Goal: Check status: Check status

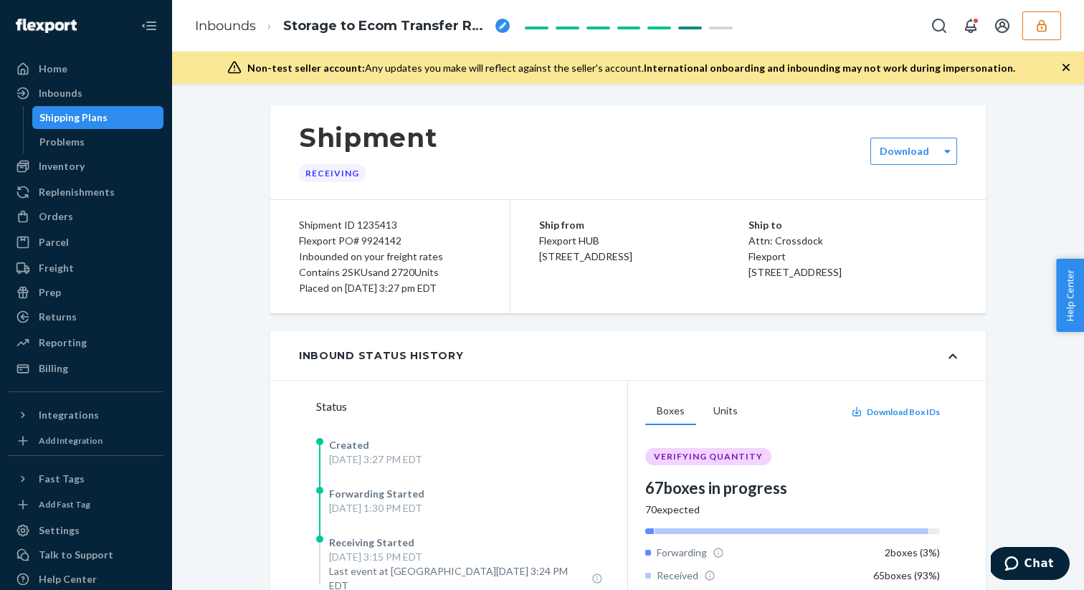
click at [1036, 28] on icon "button" at bounding box center [1042, 26] width 14 height 14
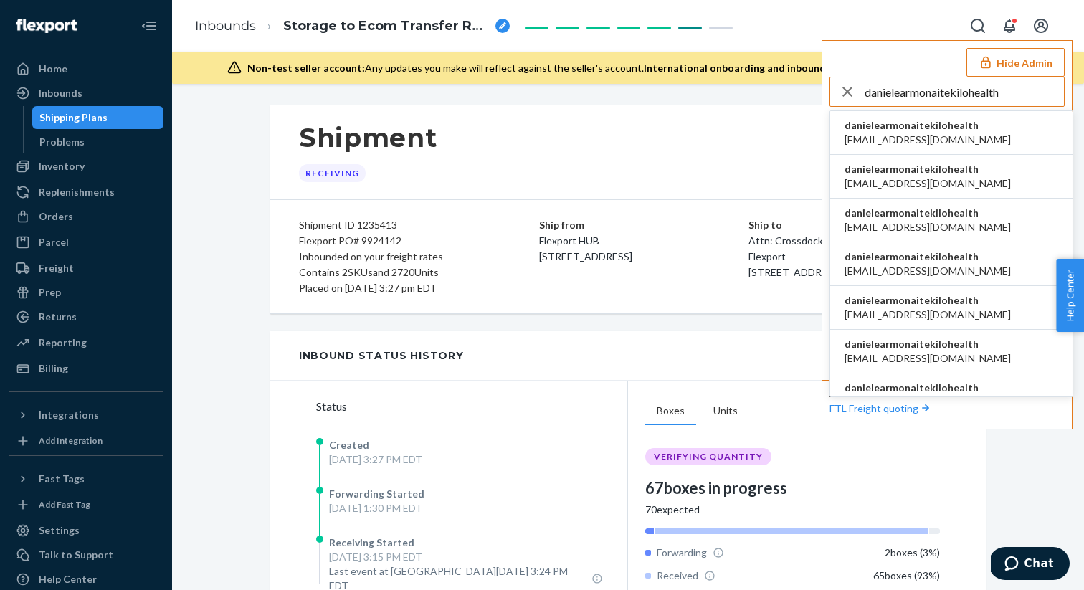
type input "danielearmonaitekilohealth"
click at [911, 133] on span "ac.enriquez98@gmail.com" at bounding box center [928, 140] width 166 height 14
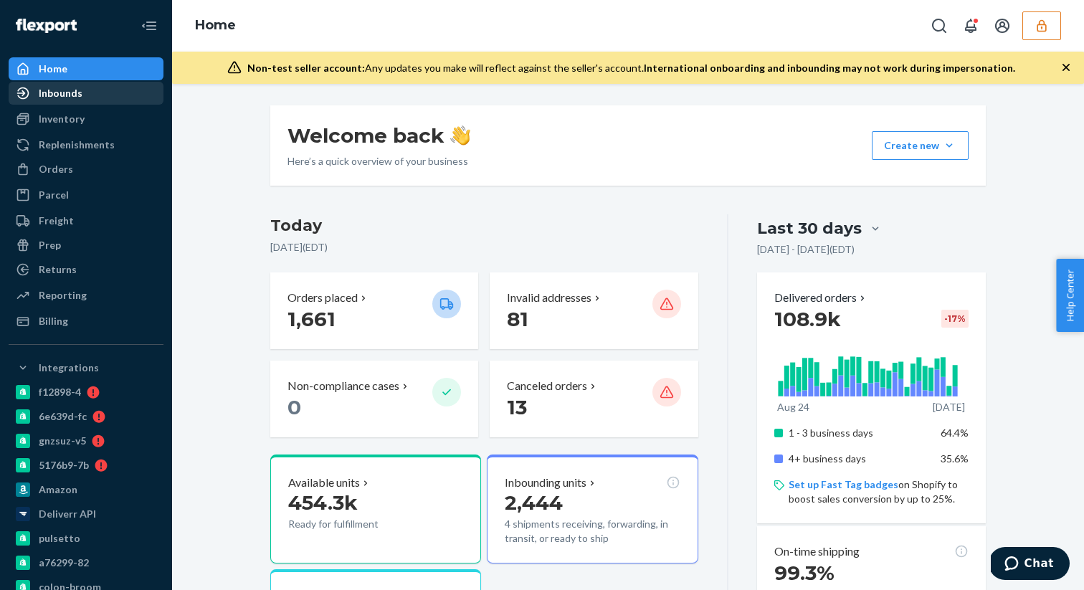
click at [98, 95] on div "Inbounds" at bounding box center [86, 93] width 152 height 20
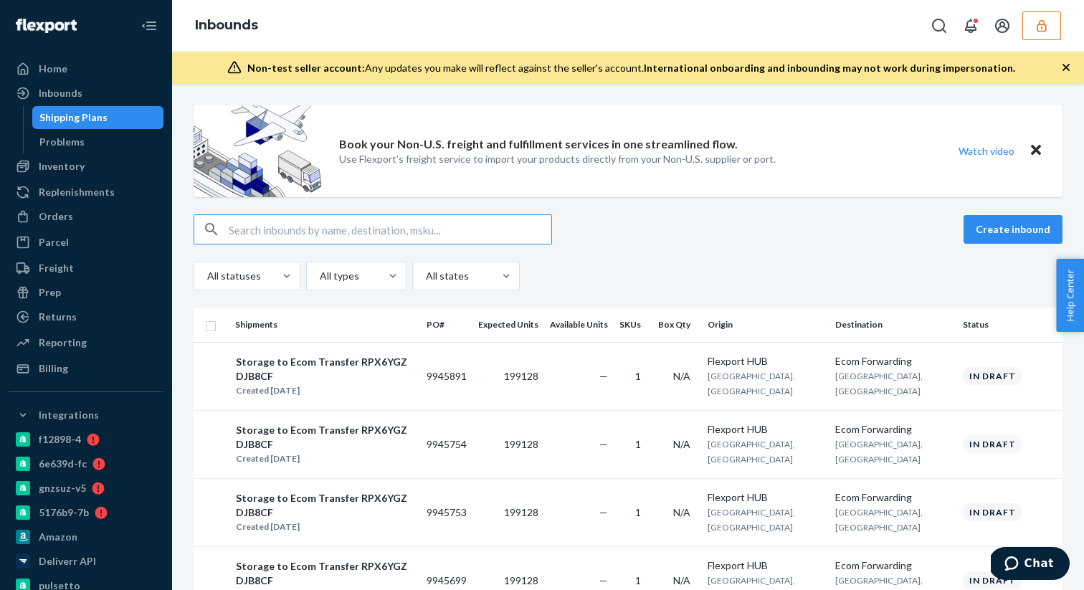
click at [251, 225] on input "text" at bounding box center [390, 229] width 323 height 29
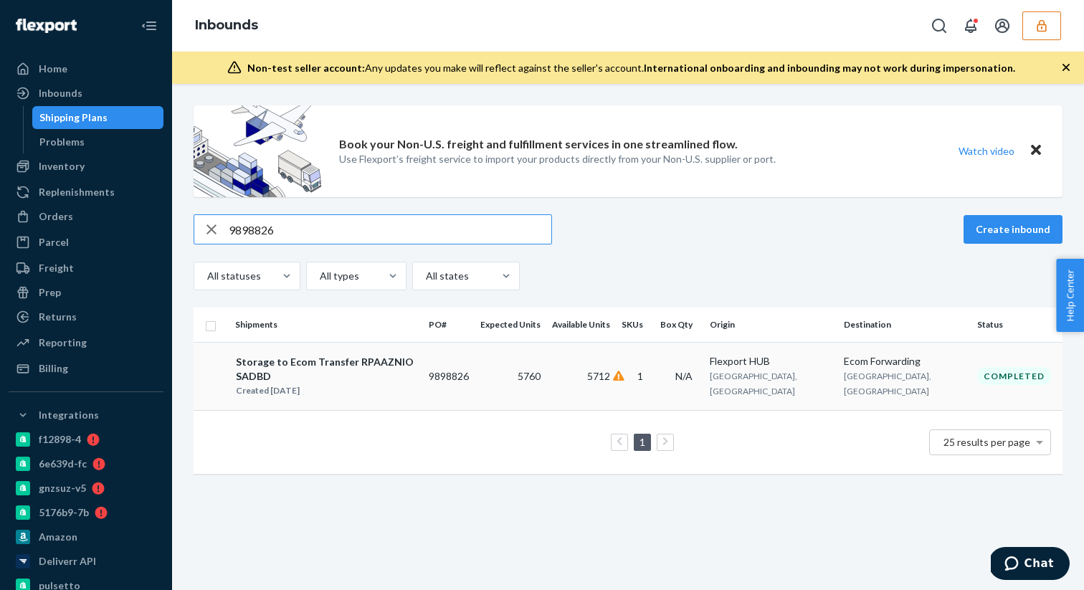
type input "9898826"
click at [470, 364] on td "9898826" at bounding box center [449, 376] width 52 height 68
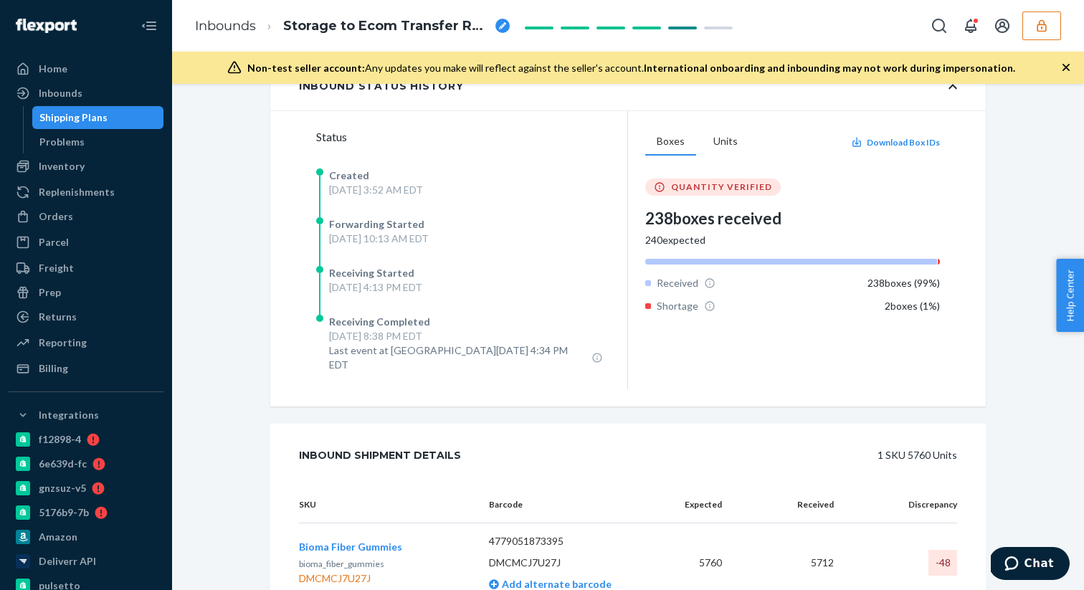
scroll to position [336, 0]
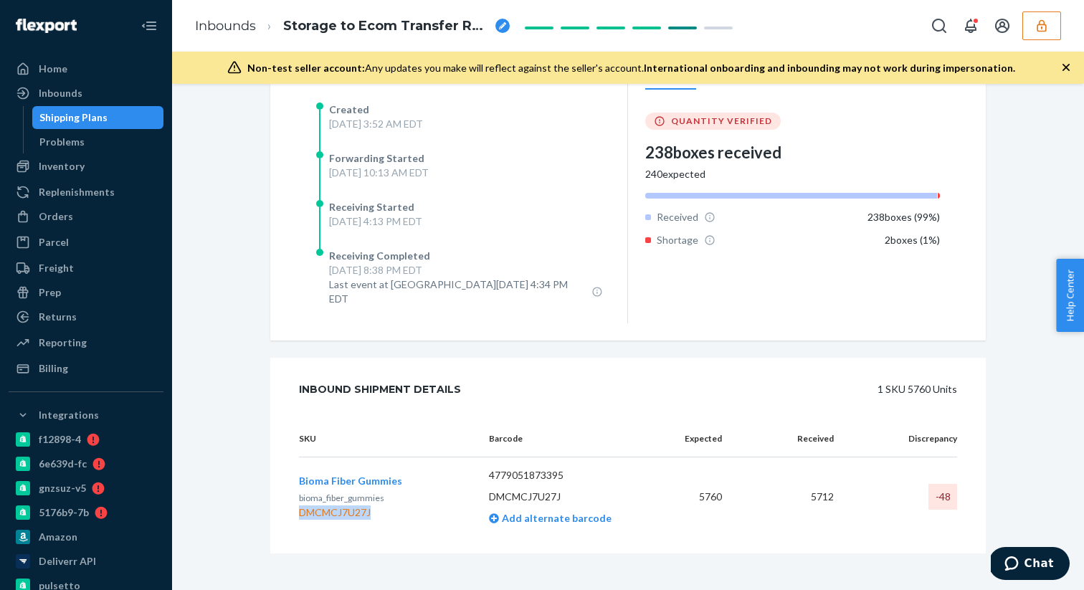
drag, startPoint x: 300, startPoint y: 501, endPoint x: 374, endPoint y: 502, distance: 74.6
click at [374, 506] on div "DMCMCJ7U27J" at bounding box center [350, 513] width 103 height 14
copy div "DMCMCJ7U27J"
click at [1046, 33] on button "button" at bounding box center [1042, 25] width 39 height 29
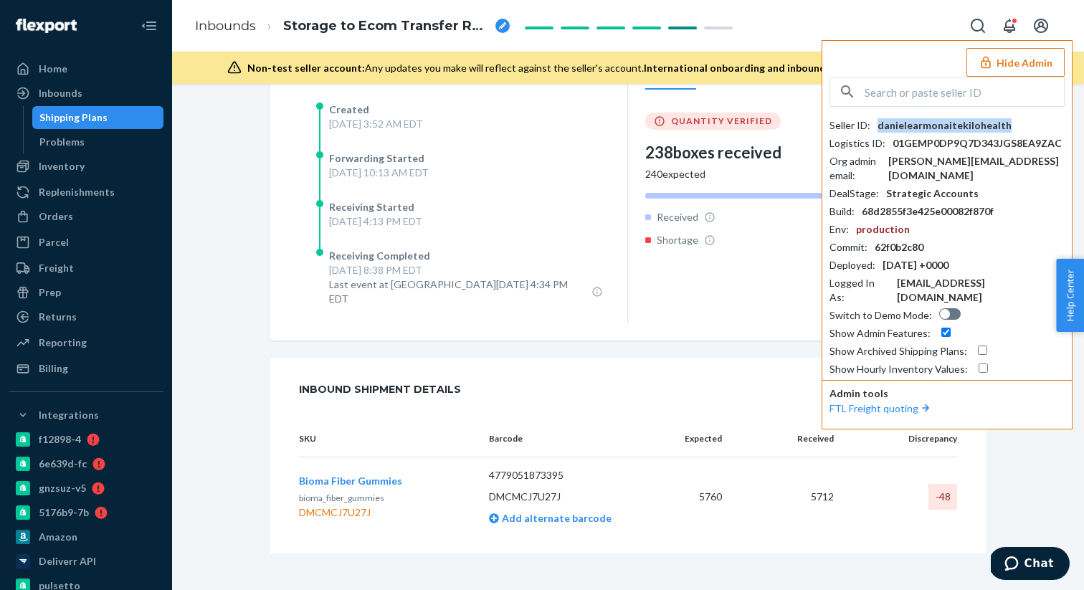
click at [882, 125] on div "danielearmonaitekilohealth" at bounding box center [945, 125] width 134 height 14
click at [1043, 26] on icon "Open account menu" at bounding box center [1041, 25] width 17 height 17
click at [1013, 25] on icon "Open notifications" at bounding box center [1009, 26] width 11 height 14
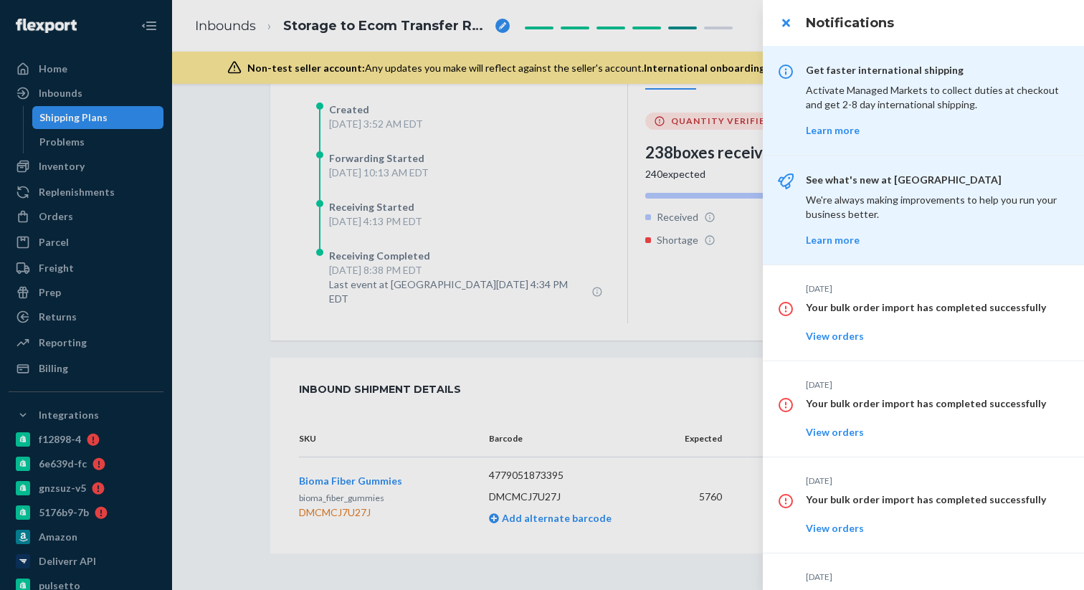
click at [736, 39] on div at bounding box center [542, 295] width 1084 height 590
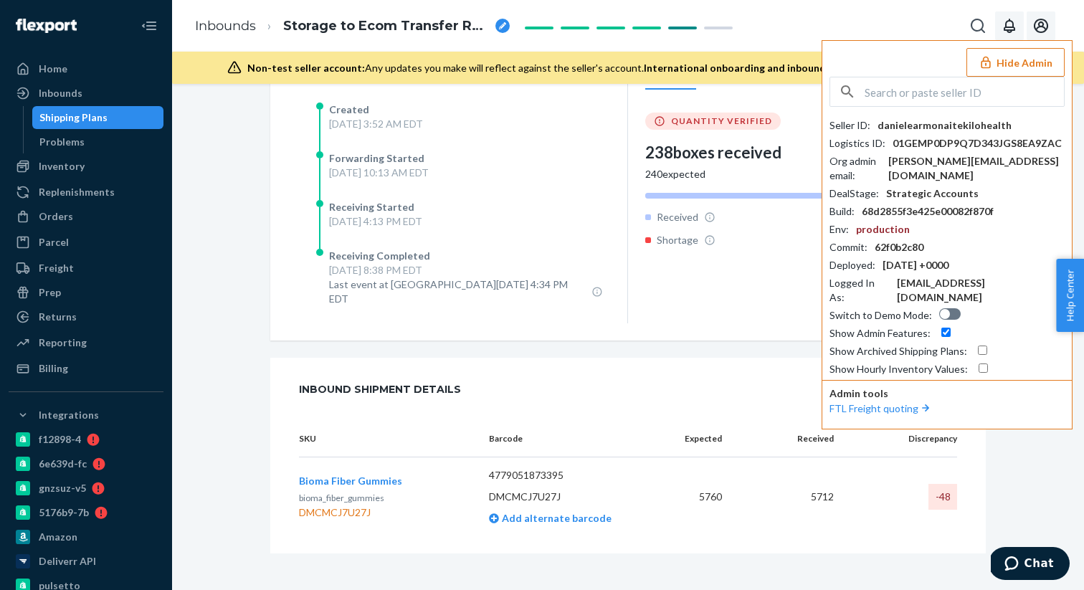
click at [1010, 57] on button "Hide Admin" at bounding box center [1016, 62] width 98 height 29
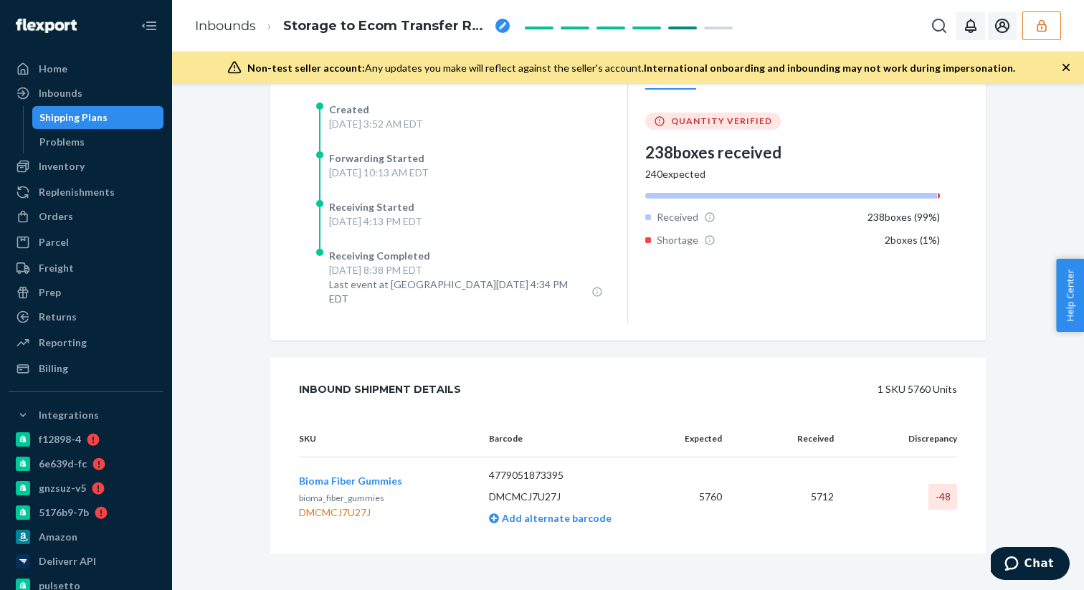
click at [349, 506] on div "DMCMCJ7U27J" at bounding box center [350, 513] width 103 height 14
copy div "DMCMCJ7U27J"
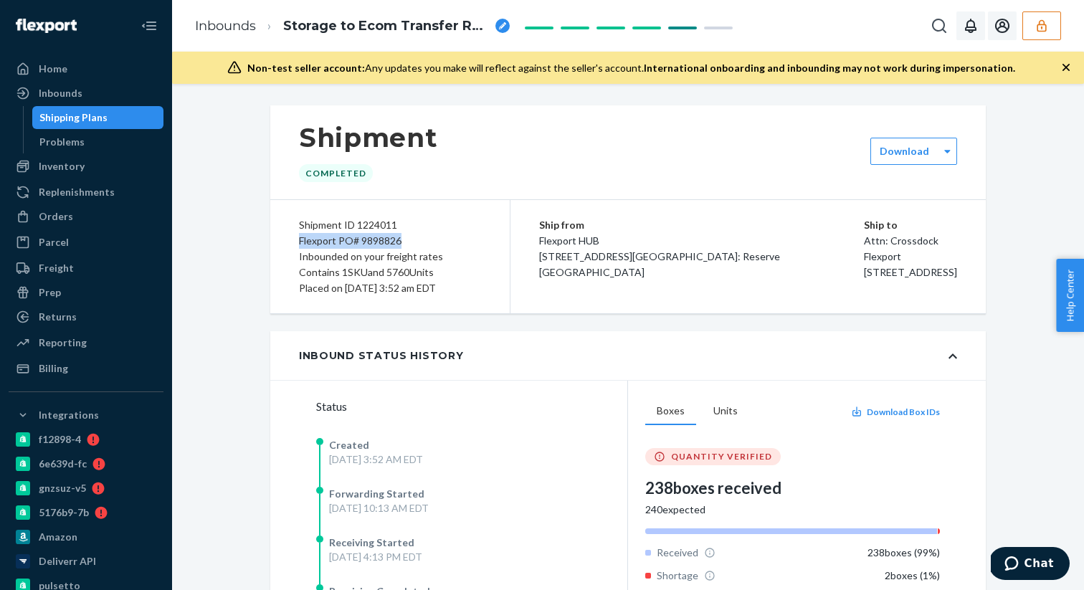
drag, startPoint x: 300, startPoint y: 238, endPoint x: 399, endPoint y: 241, distance: 99.7
click at [399, 241] on div "Flexport PO# 9898826" at bounding box center [390, 241] width 182 height 16
copy div "Flexport PO# 9898826"
click at [1048, 25] on icon "button" at bounding box center [1042, 26] width 14 height 14
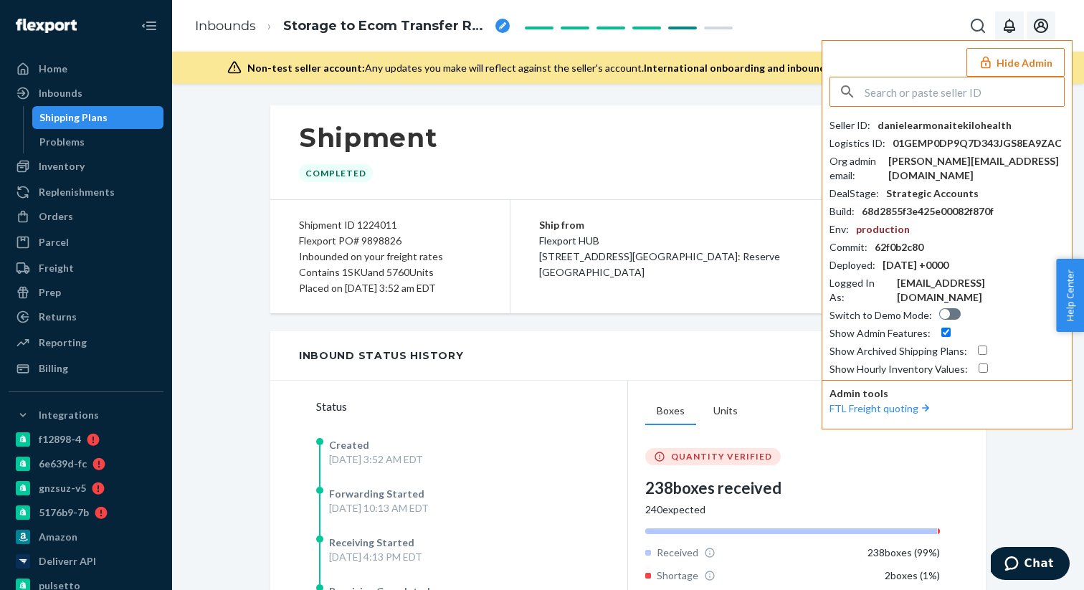
click at [896, 92] on input "text" at bounding box center [964, 91] width 199 height 29
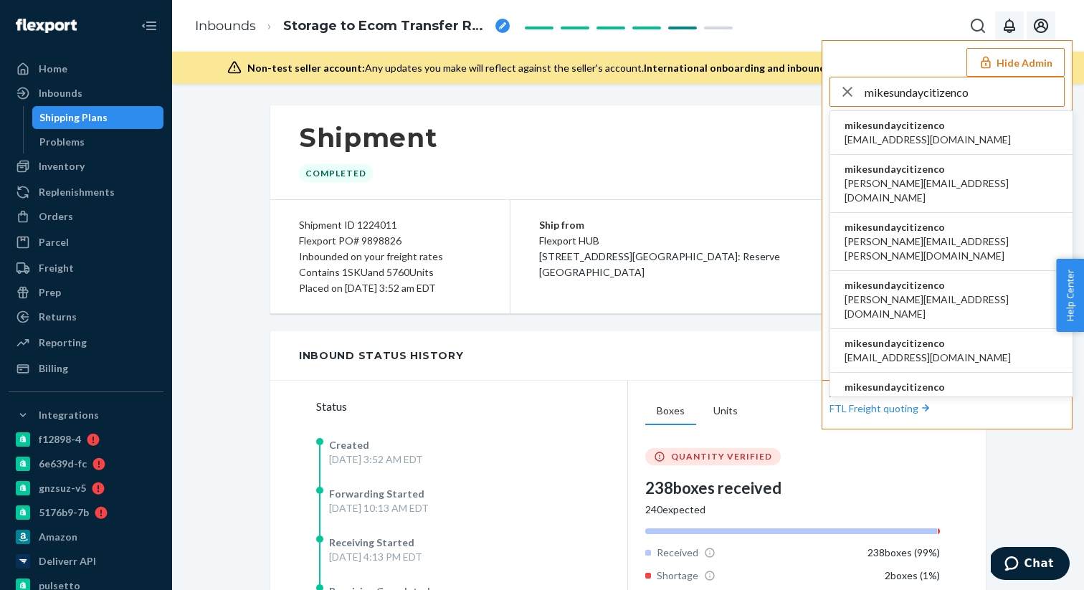
type input "mikesundaycitizenco"
click at [915, 127] on span "mikesundaycitizenco" at bounding box center [928, 125] width 166 height 14
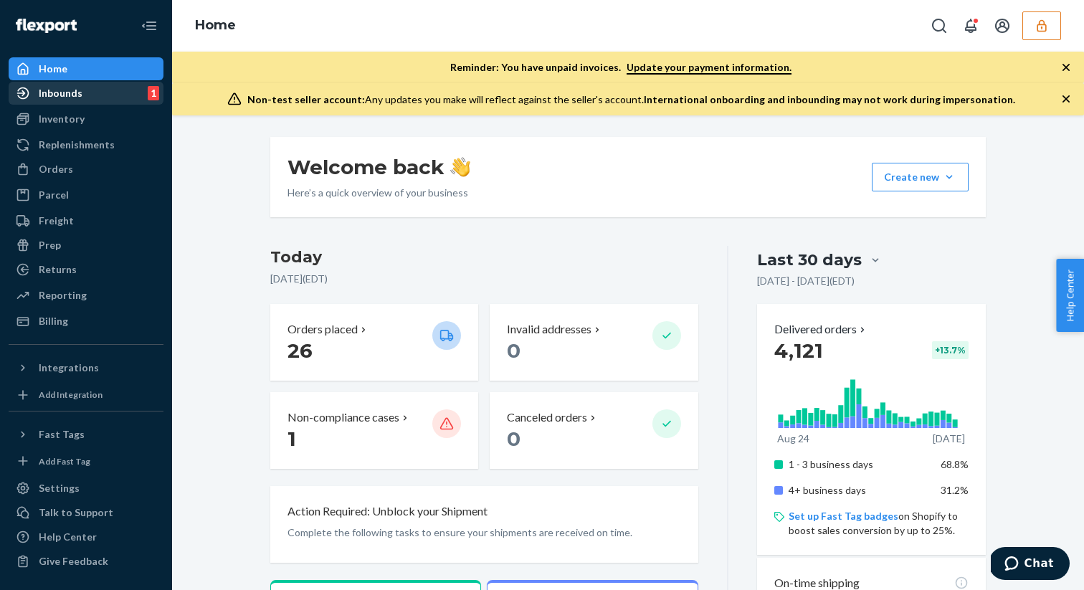
click at [138, 100] on div "Inbounds 1" at bounding box center [86, 93] width 152 height 20
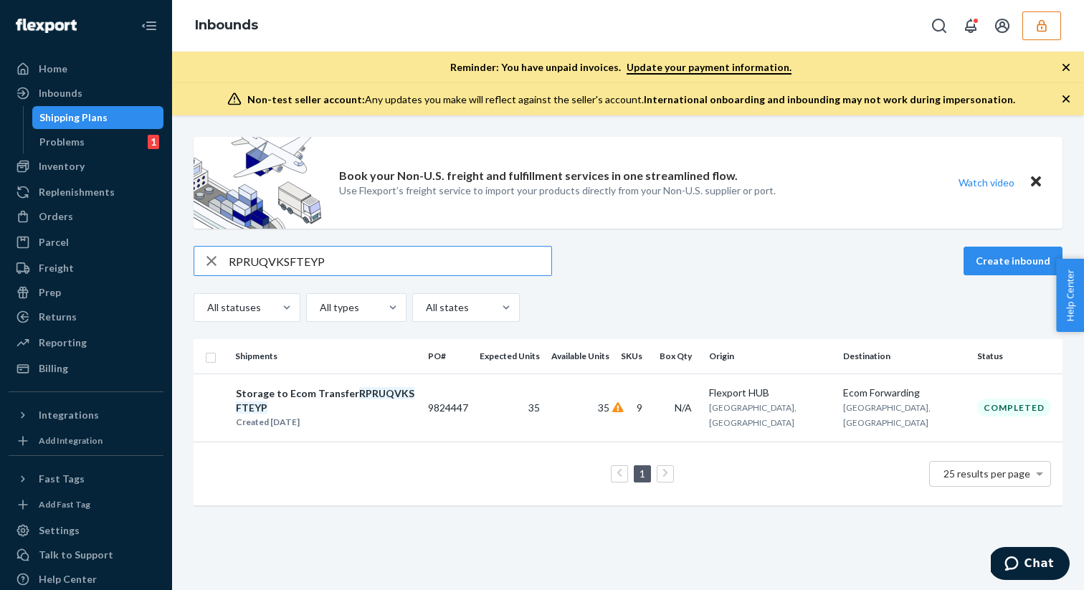
type input "RPRUQVKSFTEYP"
drag, startPoint x: 473, startPoint y: 399, endPoint x: 496, endPoint y: 397, distance: 23.7
click at [474, 397] on td "9824447" at bounding box center [448, 408] width 52 height 68
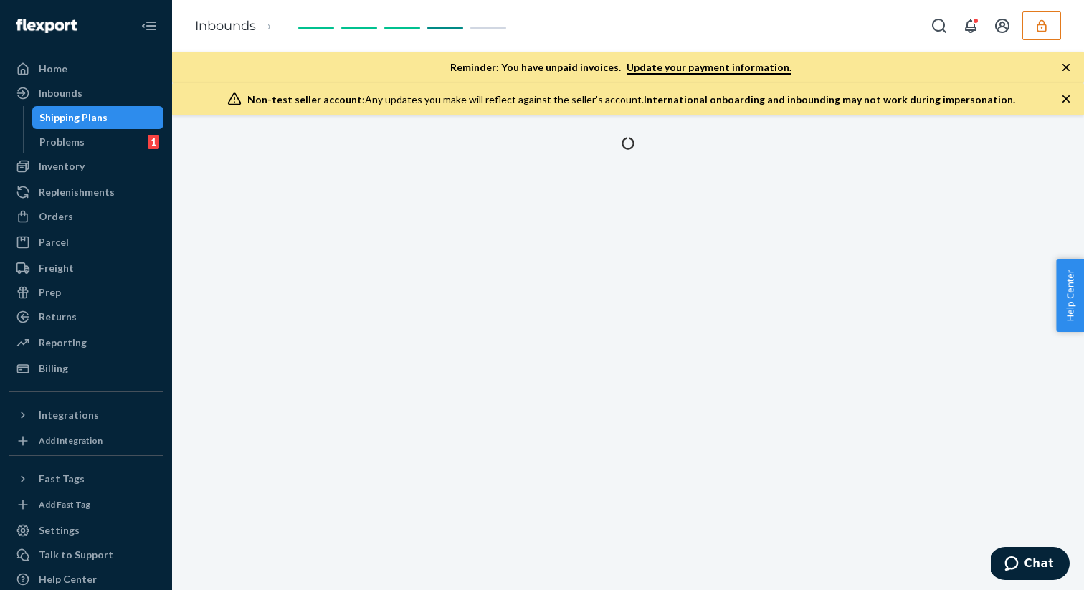
click at [496, 397] on div at bounding box center [628, 352] width 912 height 475
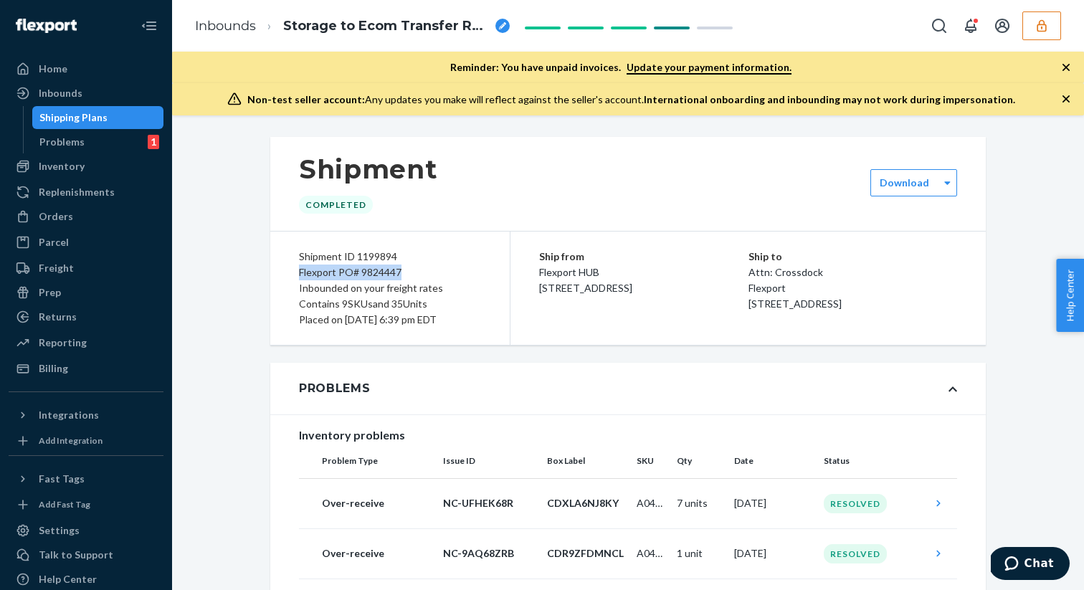
drag, startPoint x: 297, startPoint y: 272, endPoint x: 400, endPoint y: 270, distance: 103.3
click at [400, 270] on div "Shipment ID 1199894 Flexport PO# 9824447 Inbounded on your freight rates Contai…" at bounding box center [390, 288] width 240 height 113
click at [385, 281] on div "Inbounded on your freight rates" at bounding box center [390, 288] width 182 height 16
drag, startPoint x: 298, startPoint y: 275, endPoint x: 400, endPoint y: 275, distance: 102.6
click at [400, 275] on div "Shipment ID 1199894 Flexport PO# 9824447 Inbounded on your freight rates Contai…" at bounding box center [390, 288] width 240 height 113
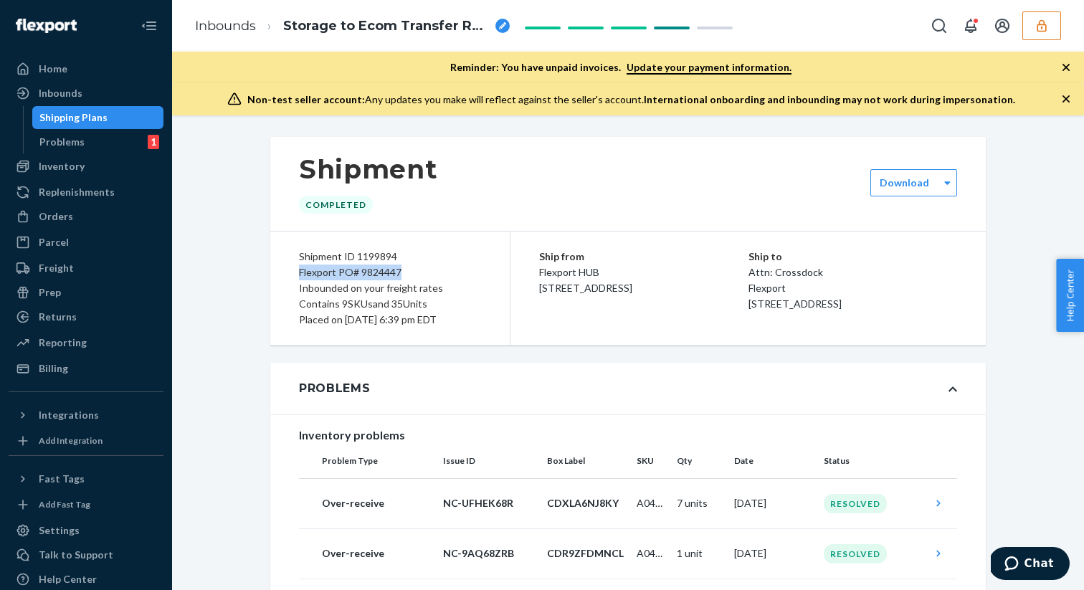
copy div "Flexport PO# 9824447"
click at [88, 115] on div "Shipping Plans" at bounding box center [73, 117] width 68 height 14
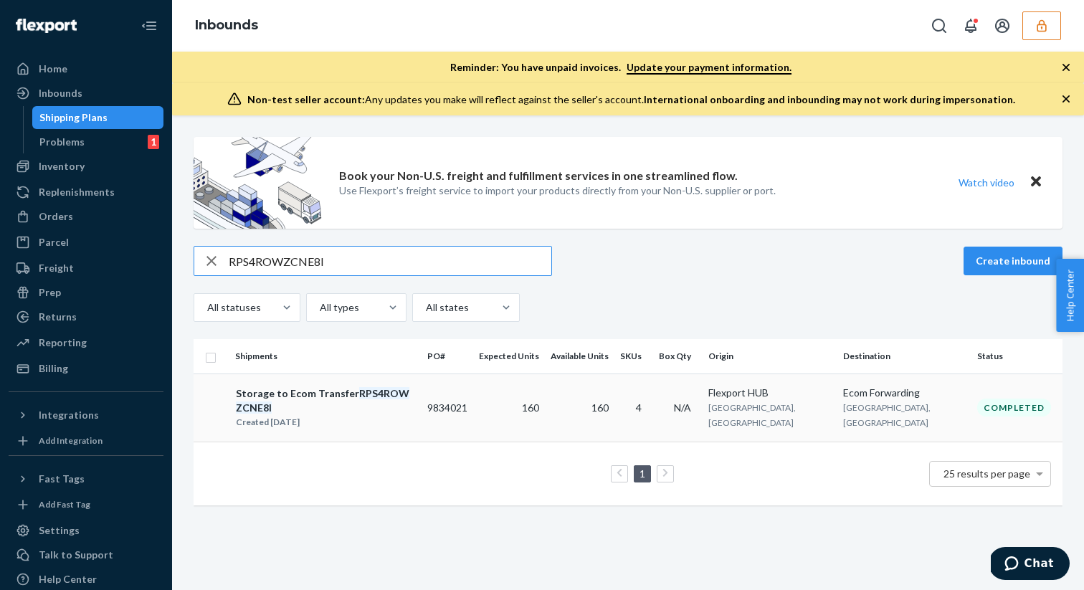
type input "RPS4ROWZCNE8I"
copy td "9834021"
click at [394, 415] on div "Created Jun 30, 2025" at bounding box center [325, 422] width 179 height 14
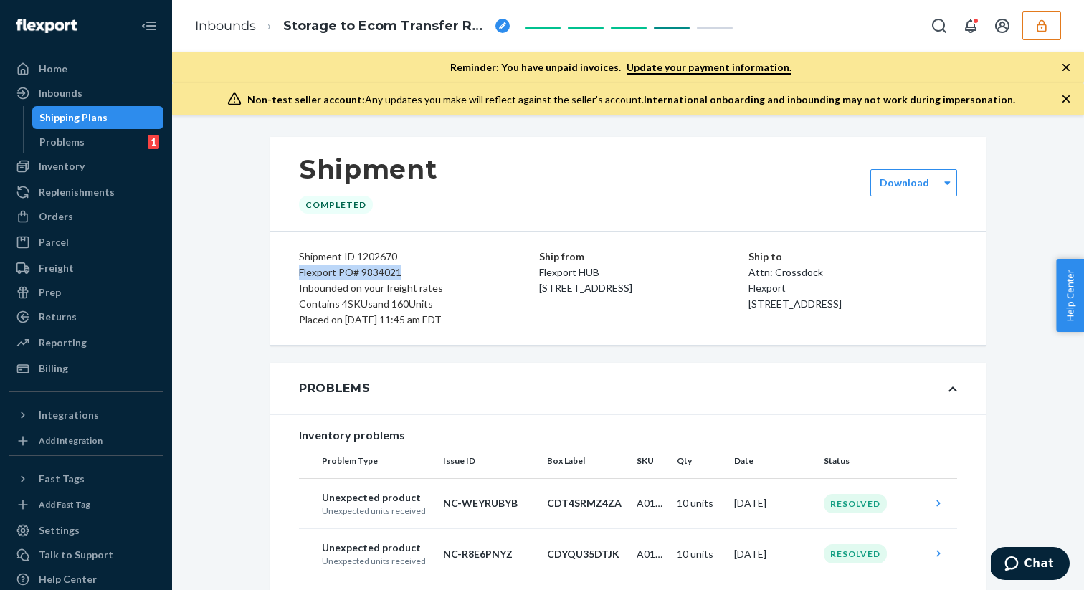
drag, startPoint x: 300, startPoint y: 275, endPoint x: 399, endPoint y: 275, distance: 98.2
click at [399, 275] on div "Flexport PO# 9834021" at bounding box center [390, 273] width 182 height 16
copy div "Flexport PO# 9834021"
click at [77, 115] on div "Shipping Plans" at bounding box center [73, 117] width 68 height 14
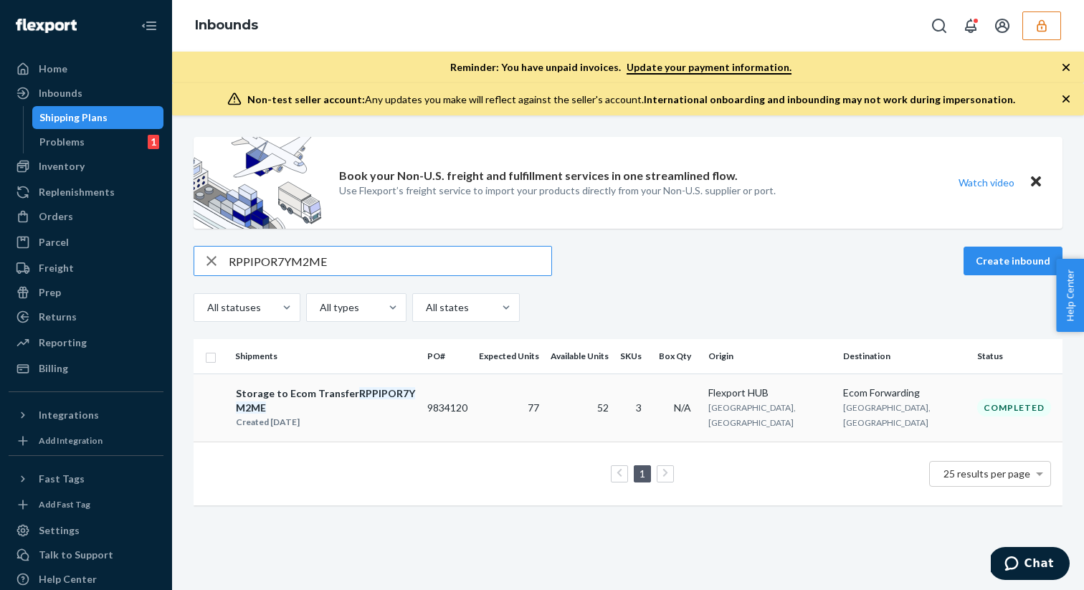
type input "RPPIPOR7YM2ME"
click at [278, 394] on div "Storage to Ecom Transfer RPPIPOR7YM2ME" at bounding box center [325, 401] width 179 height 29
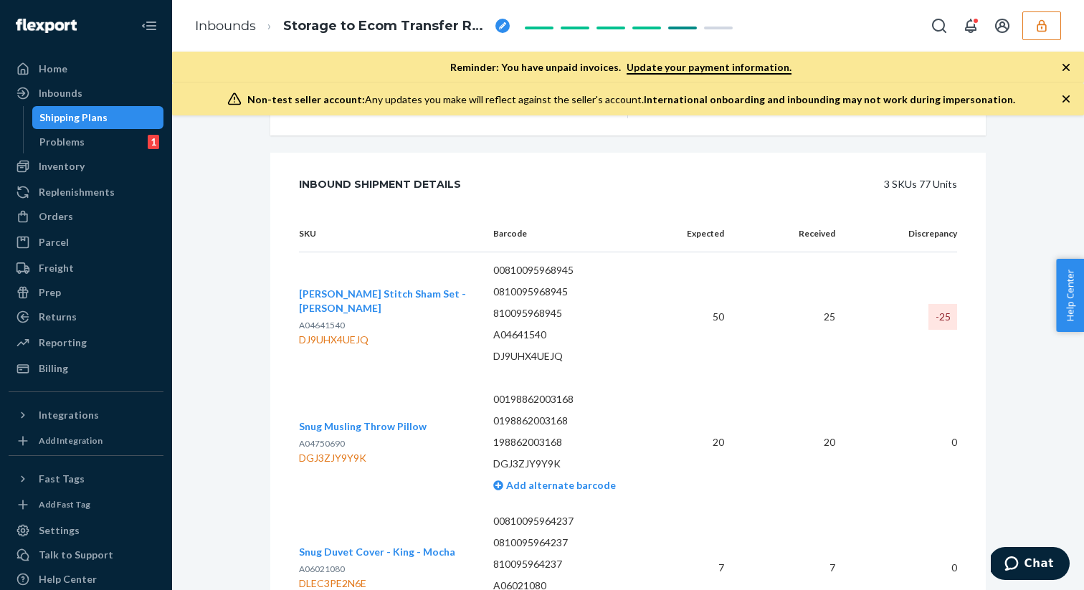
scroll to position [577, 0]
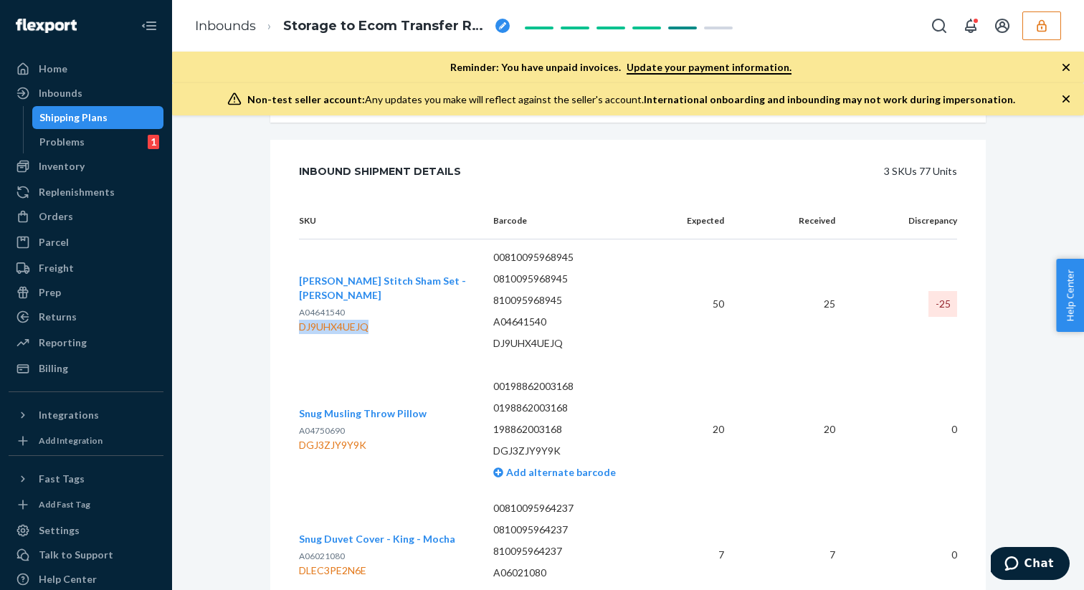
drag, startPoint x: 299, startPoint y: 325, endPoint x: 373, endPoint y: 321, distance: 74.0
click at [373, 321] on div "DJ9UHX4UEJQ" at bounding box center [384, 327] width 171 height 14
copy div "DJ9UHX4UEJQ"
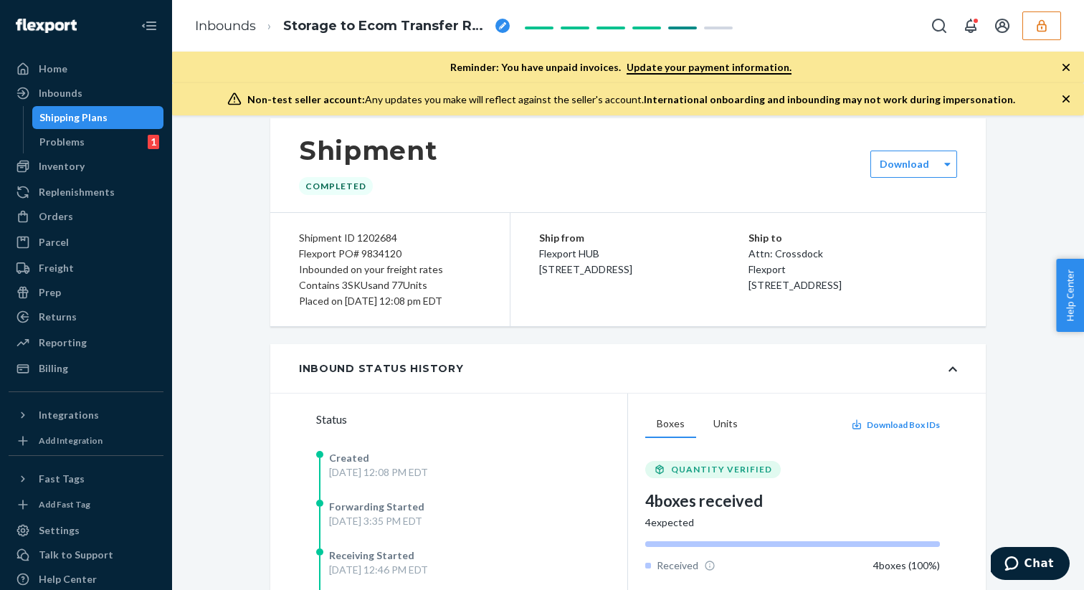
scroll to position [0, 0]
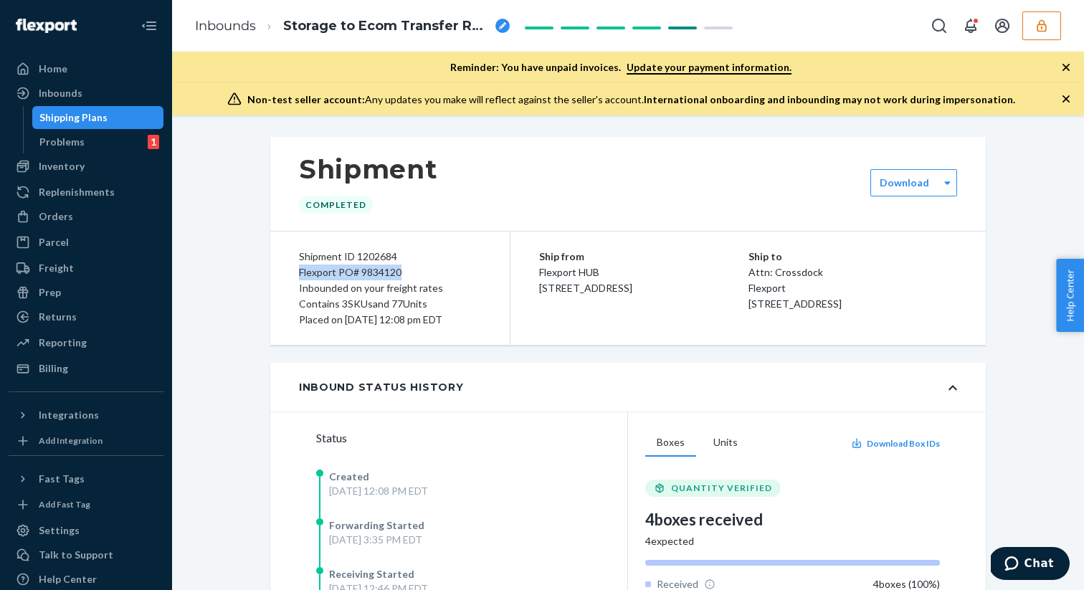
drag, startPoint x: 301, startPoint y: 271, endPoint x: 401, endPoint y: 270, distance: 99.7
click at [401, 270] on div "Flexport PO# 9834120" at bounding box center [390, 273] width 182 height 16
copy div "Flexport PO# 9834120"
click at [105, 123] on div "Shipping Plans" at bounding box center [98, 118] width 129 height 20
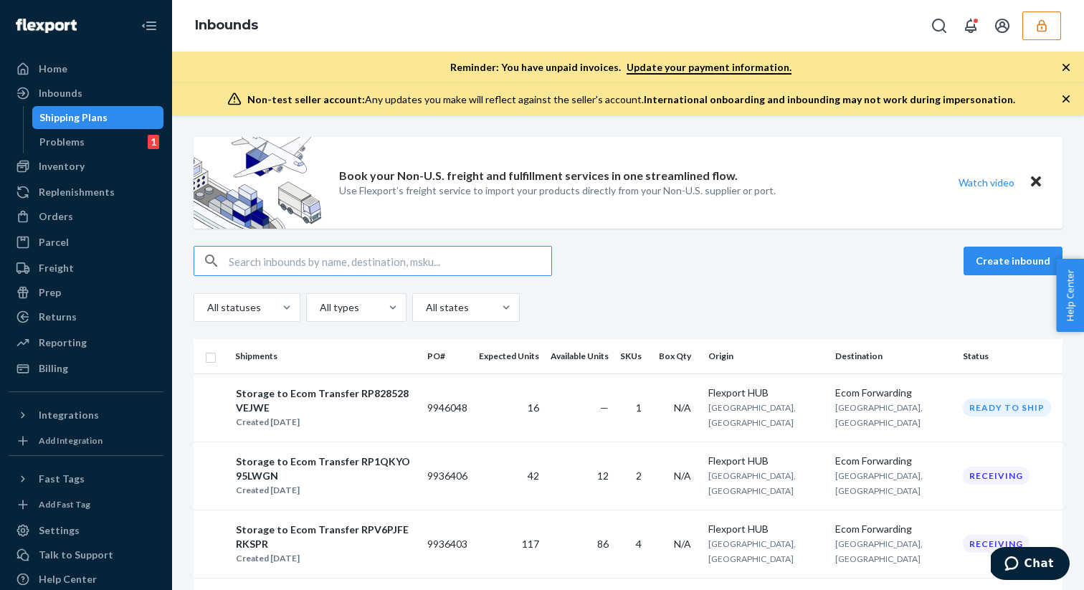
click at [234, 260] on input "text" at bounding box center [390, 261] width 323 height 29
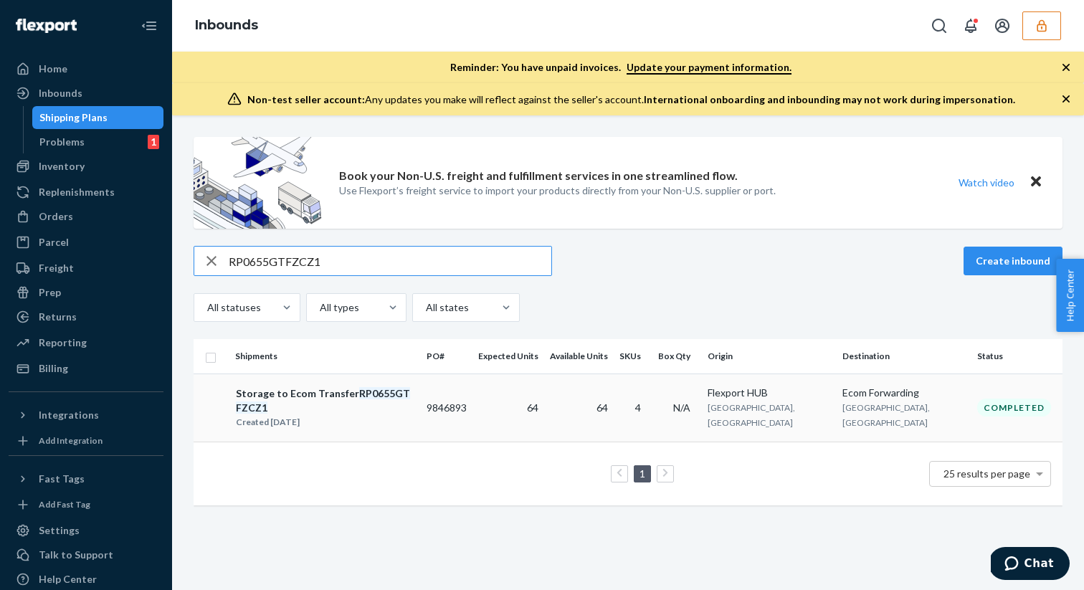
type input "RP0655GTFZCZ1"
click at [271, 398] on div "Storage to Ecom Transfer RP0655GTFZCZ1" at bounding box center [325, 401] width 179 height 29
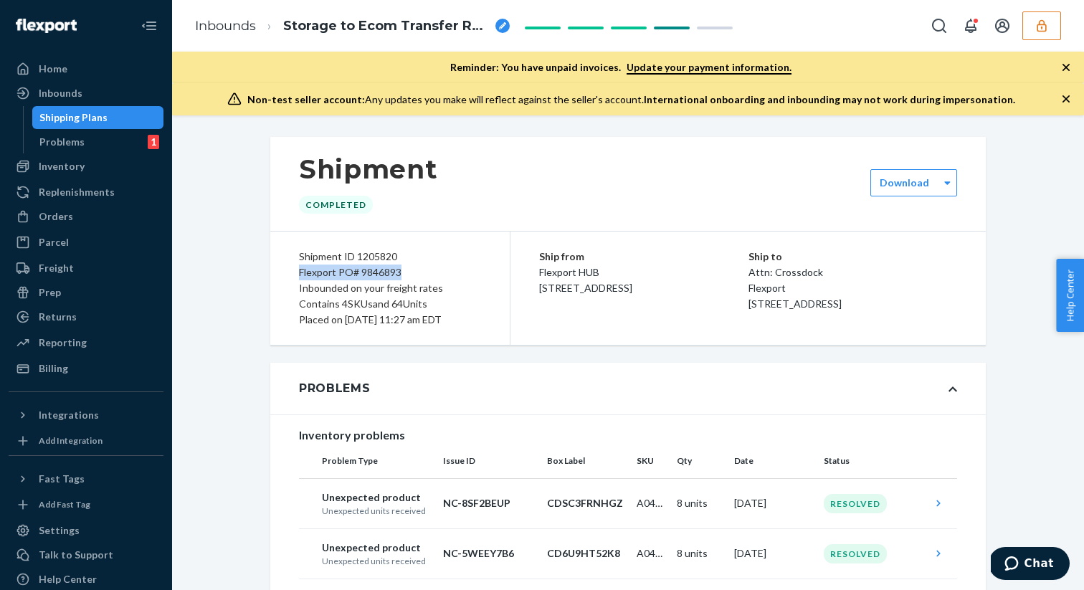
drag, startPoint x: 271, startPoint y: 398, endPoint x: 402, endPoint y: 268, distance: 184.6
click at [402, 268] on div "Flexport PO# 9846893" at bounding box center [390, 273] width 182 height 16
copy div "Flexport PO# 9846893"
click at [146, 119] on div "Shipping Plans" at bounding box center [98, 118] width 129 height 20
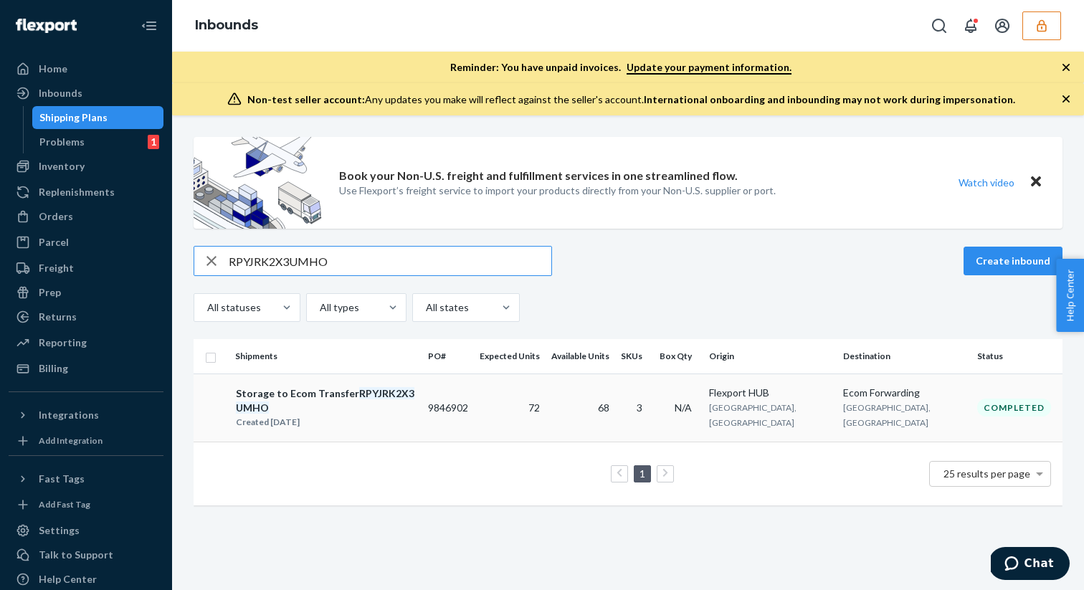
type input "RPYJRK2X3UMHO"
click at [271, 397] on div "Storage to Ecom Transfer RPYJRK2X3UMHO" at bounding box center [326, 401] width 180 height 29
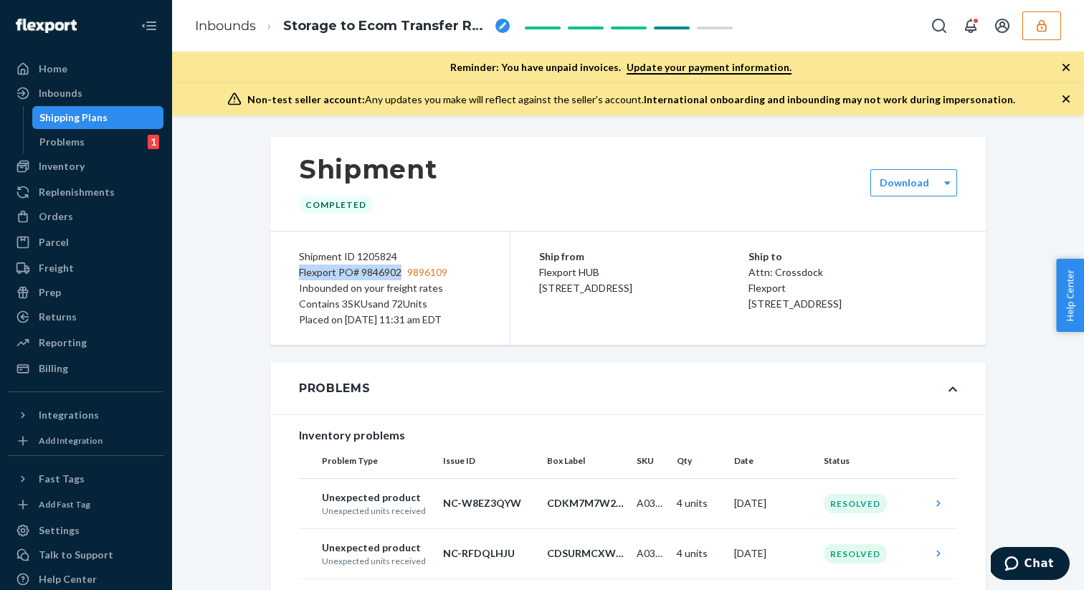
drag, startPoint x: 271, startPoint y: 397, endPoint x: 399, endPoint y: 274, distance: 177.5
click at [399, 274] on div "Shipment ID 1205824 Flexport PO# 9846902 9896109 Inbounded on your freight rate…" at bounding box center [390, 288] width 240 height 113
copy div "Flexport PO# 9846902"
click at [116, 118] on div "Shipping Plans" at bounding box center [98, 118] width 129 height 20
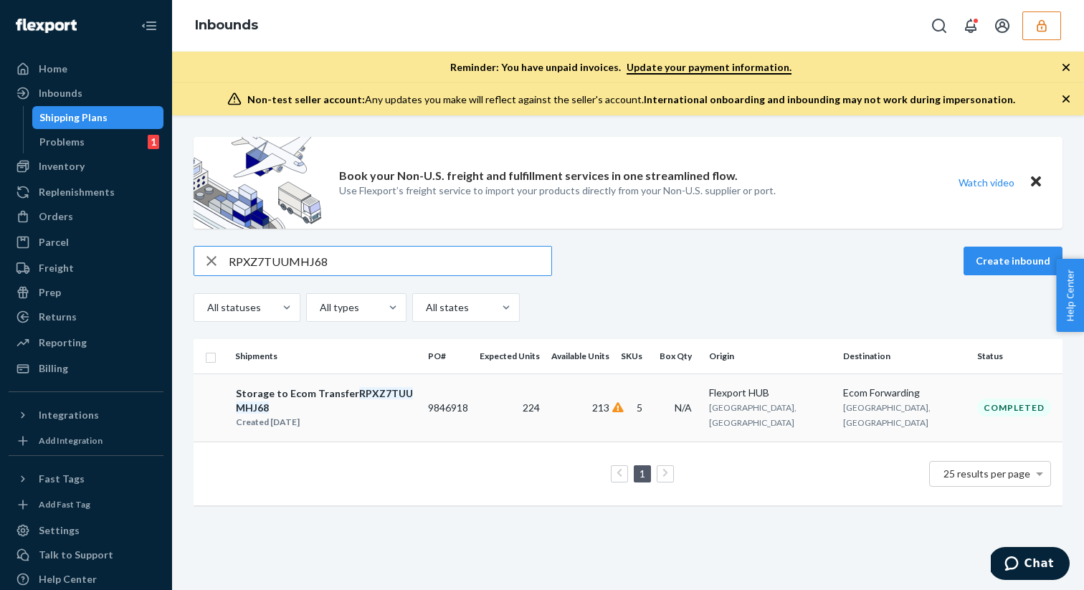
type input "RPXZ7TUUMHJ68"
click at [474, 397] on td "9846918" at bounding box center [448, 408] width 52 height 68
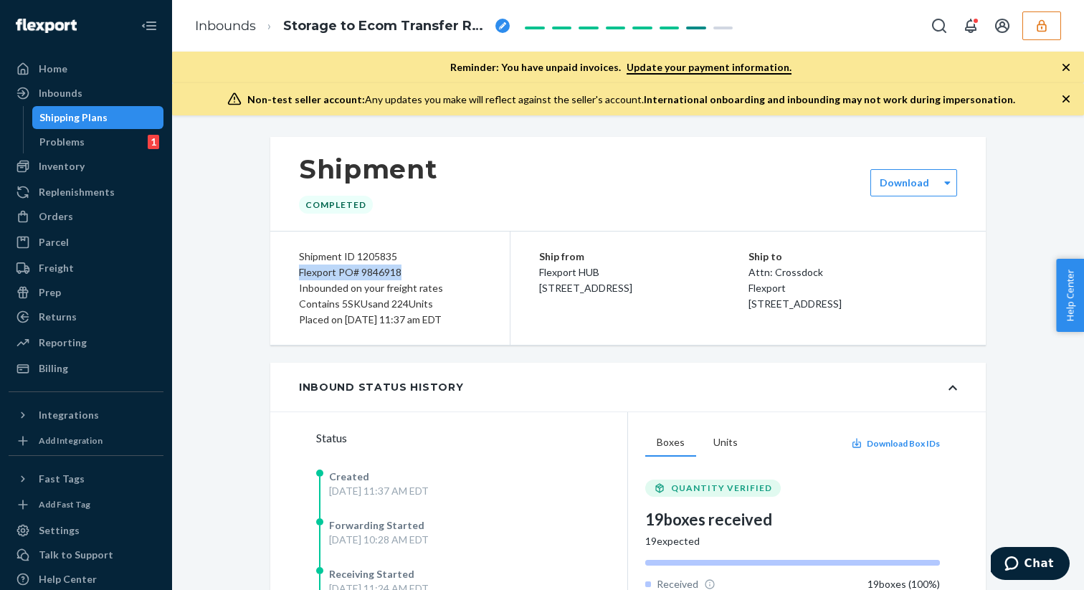
drag, startPoint x: 300, startPoint y: 272, endPoint x: 399, endPoint y: 266, distance: 99.8
click at [399, 266] on div "Flexport PO# 9846918" at bounding box center [390, 273] width 182 height 16
click at [394, 267] on div "Flexport PO# 9846918" at bounding box center [390, 273] width 182 height 16
drag, startPoint x: 298, startPoint y: 272, endPoint x: 402, endPoint y: 274, distance: 104.0
click at [402, 274] on div "Shipment ID 1205835 Flexport PO# 9846918 Inbounded on your freight rates Contai…" at bounding box center [390, 288] width 240 height 113
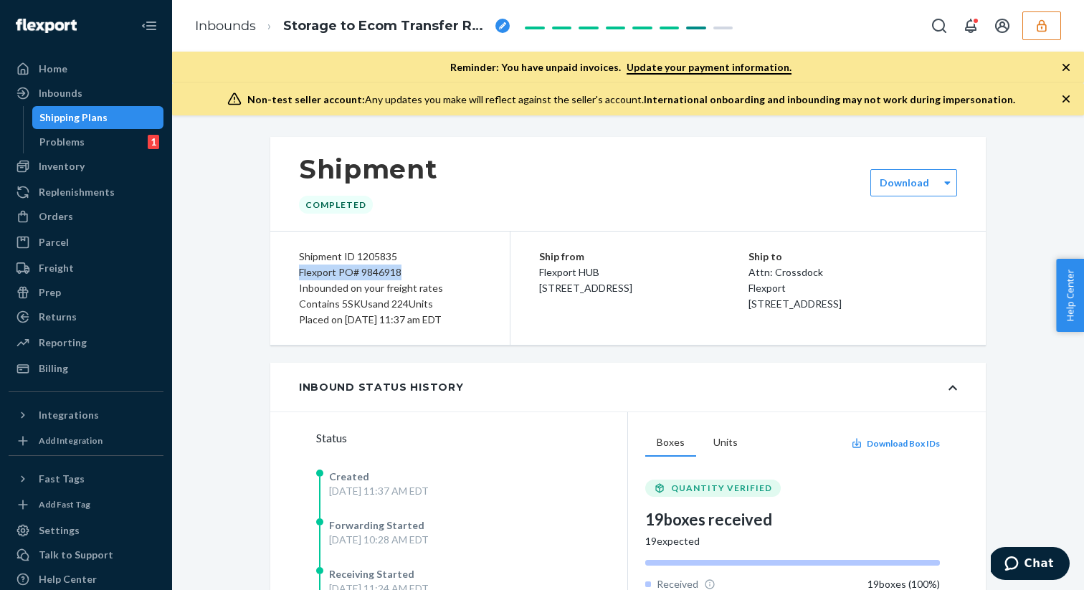
copy div "Flexport PO# 9846918"
click at [106, 110] on div "Shipping Plans" at bounding box center [98, 118] width 129 height 20
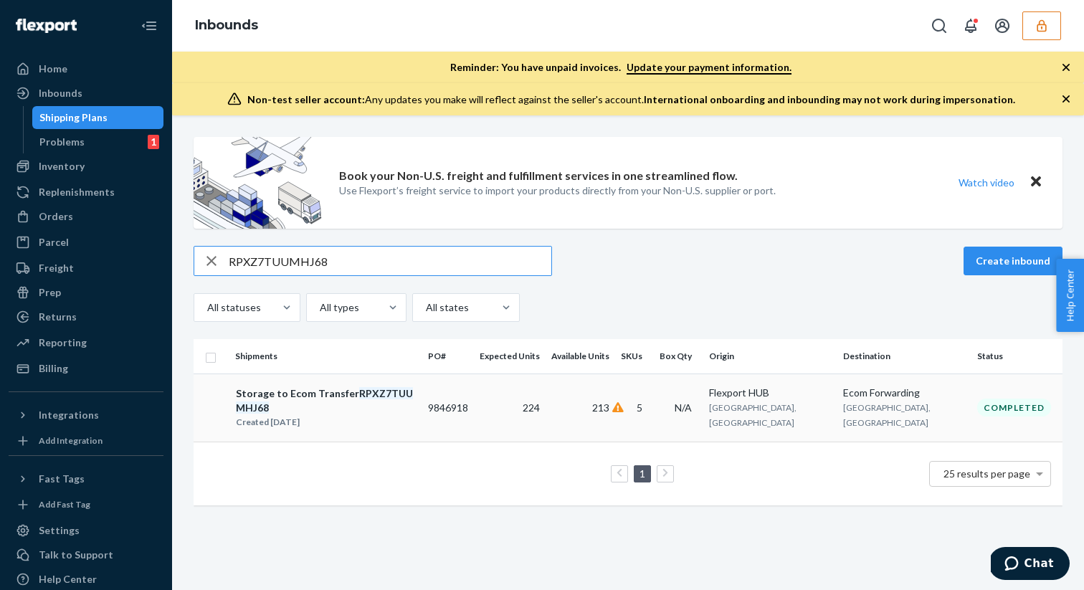
type input "RPXZ7TUUMHJ68"
click at [283, 397] on div "Storage to Ecom Transfer RPXZ7TUUMHJ68" at bounding box center [326, 401] width 180 height 29
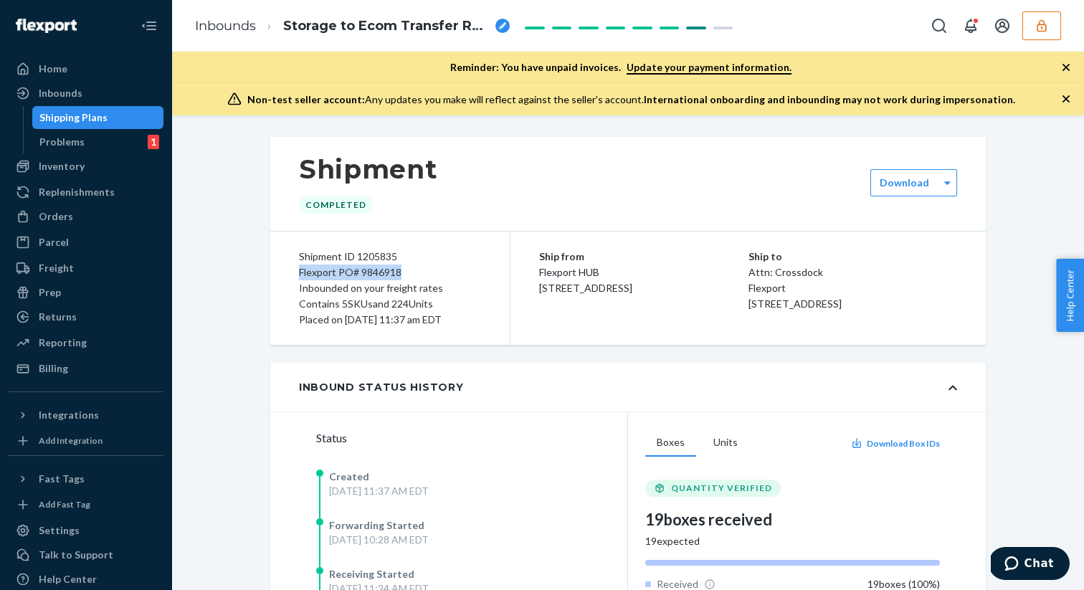
drag, startPoint x: 298, startPoint y: 271, endPoint x: 401, endPoint y: 266, distance: 103.4
click at [401, 266] on div "Shipment ID 1205835 Flexport PO# 9846918 Inbounded on your freight rates Contai…" at bounding box center [390, 288] width 240 height 113
copy div "Flexport PO# 9846918"
click at [146, 120] on div "Shipping Plans" at bounding box center [98, 118] width 129 height 20
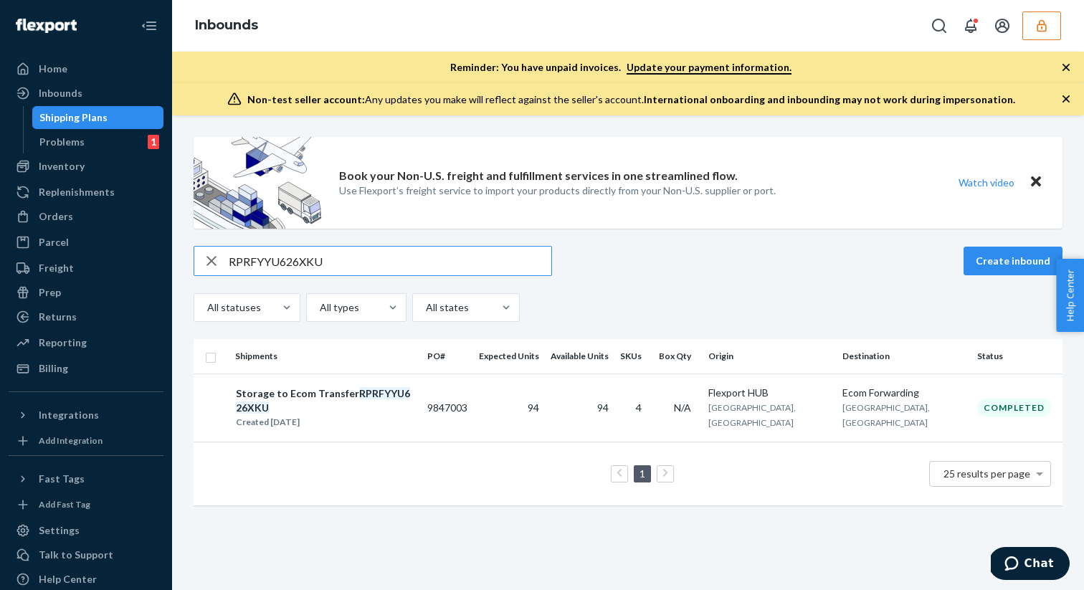
type input "RPRFYYU626XKU"
click at [372, 415] on div "Created Jul 7, 2025" at bounding box center [325, 422] width 179 height 14
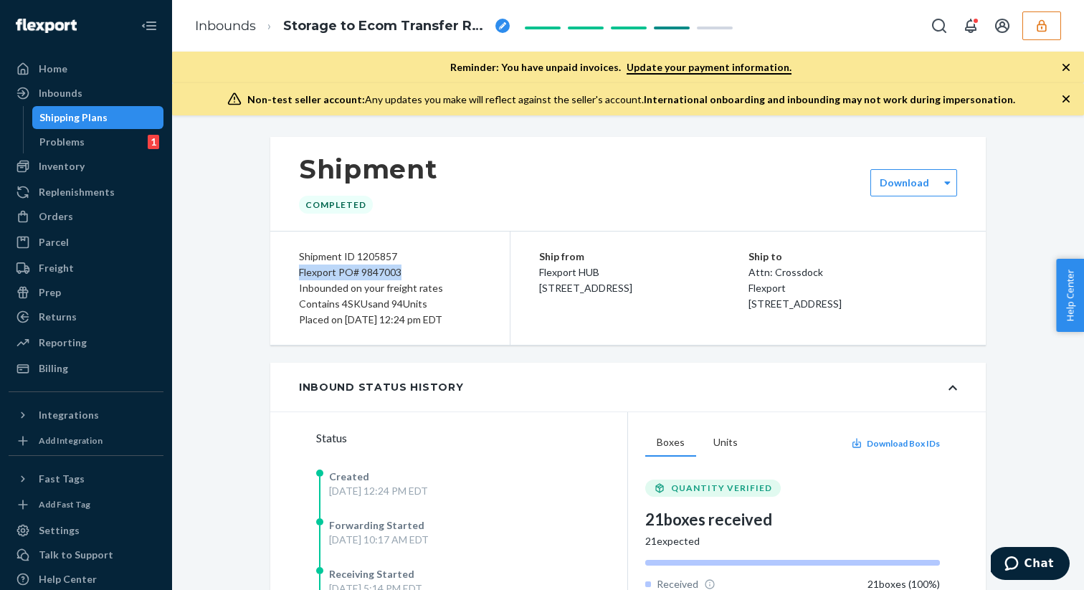
drag, startPoint x: 300, startPoint y: 271, endPoint x: 400, endPoint y: 268, distance: 100.4
click at [400, 268] on div "Flexport PO# 9847003" at bounding box center [390, 273] width 182 height 16
click at [99, 118] on div "Shipping Plans" at bounding box center [73, 117] width 68 height 14
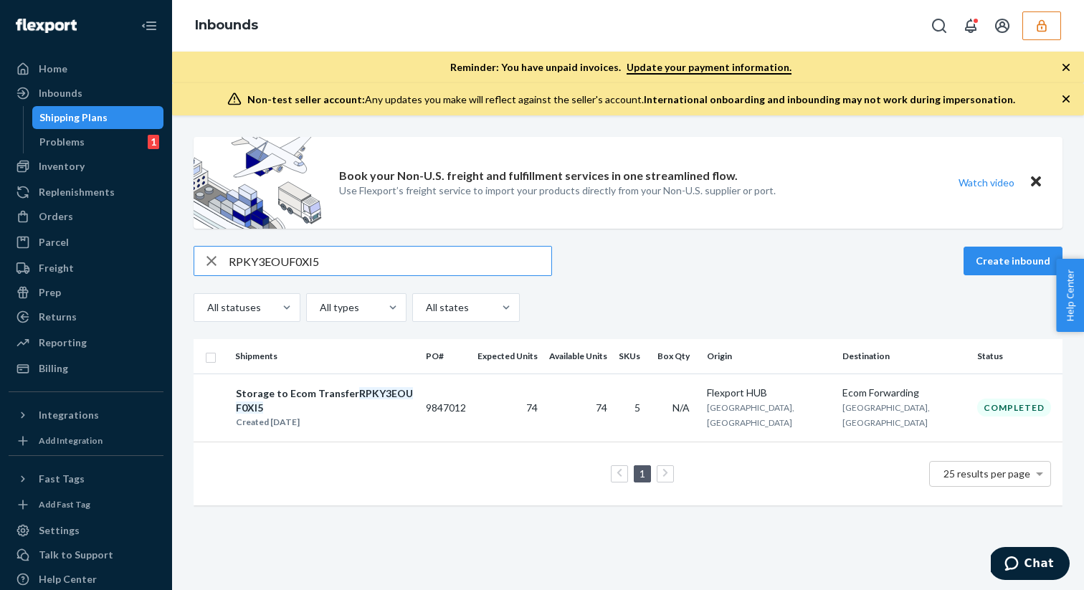
type input "RPKY3EOUF0XI5"
click at [303, 415] on div "Created Jul 7, 2025" at bounding box center [325, 422] width 178 height 14
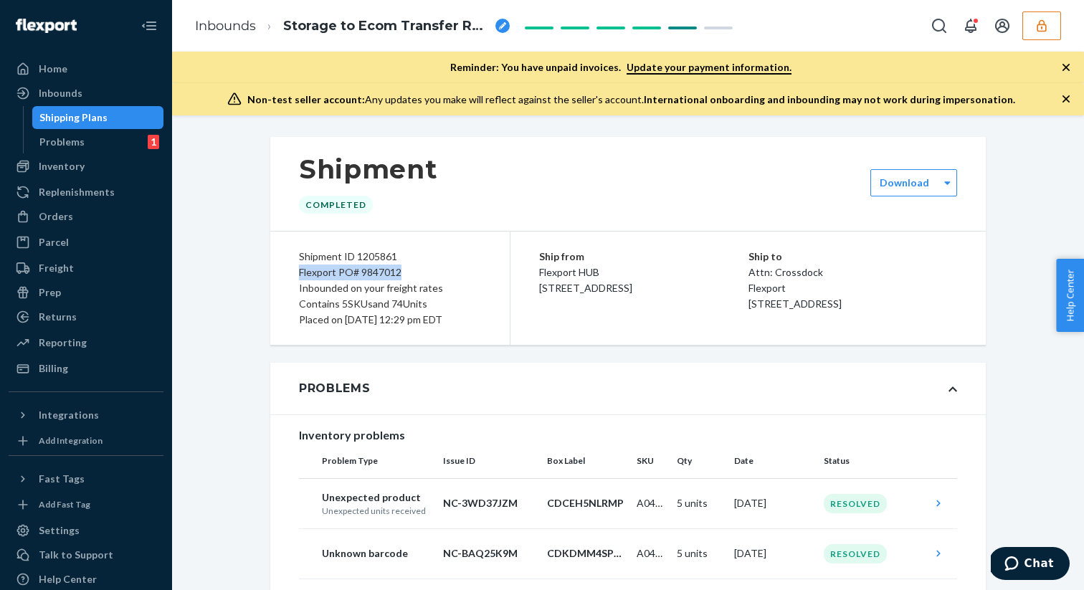
drag, startPoint x: 298, startPoint y: 272, endPoint x: 402, endPoint y: 269, distance: 103.3
click at [402, 269] on div "Flexport PO# 9847012" at bounding box center [390, 273] width 182 height 16
click at [105, 118] on div "Shipping Plans" at bounding box center [98, 118] width 129 height 20
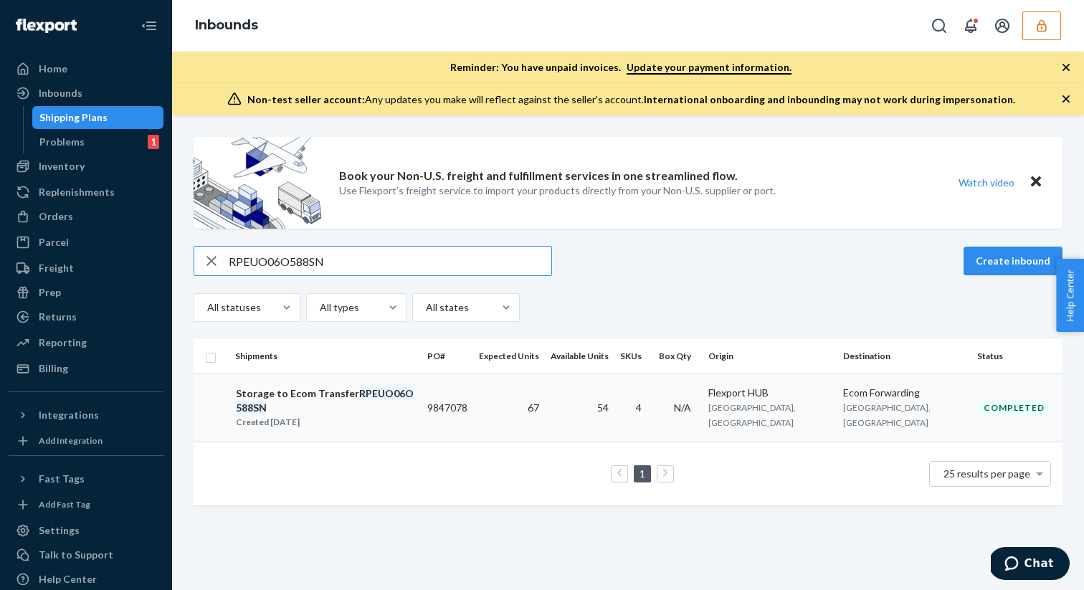
type input "RPEUO06O588SN"
click at [295, 391] on div "Storage to Ecom Transfer RPEUO06O588SN" at bounding box center [325, 401] width 179 height 29
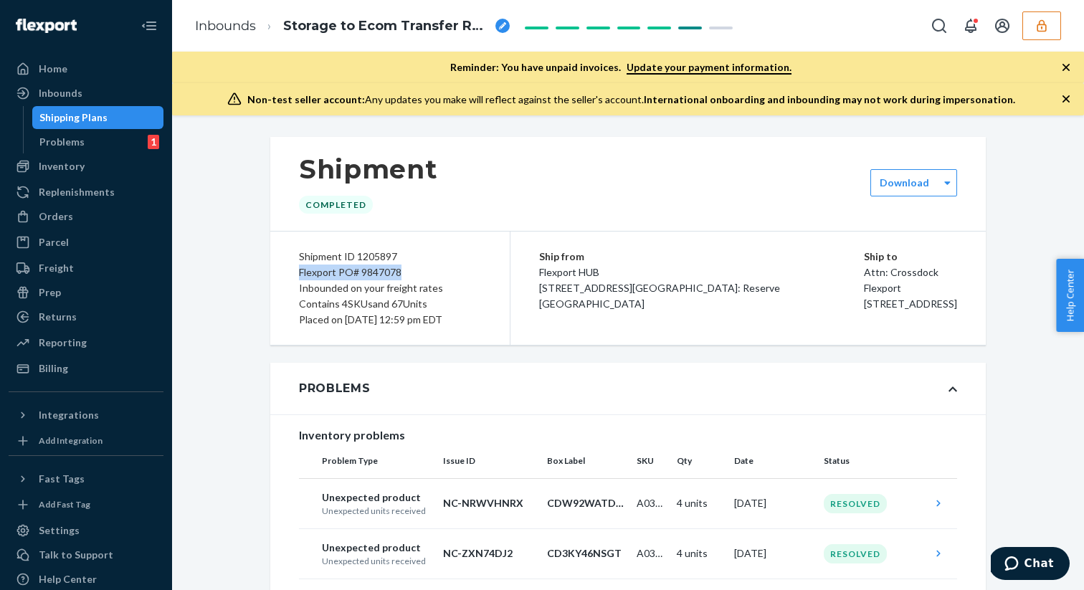
drag, startPoint x: 299, startPoint y: 273, endPoint x: 404, endPoint y: 275, distance: 104.7
click at [404, 275] on div "Flexport PO# 9847078" at bounding box center [390, 273] width 182 height 16
click at [330, 275] on div "Flexport PO# 9847078" at bounding box center [390, 273] width 182 height 16
click at [294, 274] on div "Shipment ID 1205897 Flexport PO# 9847078 Inbounded on your freight rates Contai…" at bounding box center [390, 288] width 240 height 113
drag, startPoint x: 300, startPoint y: 270, endPoint x: 400, endPoint y: 267, distance: 100.4
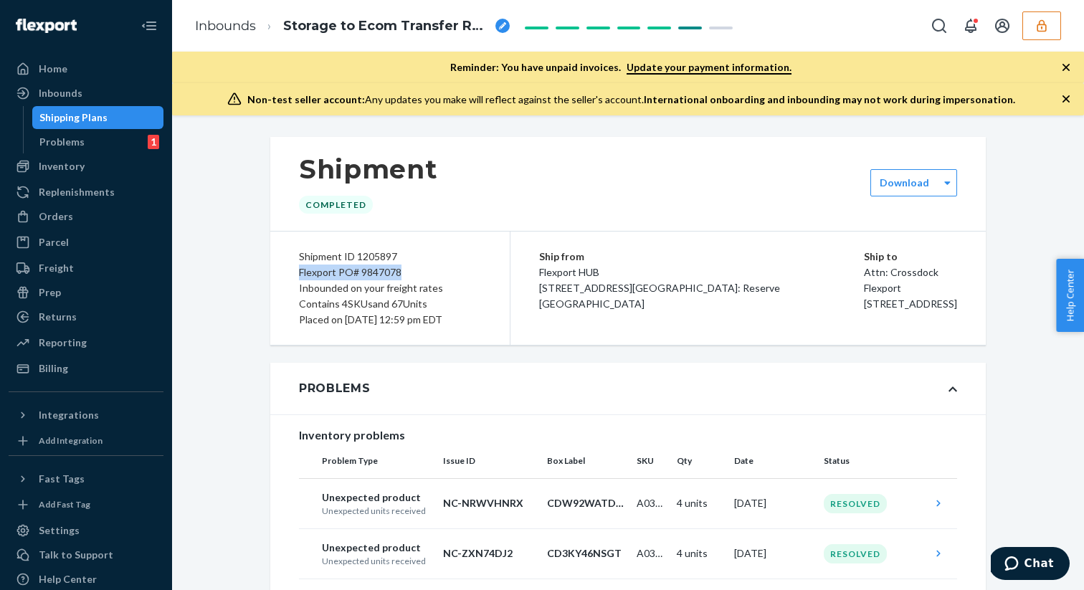
click at [400, 267] on div "Flexport PO# 9847078" at bounding box center [390, 273] width 182 height 16
click at [120, 116] on div "Shipping Plans" at bounding box center [98, 118] width 129 height 20
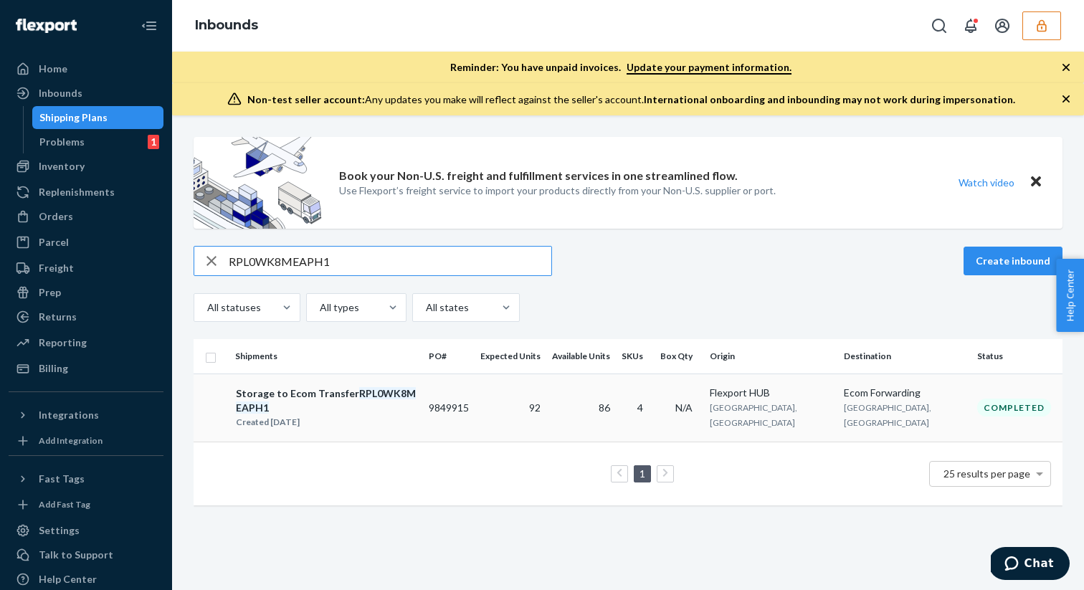
type input "RPL0WK8MEAPH1"
click at [351, 397] on em "RPL0WK8MEAPH1" at bounding box center [326, 400] width 180 height 27
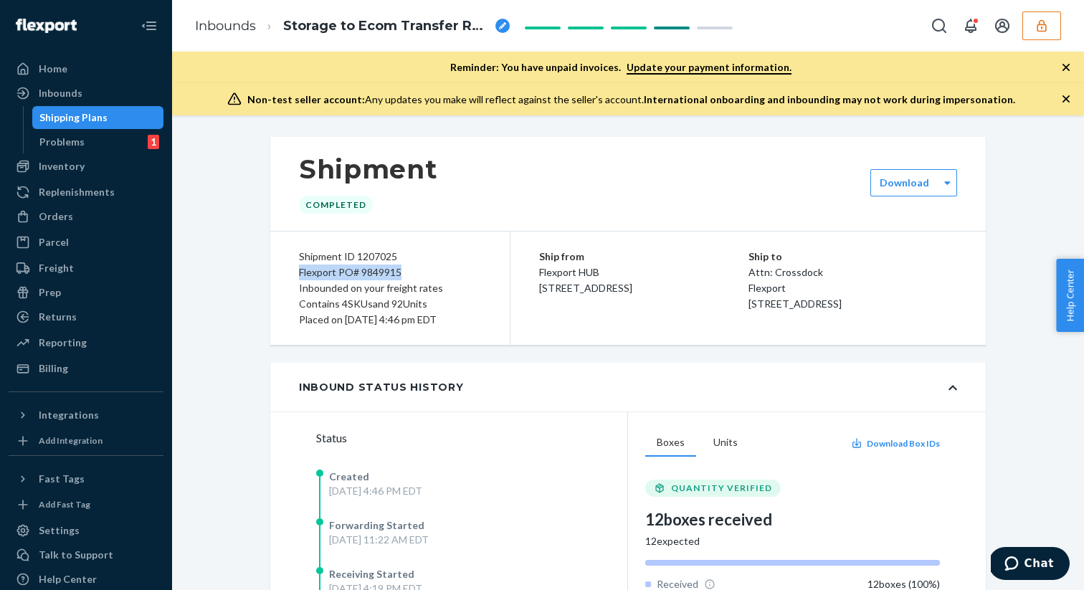
drag, startPoint x: 298, startPoint y: 273, endPoint x: 400, endPoint y: 270, distance: 102.6
click at [400, 270] on div "Shipment ID 1207025 Flexport PO# 9849915 Inbounded on your freight rates Contai…" at bounding box center [390, 288] width 240 height 113
click at [396, 273] on div "Flexport PO# 9849915" at bounding box center [390, 273] width 182 height 16
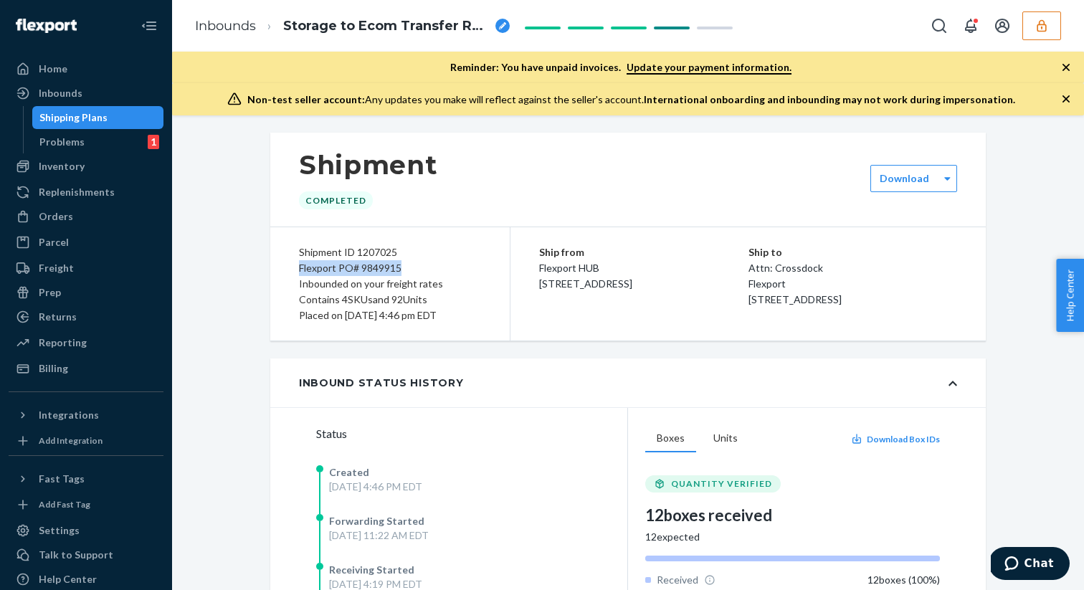
drag, startPoint x: 298, startPoint y: 267, endPoint x: 405, endPoint y: 265, distance: 107.6
click at [405, 265] on div "Shipment ID 1207025 Flexport PO# 9849915 Inbounded on your freight rates Contai…" at bounding box center [390, 283] width 240 height 113
click at [389, 269] on div "Flexport PO# 9849915" at bounding box center [390, 268] width 182 height 16
drag, startPoint x: 299, startPoint y: 269, endPoint x: 402, endPoint y: 270, distance: 102.6
click at [402, 270] on div "Flexport PO# 9849915" at bounding box center [390, 268] width 182 height 16
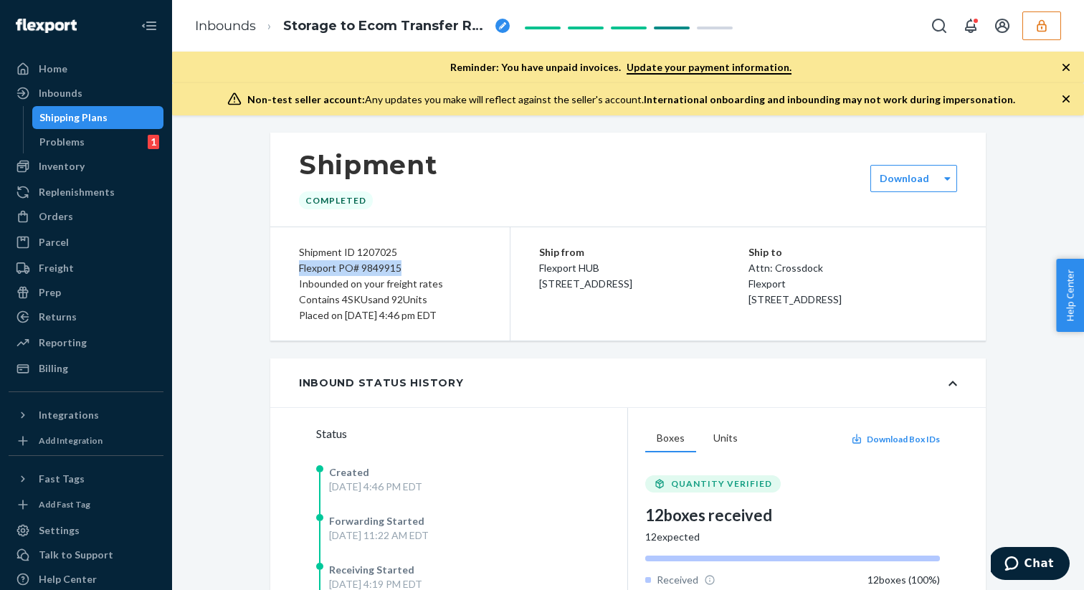
click at [141, 118] on div "Shipping Plans" at bounding box center [98, 118] width 129 height 20
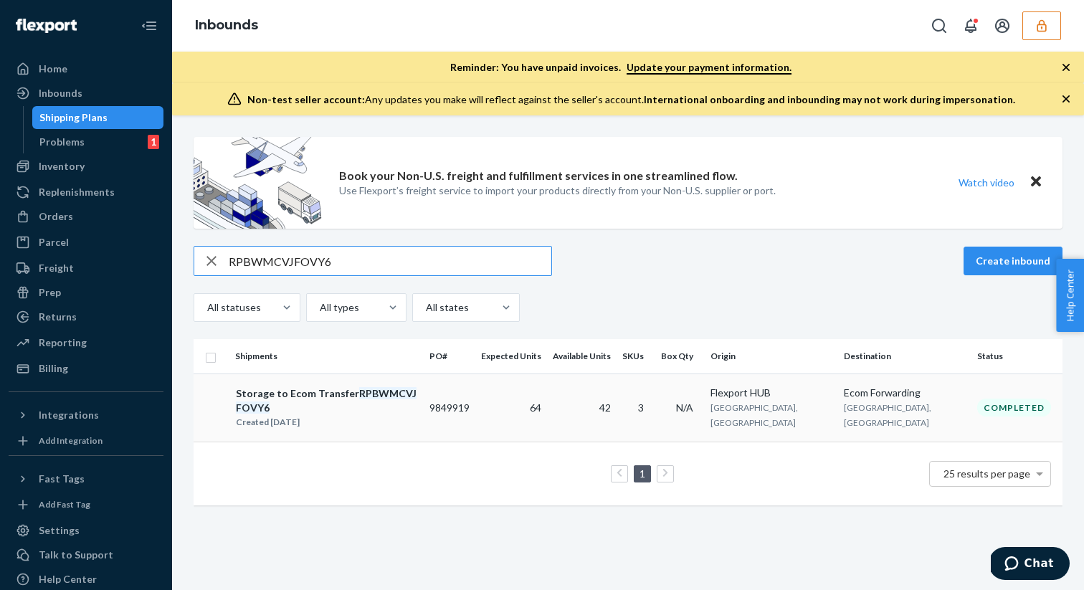
type input "RPBWMCVJFOVY6"
click at [281, 415] on div "Created Jul 9, 2025" at bounding box center [326, 422] width 181 height 14
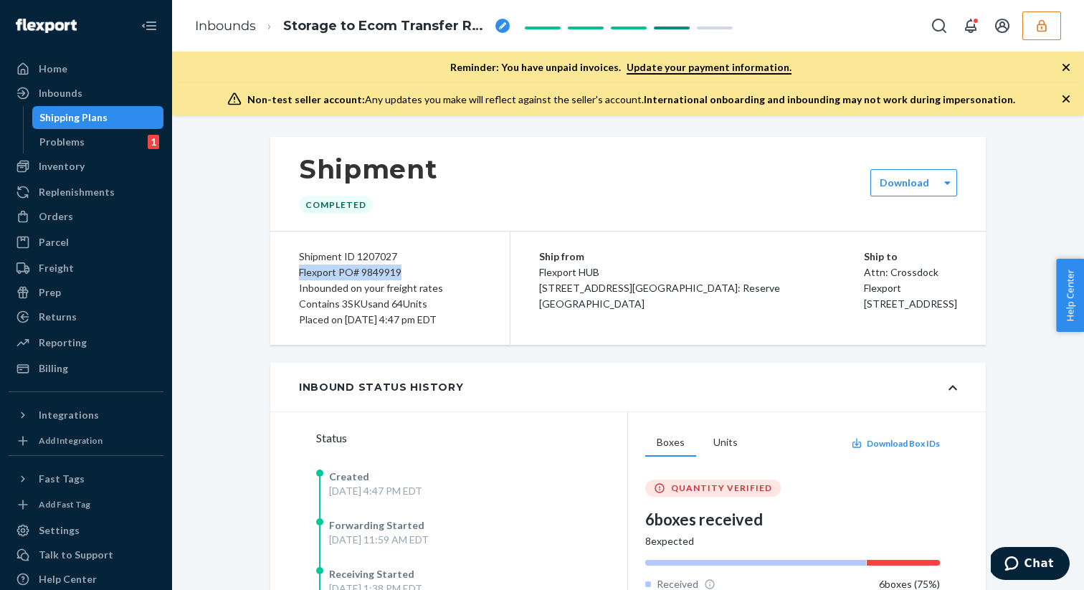
drag, startPoint x: 300, startPoint y: 274, endPoint x: 401, endPoint y: 273, distance: 101.1
click at [401, 273] on div "Flexport PO# 9849919" at bounding box center [390, 273] width 182 height 16
click at [98, 119] on div "Shipping Plans" at bounding box center [73, 117] width 68 height 14
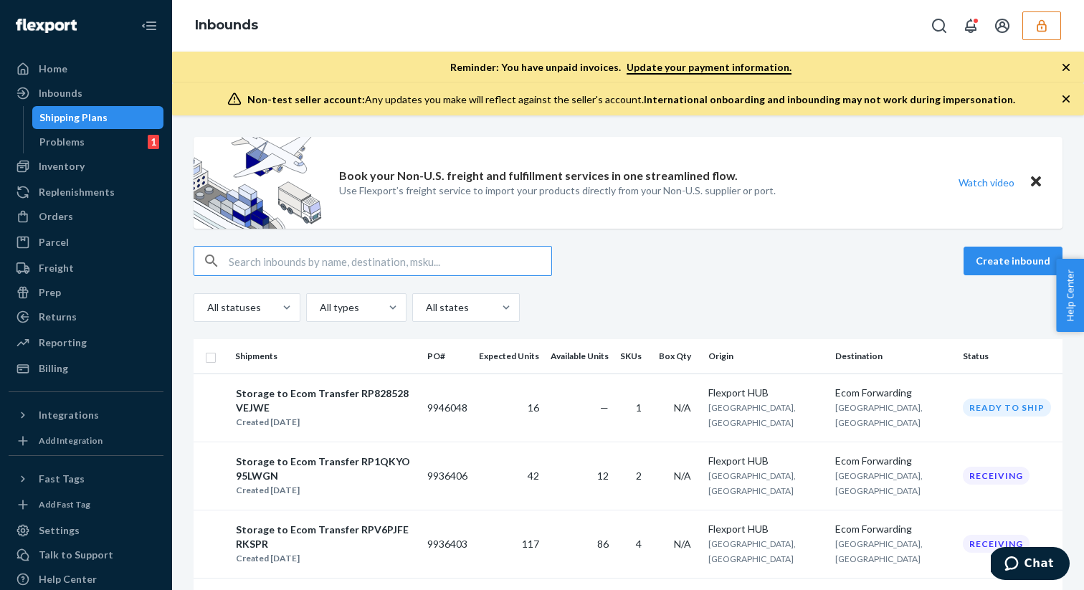
click at [232, 255] on input "text" at bounding box center [390, 261] width 323 height 29
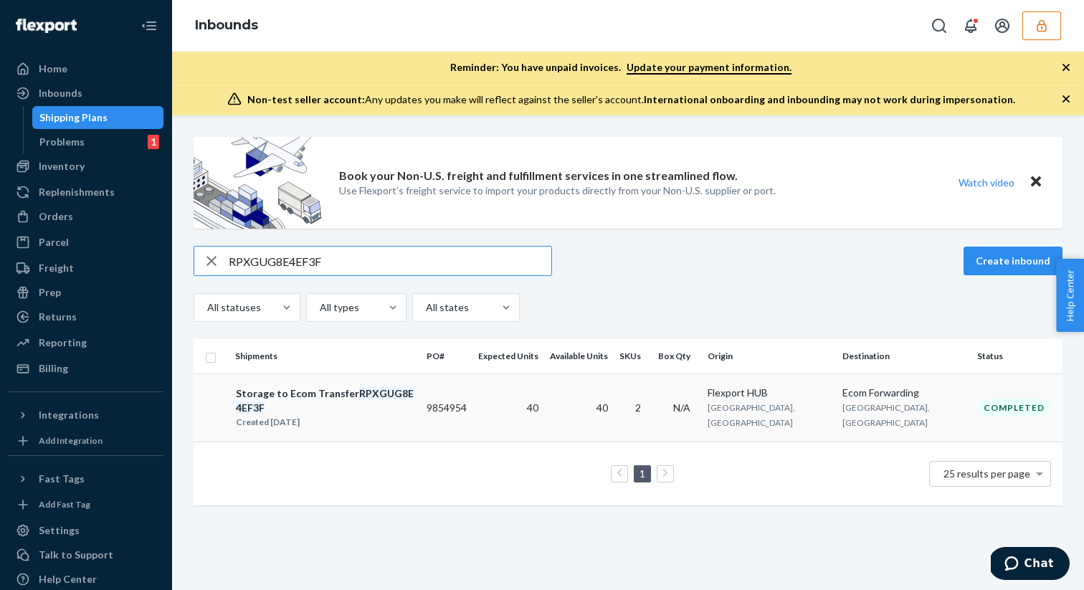
type input "RPXGUG8E4EF3F"
click at [313, 391] on div "Storage to Ecom Transfer RPXGUG8E4EF3F" at bounding box center [325, 401] width 179 height 29
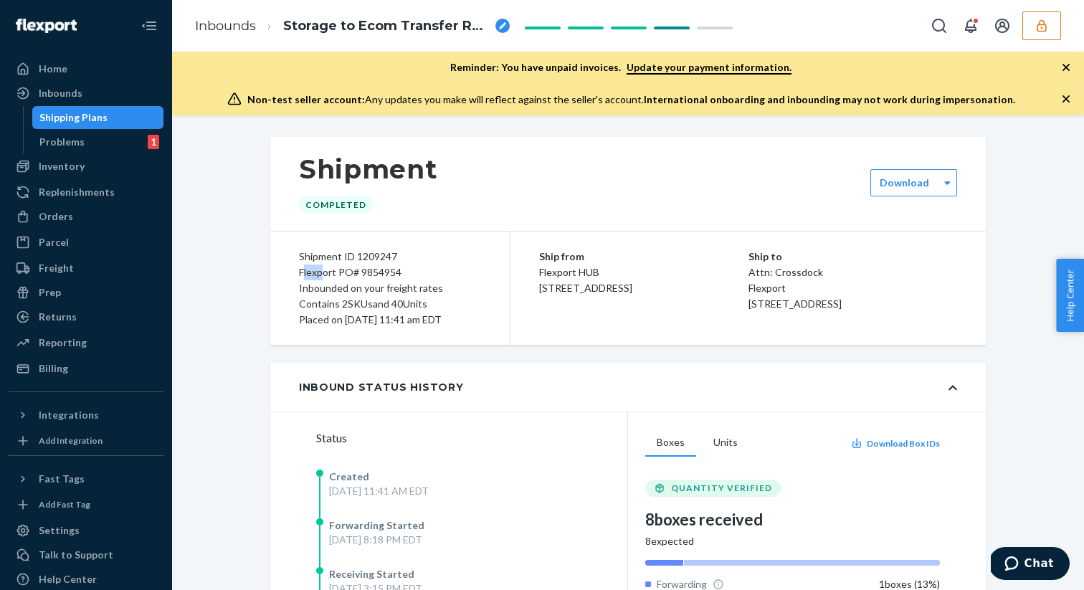
drag, startPoint x: 313, startPoint y: 391, endPoint x: 323, endPoint y: 270, distance: 120.8
click at [323, 270] on div "Flexport PO# 9854954" at bounding box center [390, 273] width 182 height 16
click at [285, 273] on div "Shipment ID 1209247 Flexport PO# 9854954 Inbounded on your freight rates Contai…" at bounding box center [390, 288] width 240 height 113
drag, startPoint x: 323, startPoint y: 270, endPoint x: 408, endPoint y: 272, distance: 85.3
click at [408, 272] on div "Shipment ID 1209247 Flexport PO# 9854954 Inbounded on your freight rates Contai…" at bounding box center [390, 288] width 240 height 113
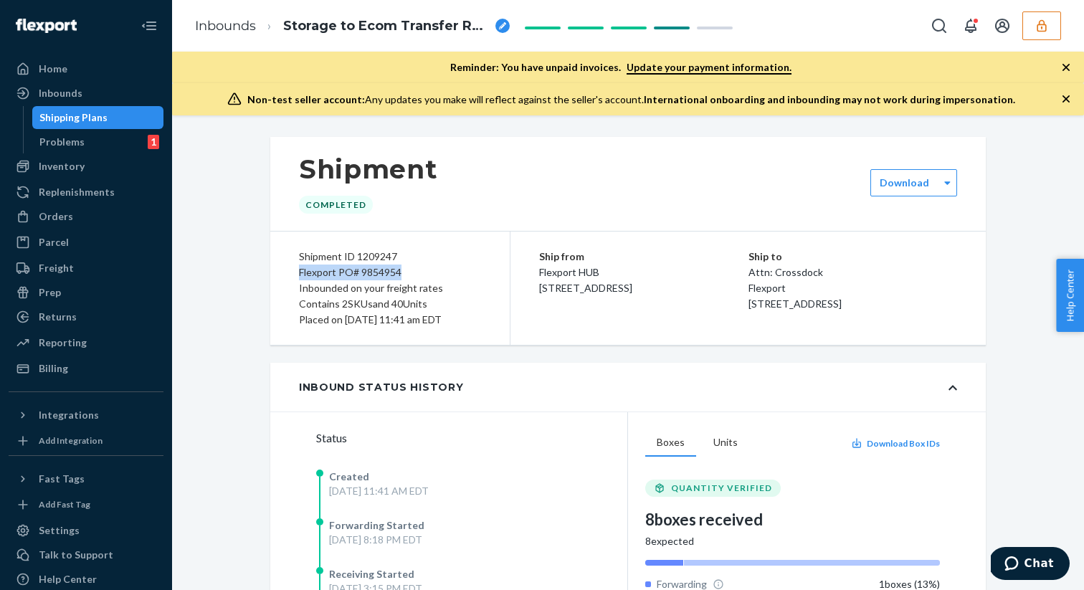
click at [128, 113] on div "Shipping Plans" at bounding box center [98, 118] width 129 height 20
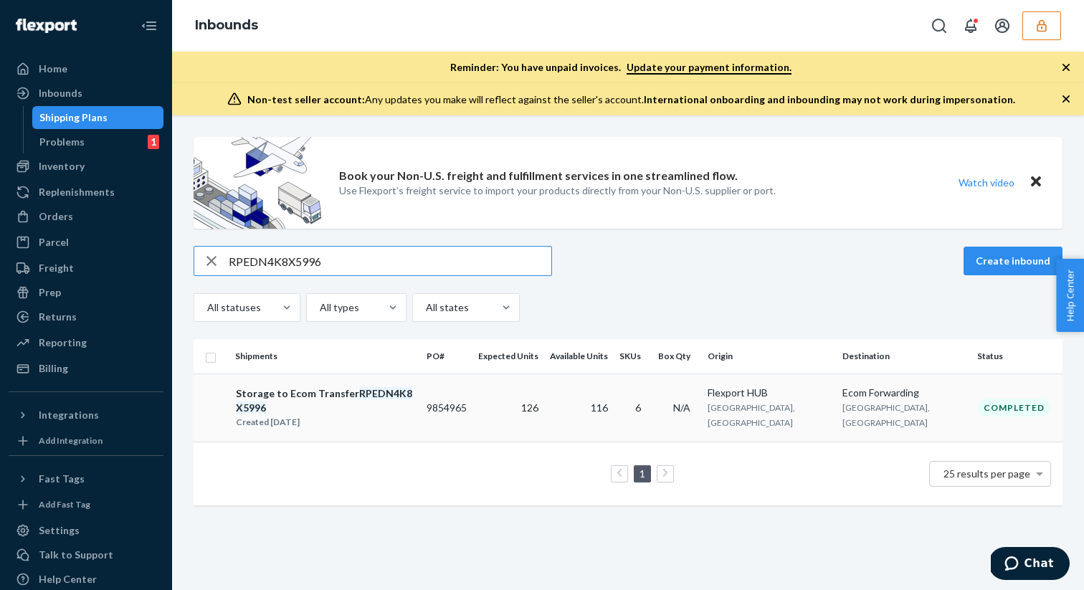
type input "RPEDN4K8X5996"
click at [308, 391] on div "Storage to Ecom Transfer RPEDN4K8X5996" at bounding box center [325, 401] width 179 height 29
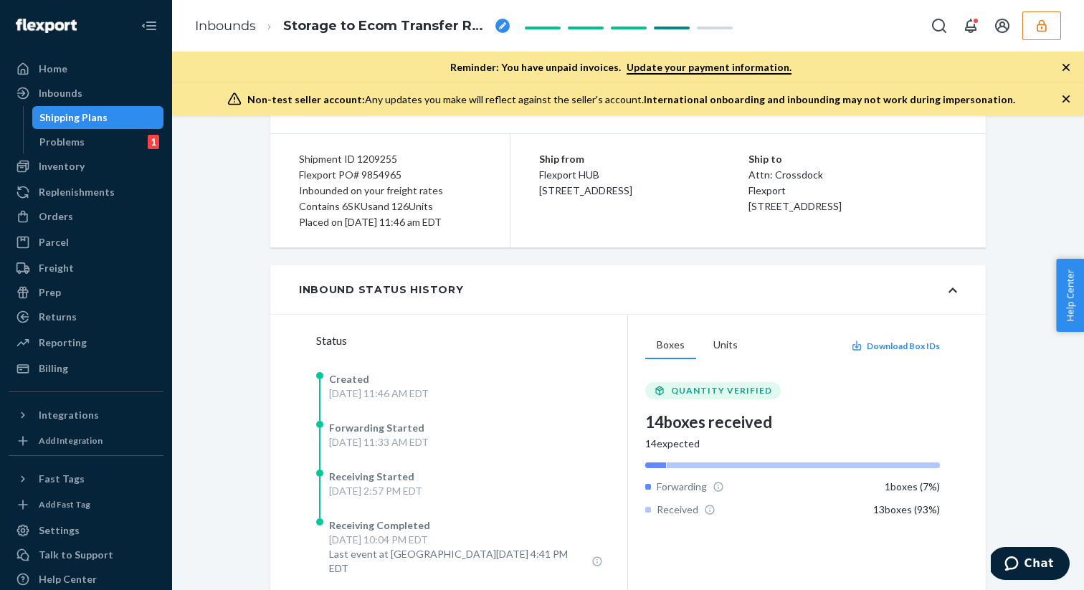
scroll to position [77, 0]
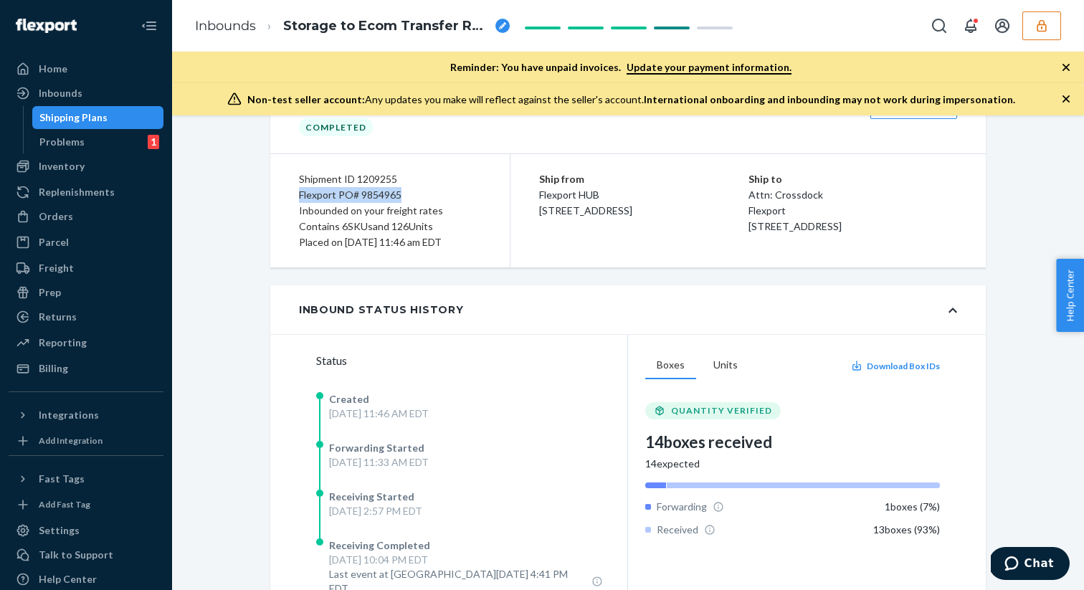
drag, startPoint x: 299, startPoint y: 194, endPoint x: 402, endPoint y: 194, distance: 103.3
click at [402, 194] on div "Flexport PO# 9854965" at bounding box center [390, 195] width 182 height 16
click at [375, 197] on div "Flexport PO# 9854965" at bounding box center [390, 195] width 182 height 16
drag, startPoint x: 302, startPoint y: 194, endPoint x: 341, endPoint y: 186, distance: 39.4
click at [341, 186] on div "Shipment ID 1209255 Flexport PO# 9854965 Inbounded on your freight rates Contai…" at bounding box center [390, 210] width 240 height 113
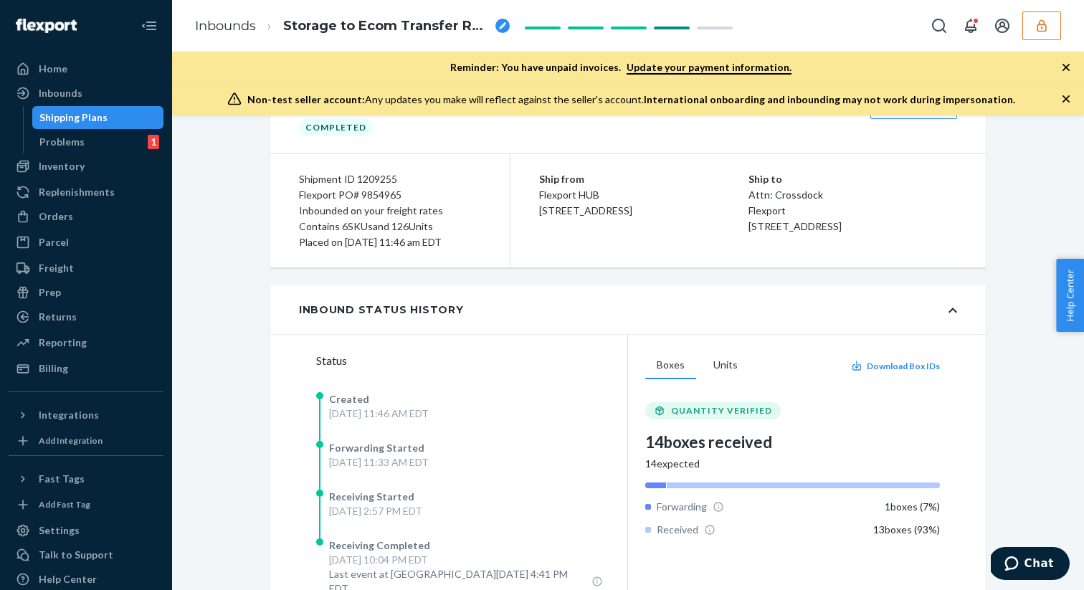
click at [321, 198] on div "Flexport PO# 9854965" at bounding box center [390, 195] width 182 height 16
drag, startPoint x: 299, startPoint y: 195, endPoint x: 403, endPoint y: 190, distance: 104.1
click at [403, 190] on div "Flexport PO# 9854965" at bounding box center [390, 195] width 182 height 16
click at [129, 123] on div "Shipping Plans" at bounding box center [98, 118] width 129 height 20
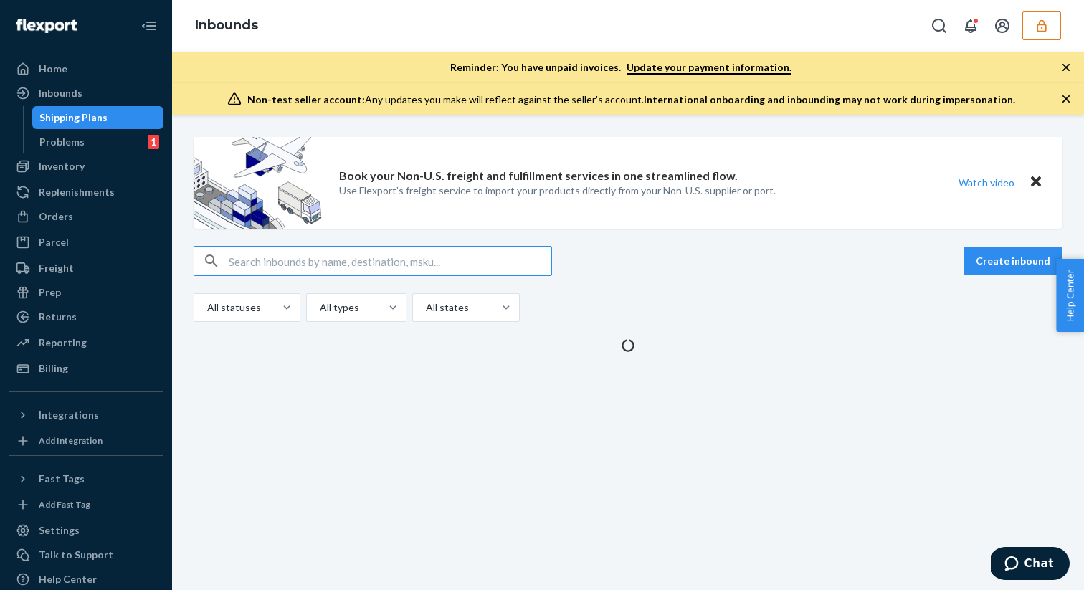
click at [232, 262] on input "text" at bounding box center [390, 261] width 323 height 29
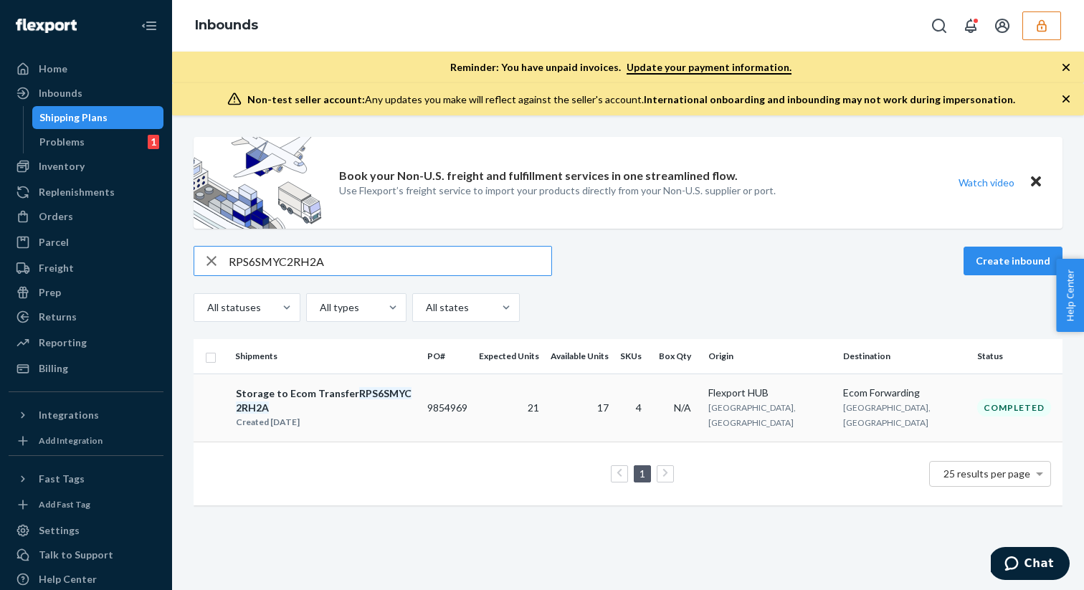
type input "RPS6SMYC2RH2A"
click at [303, 394] on div "Storage to Ecom Transfer RPS6SMYC2RH2A" at bounding box center [325, 401] width 179 height 29
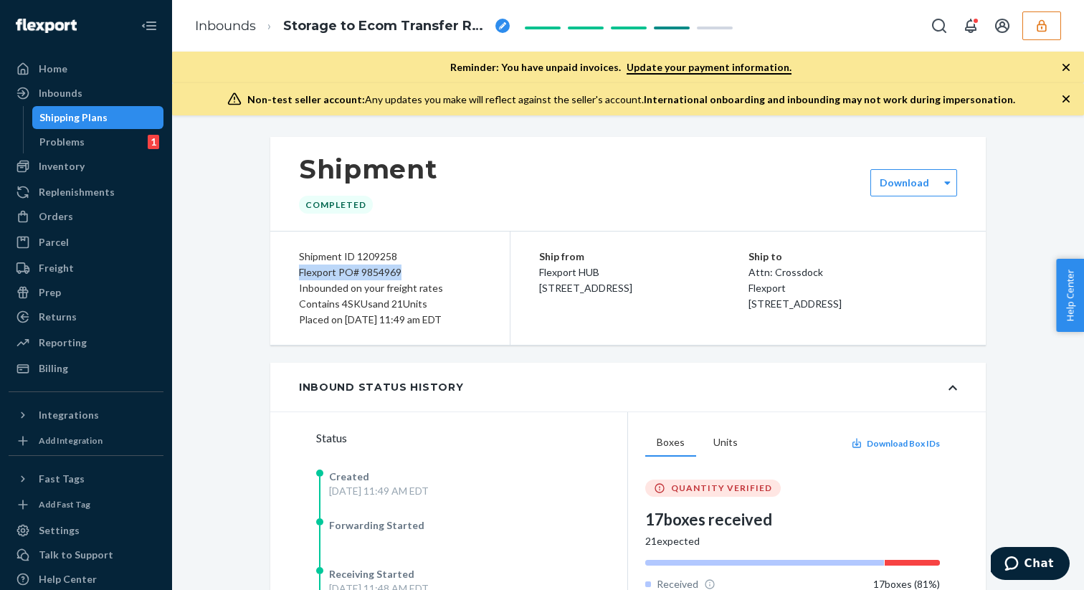
drag, startPoint x: 298, startPoint y: 272, endPoint x: 401, endPoint y: 269, distance: 102.6
click at [401, 269] on div "Shipment ID 1209258 Flexport PO# 9854969 Inbounded on your freight rates Contai…" at bounding box center [390, 288] width 240 height 113
click at [394, 272] on div "Flexport PO# 9854969" at bounding box center [390, 273] width 182 height 16
drag, startPoint x: 298, startPoint y: 273, endPoint x: 399, endPoint y: 270, distance: 100.4
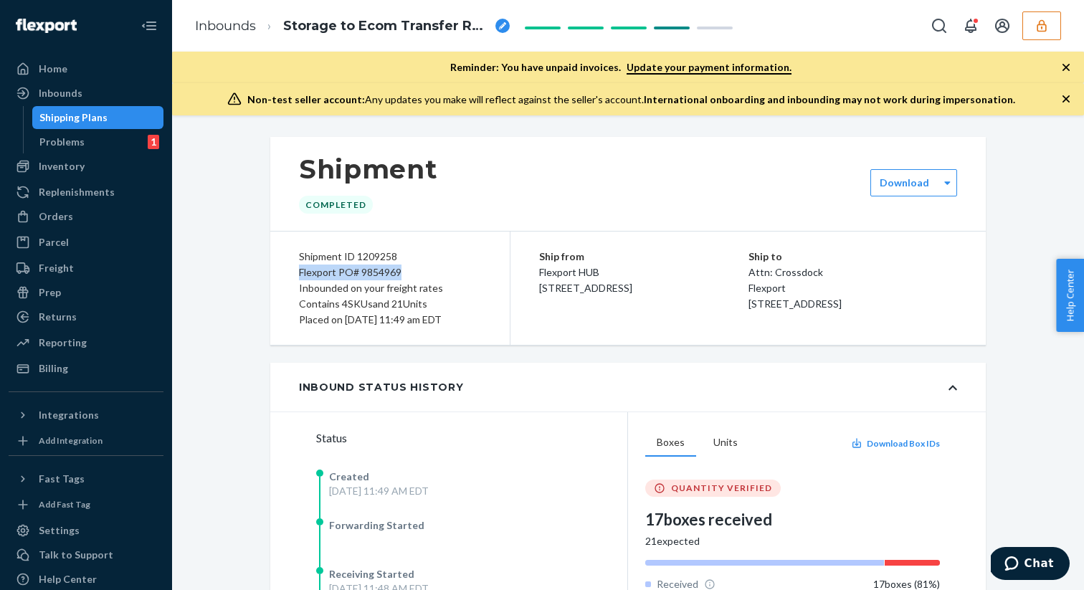
click at [399, 270] on div "Shipment ID 1209258 Flexport PO# 9854969 Inbounded on your freight rates Contai…" at bounding box center [390, 288] width 240 height 113
click at [346, 272] on div "Flexport PO# 9854969" at bounding box center [390, 273] width 182 height 16
drag, startPoint x: 298, startPoint y: 270, endPoint x: 399, endPoint y: 268, distance: 101.9
click at [399, 268] on div "Shipment ID 1209258 Flexport PO# 9854969 Inbounded on your freight rates Contai…" at bounding box center [390, 288] width 240 height 113
click at [150, 117] on div "Shipping Plans" at bounding box center [98, 118] width 129 height 20
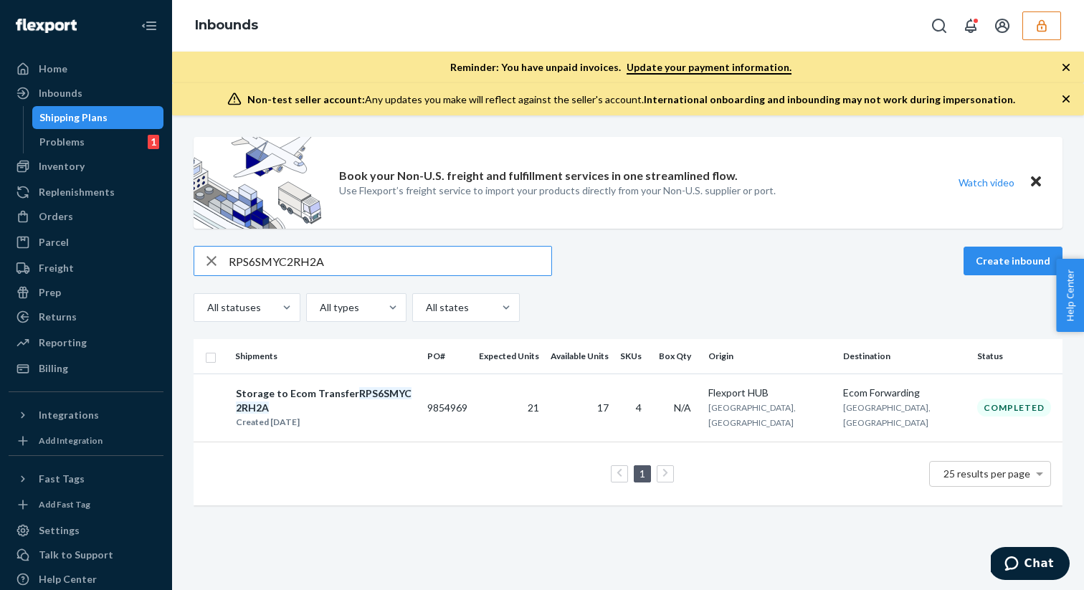
type input "RPS6SMYC2RH2A"
click at [324, 415] on div "Created Jul 14, 2025" at bounding box center [325, 422] width 179 height 14
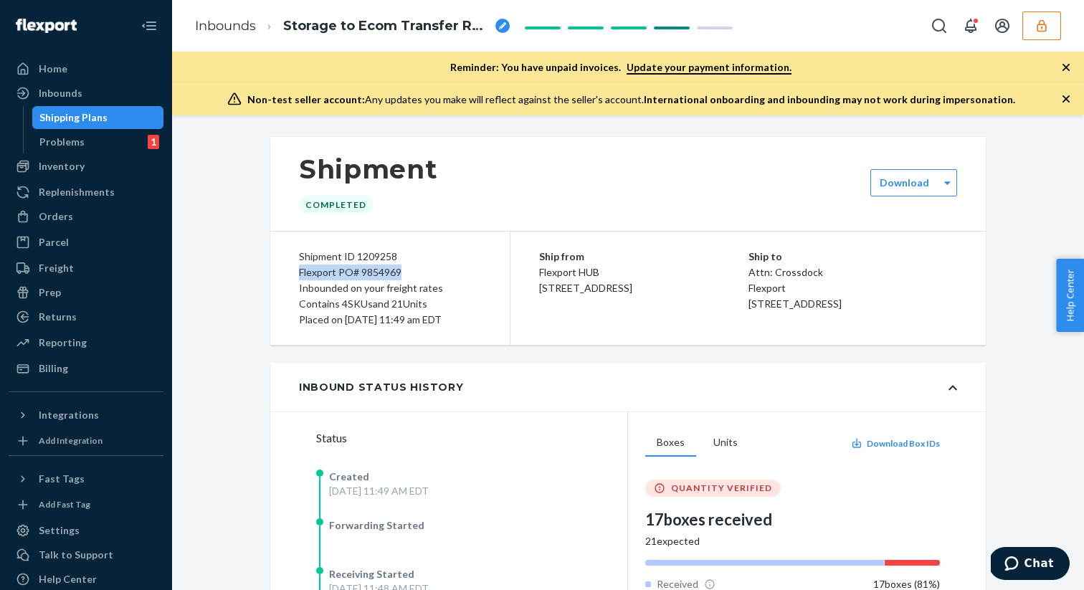
drag, startPoint x: 300, startPoint y: 274, endPoint x: 402, endPoint y: 271, distance: 102.6
click at [402, 271] on div "Flexport PO# 9854969" at bounding box center [390, 273] width 182 height 16
click at [395, 271] on div "Flexport PO# 9854969" at bounding box center [390, 273] width 182 height 16
drag, startPoint x: 300, startPoint y: 270, endPoint x: 402, endPoint y: 272, distance: 101.9
click at [402, 272] on div "Flexport PO# 9854969" at bounding box center [390, 273] width 182 height 16
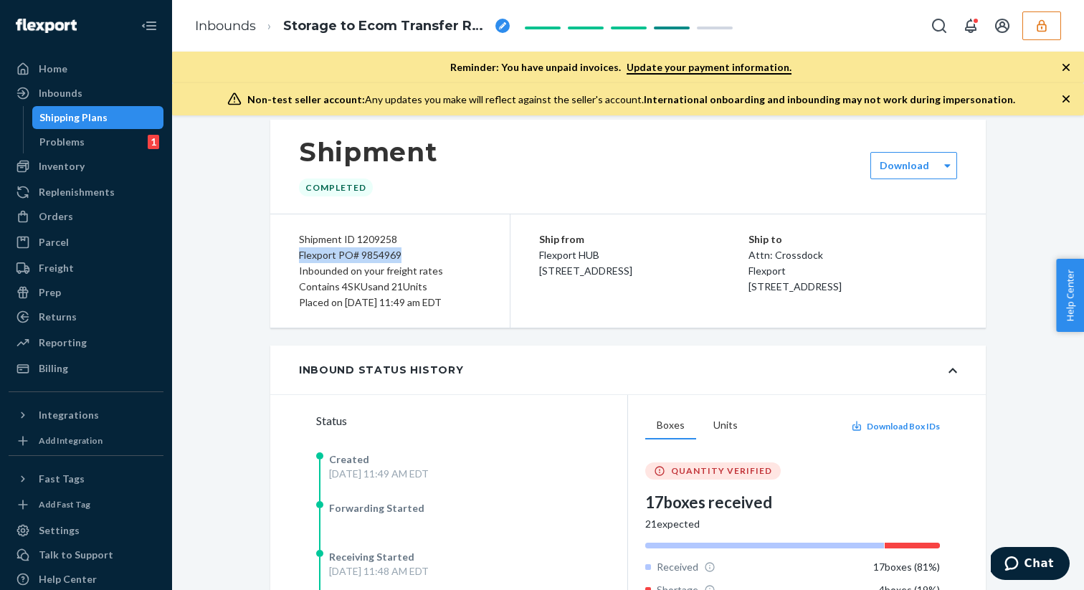
scroll to position [22, 0]
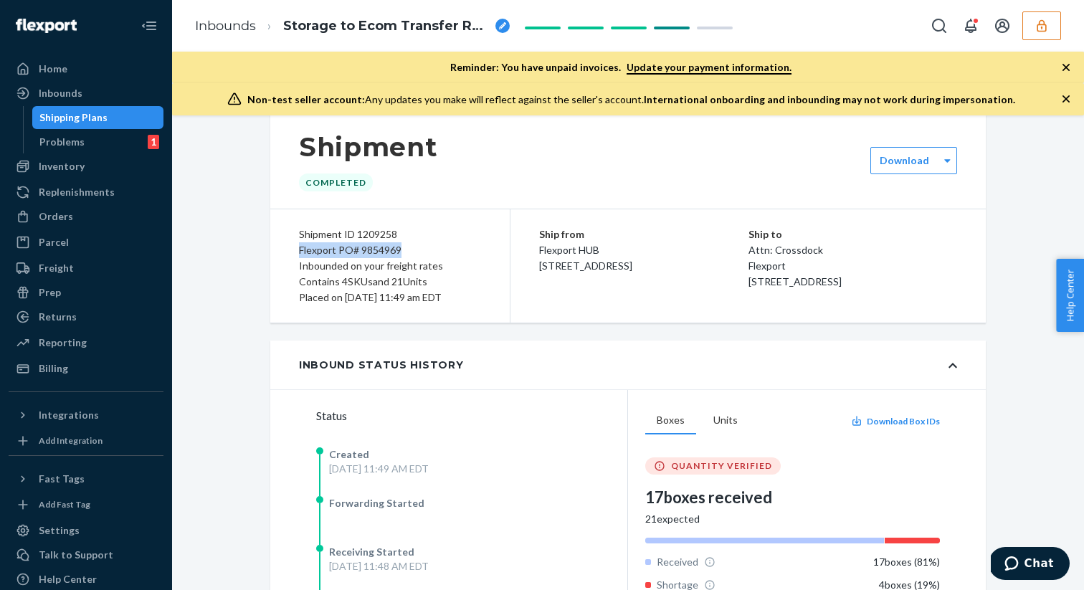
click at [151, 119] on div "Shipping Plans" at bounding box center [98, 118] width 129 height 20
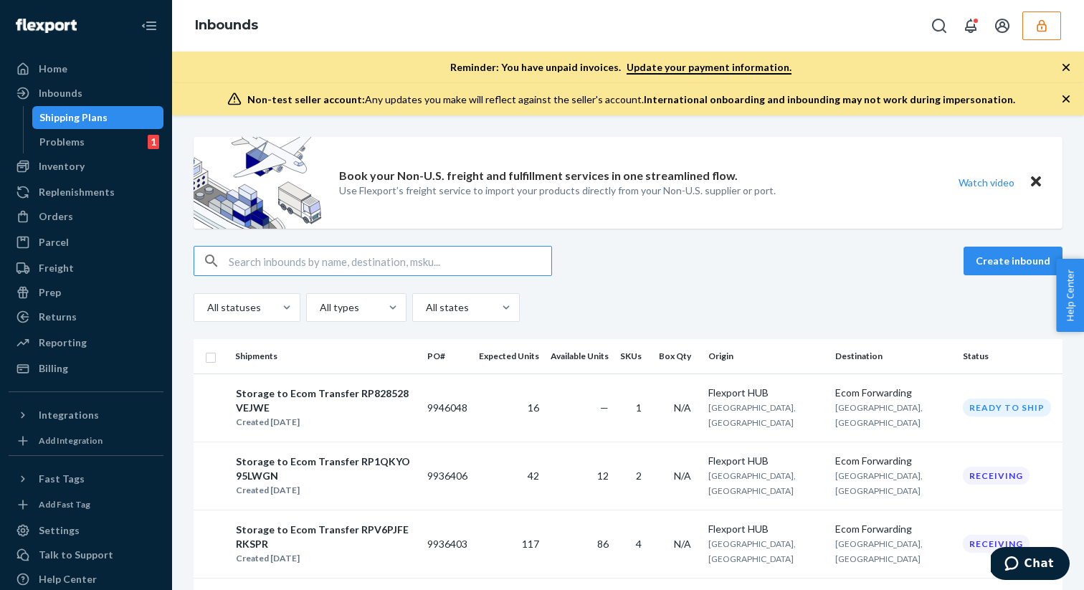
click at [283, 259] on input "text" at bounding box center [390, 261] width 323 height 29
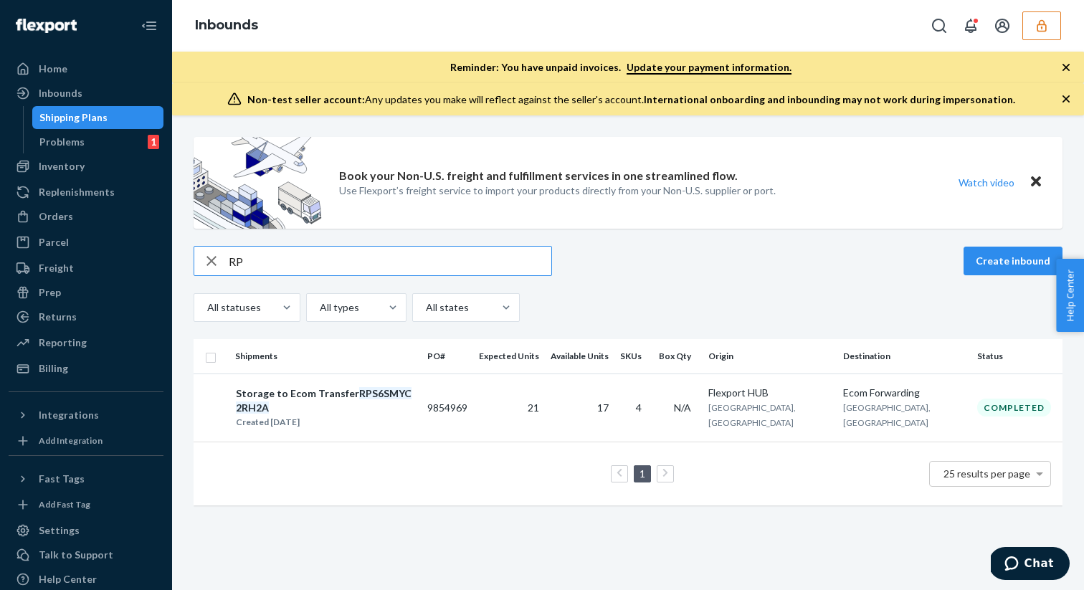
type input "R"
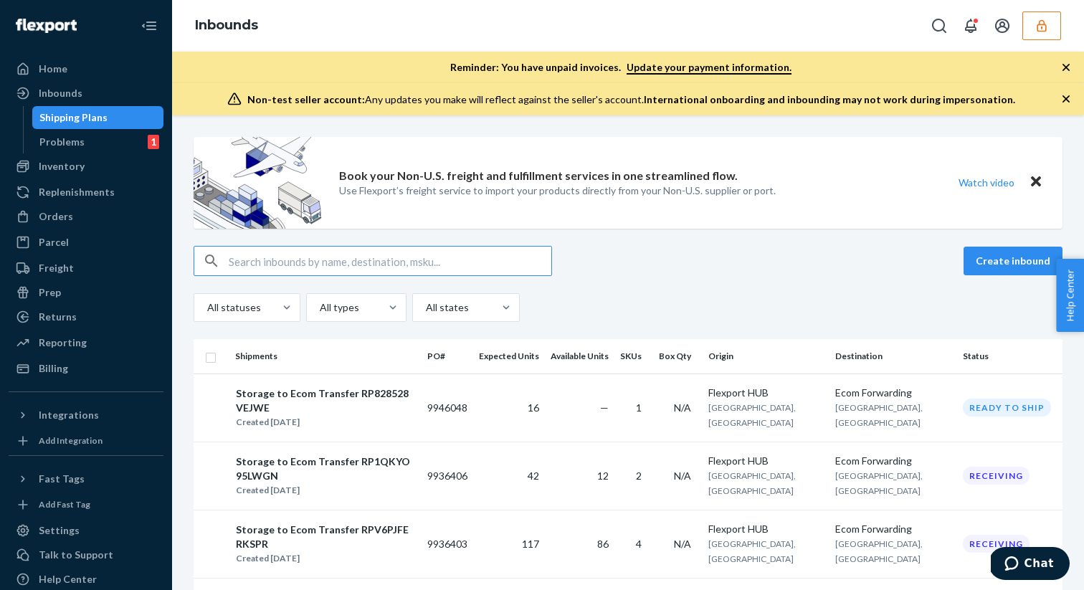
scroll to position [2, 0]
paste input "RP7VTGFFXXVOB"
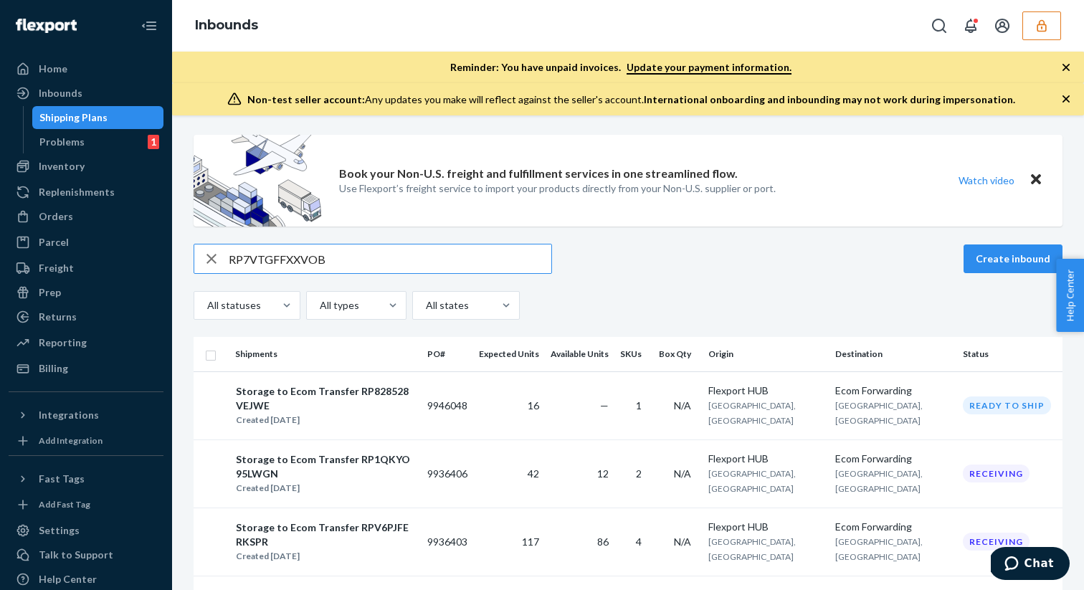
scroll to position [0, 0]
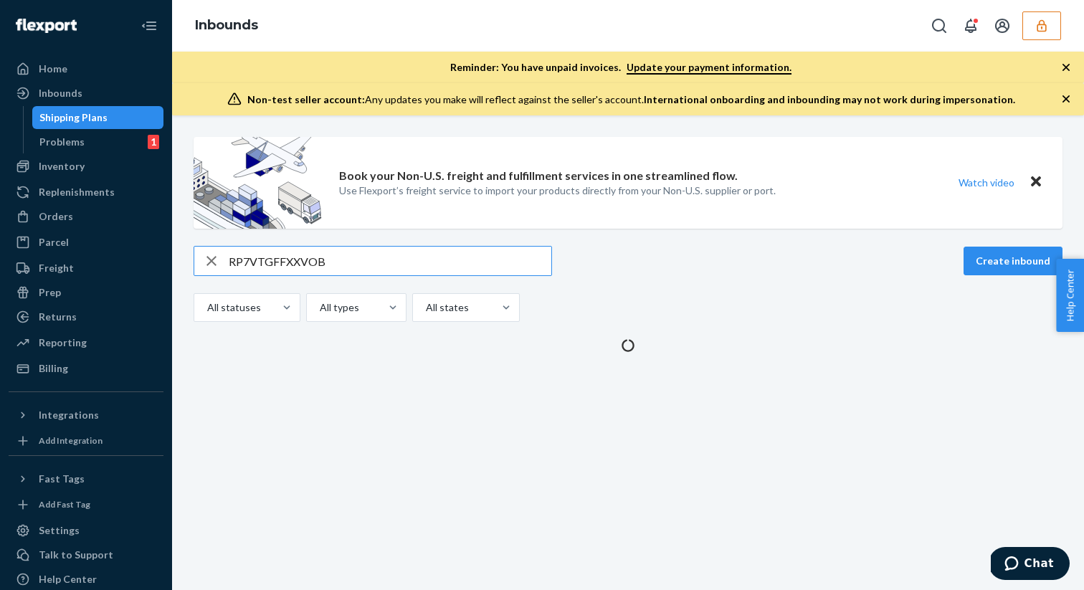
type input "RP7VTGFFXXVOB"
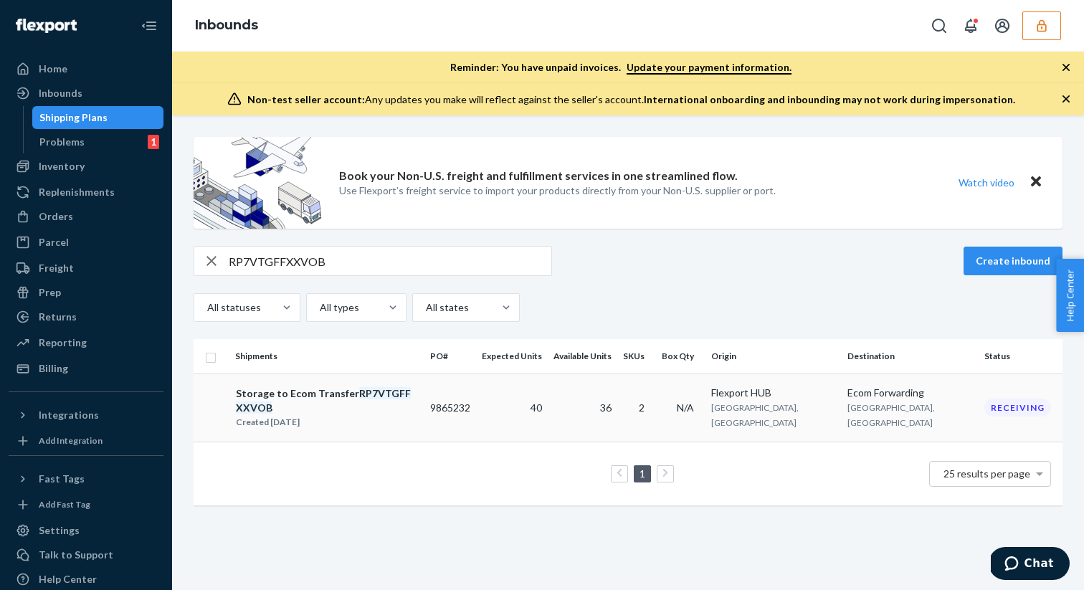
click at [399, 384] on td "Storage to Ecom Transfer RP7VTGFFXXVOB Created Jul 22, 2025" at bounding box center [326, 408] width 195 height 68
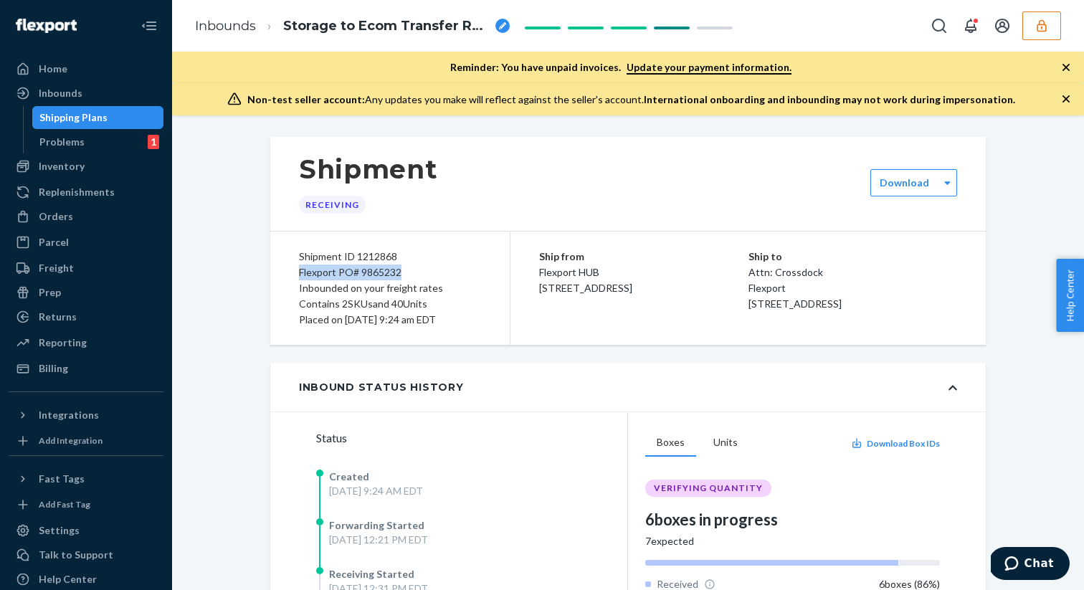
drag, startPoint x: 299, startPoint y: 275, endPoint x: 402, endPoint y: 275, distance: 103.3
click at [402, 275] on div "Flexport PO# 9865232" at bounding box center [390, 273] width 182 height 16
click at [100, 111] on div "Shipping Plans" at bounding box center [73, 117] width 68 height 14
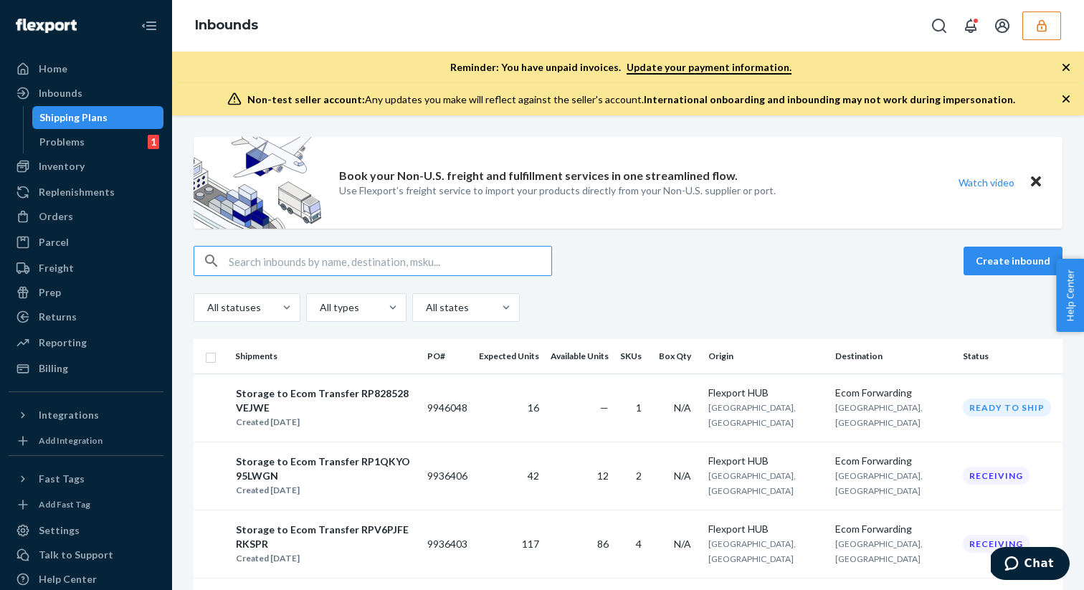
click at [247, 263] on input "text" at bounding box center [390, 261] width 323 height 29
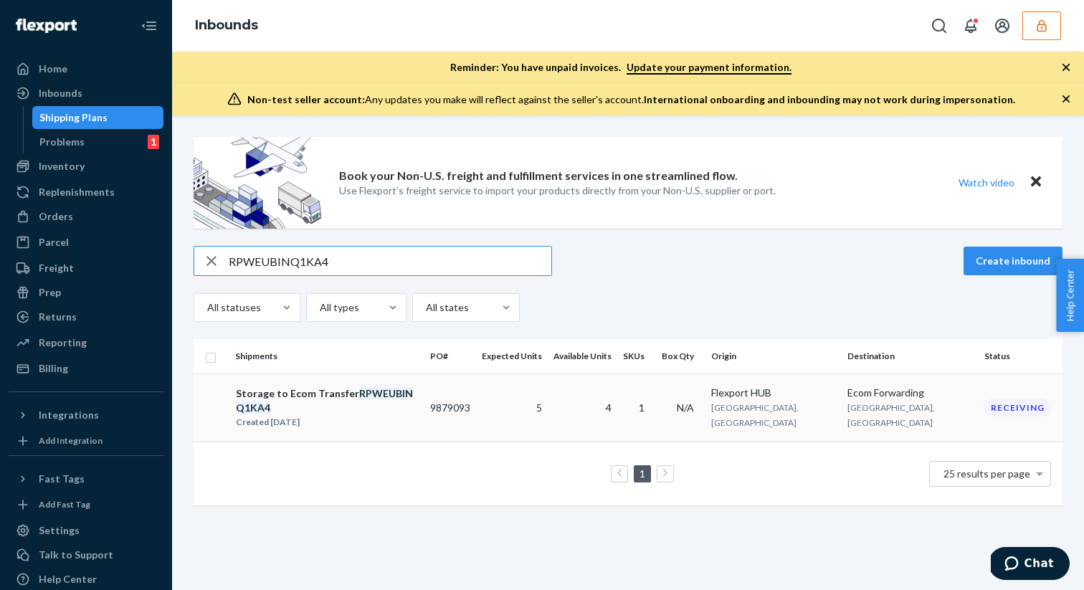
type input "RPWEUBINQ1KA4"
click at [344, 386] on div "Storage to Ecom Transfer RPWEUBINQ1KA4 Created Jul 30, 2025" at bounding box center [327, 408] width 184 height 44
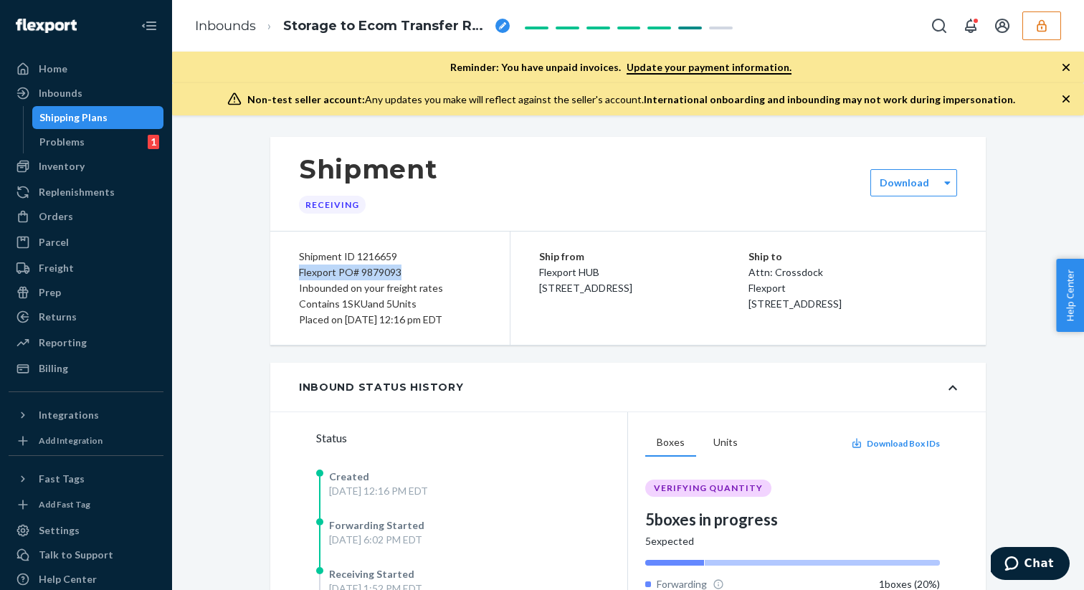
drag, startPoint x: 298, startPoint y: 270, endPoint x: 402, endPoint y: 270, distance: 104.0
click at [402, 270] on div "Shipment ID 1216659 Flexport PO# 9879093 Inbounded on your freight rates Contai…" at bounding box center [390, 288] width 240 height 113
click at [124, 111] on div "Shipping Plans" at bounding box center [98, 118] width 129 height 20
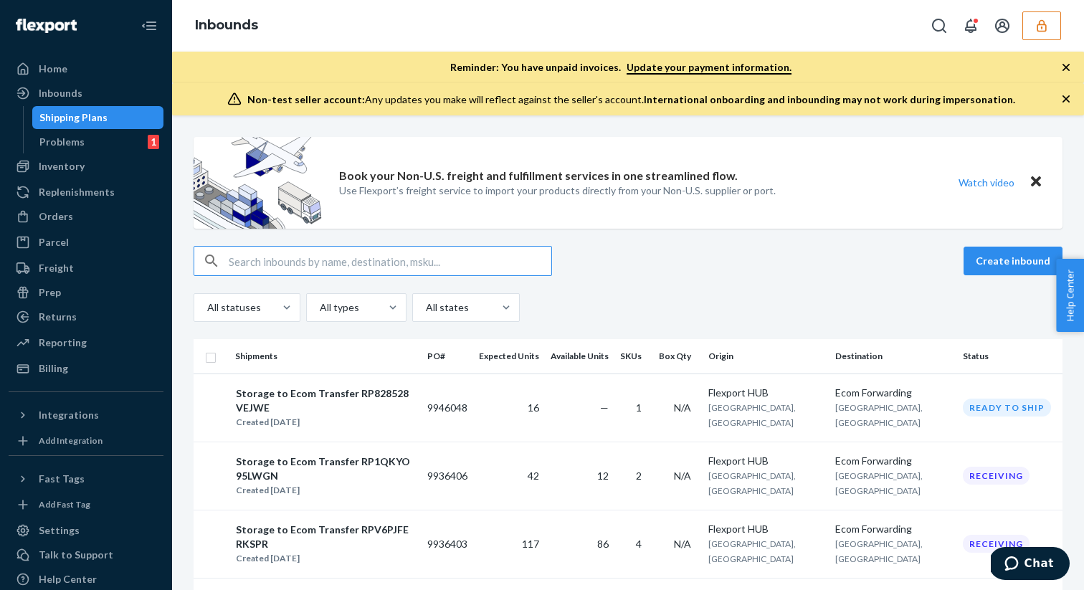
click at [240, 257] on input "text" at bounding box center [390, 261] width 323 height 29
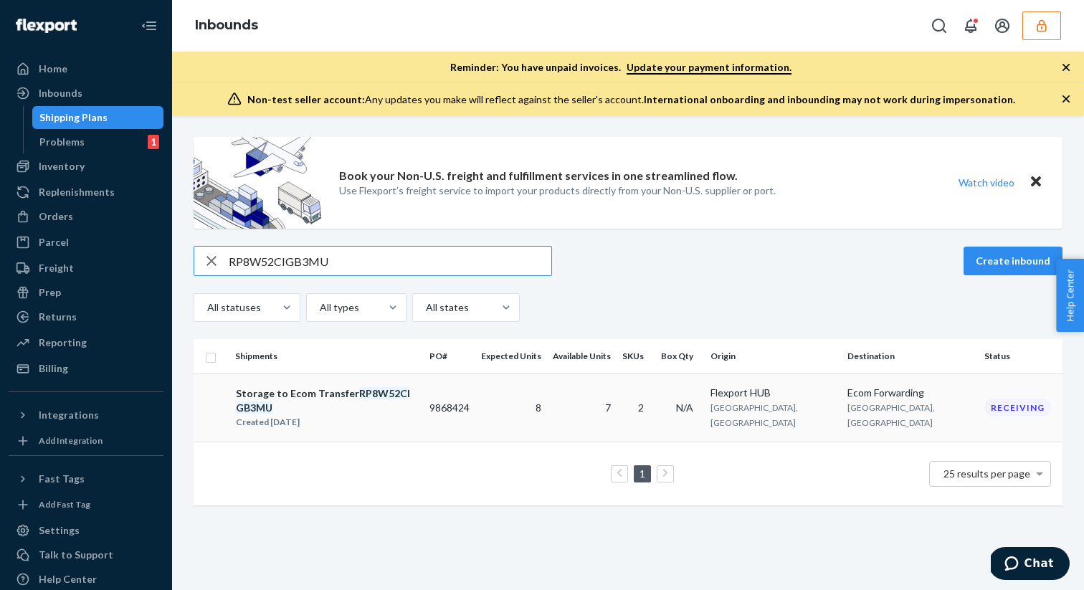
type input "RP8W52CIGB3MU"
click at [278, 415] on div "Created Jul 24, 2025" at bounding box center [326, 422] width 181 height 14
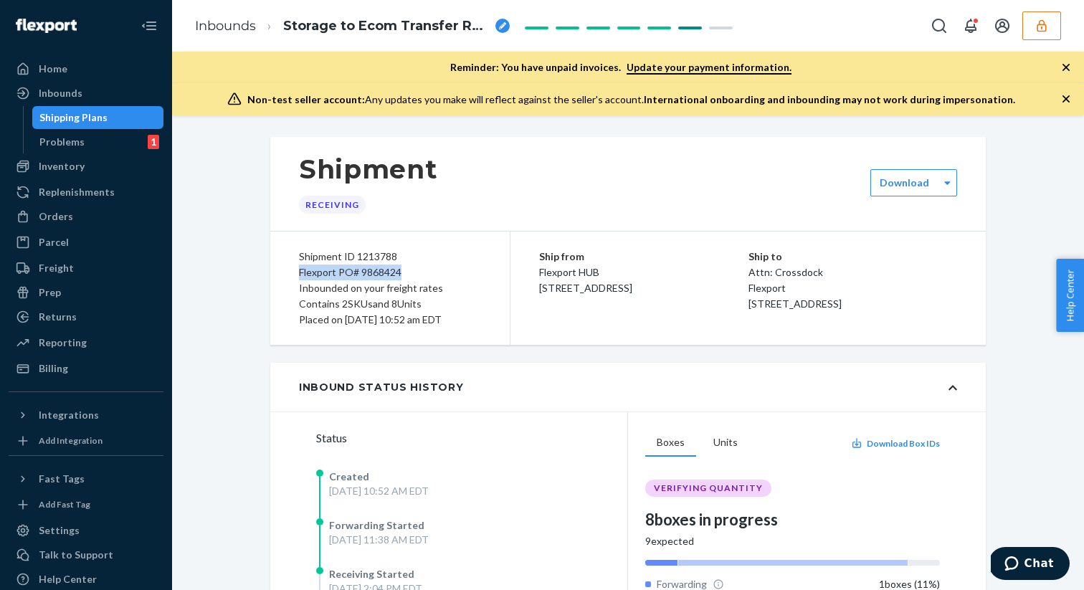
drag, startPoint x: 298, startPoint y: 268, endPoint x: 400, endPoint y: 266, distance: 101.9
click at [400, 266] on div "Flexport PO# 9868424" at bounding box center [390, 273] width 182 height 16
click at [137, 116] on div "Shipping Plans" at bounding box center [98, 118] width 129 height 20
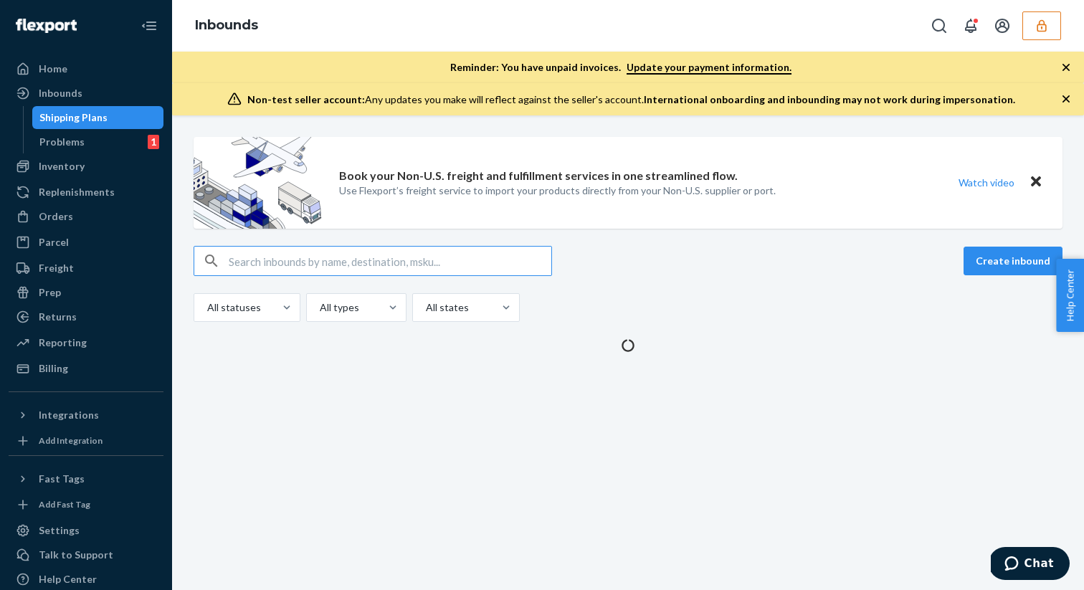
click at [238, 262] on input "text" at bounding box center [390, 261] width 323 height 29
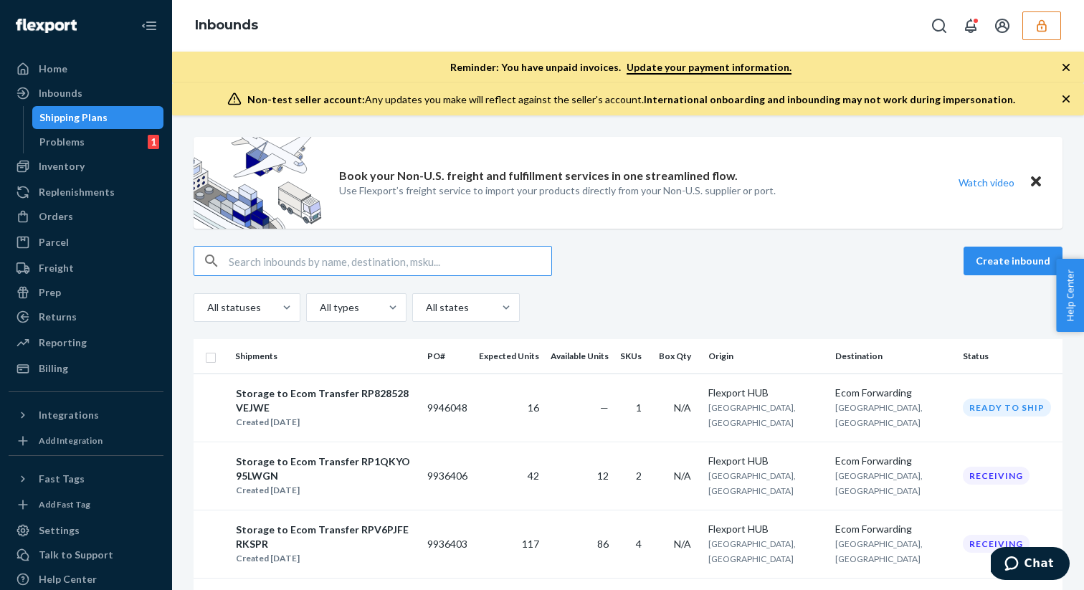
click at [238, 262] on input "text" at bounding box center [390, 261] width 323 height 29
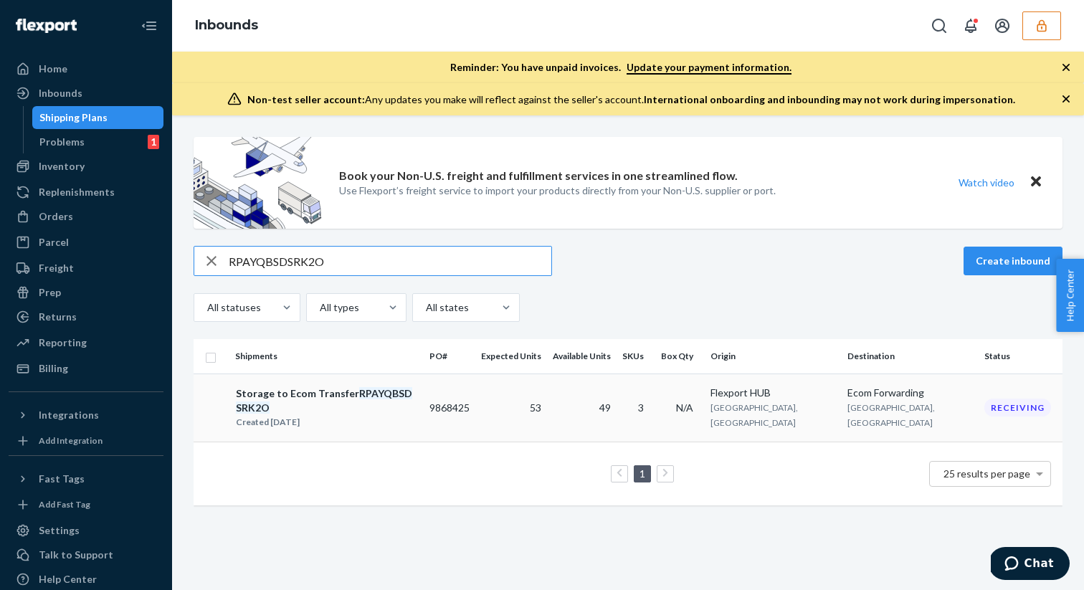
type input "RPAYQBSDSRK2O"
click at [311, 383] on td "Storage to Ecom Transfer RPAYQBSDSRK2O Created Jul 24, 2025" at bounding box center [326, 408] width 194 height 68
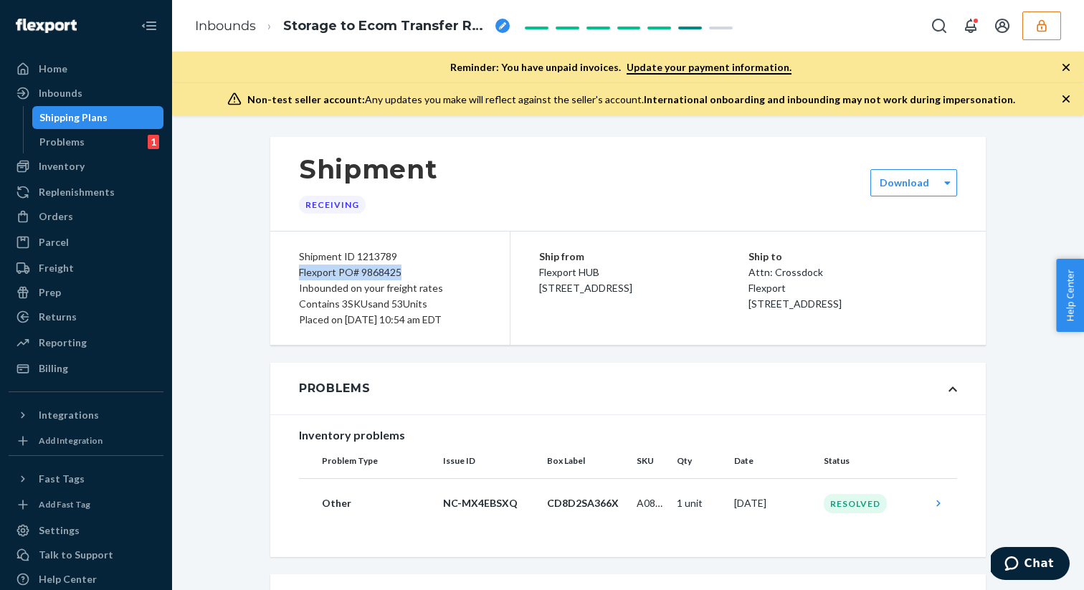
drag, startPoint x: 298, startPoint y: 271, endPoint x: 402, endPoint y: 269, distance: 104.0
click at [402, 269] on div "Flexport PO# 9868425" at bounding box center [390, 273] width 182 height 16
click at [383, 273] on div "Flexport PO# 9868425" at bounding box center [390, 273] width 182 height 16
drag, startPoint x: 298, startPoint y: 273, endPoint x: 401, endPoint y: 276, distance: 102.6
click at [401, 276] on div "Shipment ID 1213789 Flexport PO# 9868425 Inbounded on your freight rates Contai…" at bounding box center [390, 288] width 240 height 113
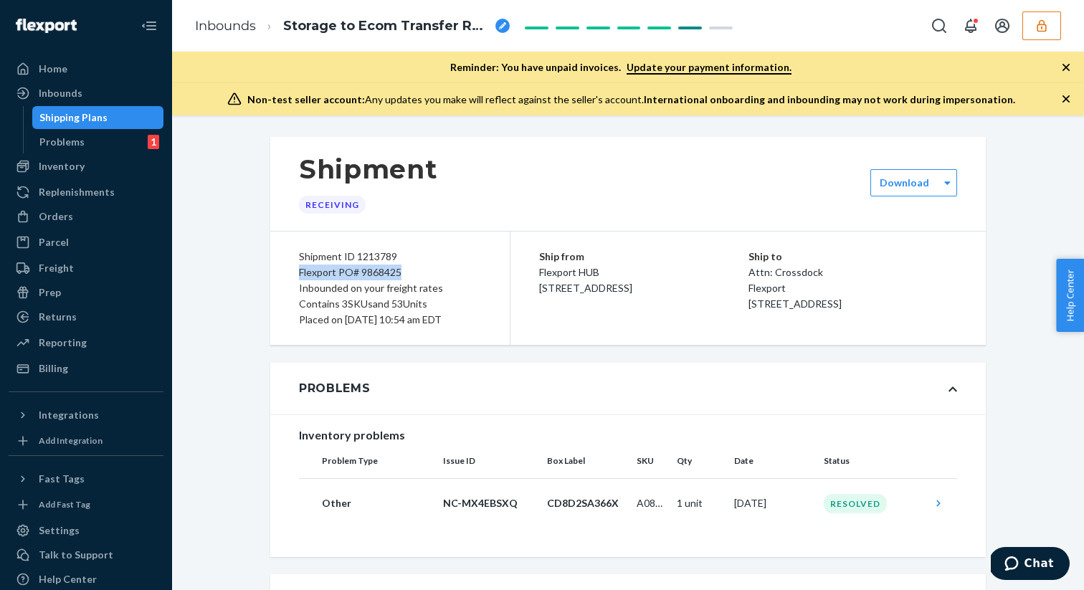
click at [382, 271] on div "Flexport PO# 9868425" at bounding box center [390, 273] width 182 height 16
drag, startPoint x: 299, startPoint y: 274, endPoint x: 404, endPoint y: 273, distance: 104.7
click at [404, 273] on div "Flexport PO# 9868425" at bounding box center [390, 273] width 182 height 16
click at [133, 120] on div "Shipping Plans" at bounding box center [98, 118] width 129 height 20
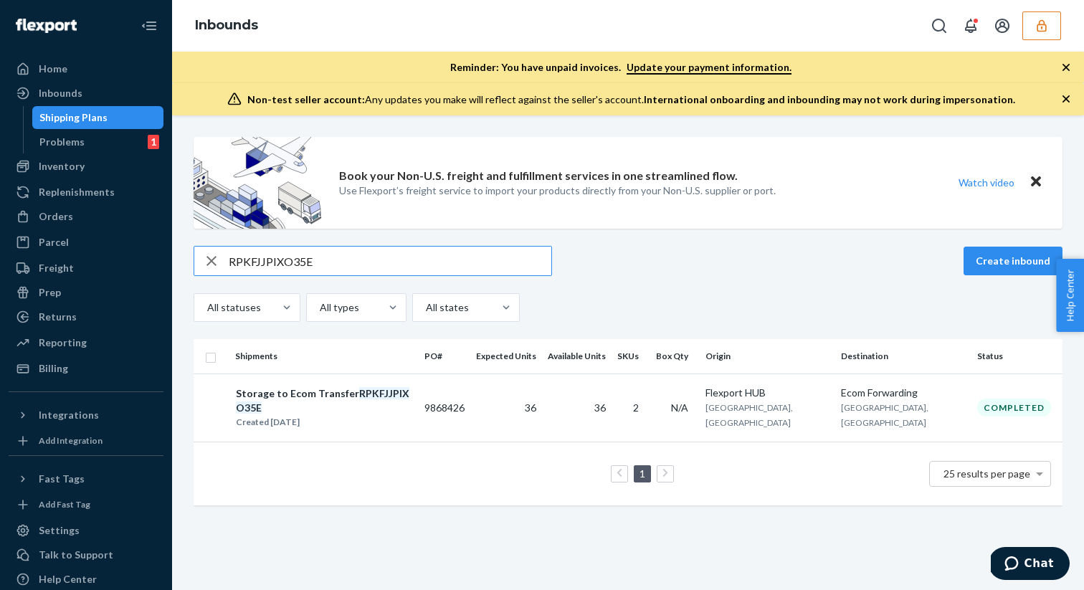
type input "RPKFJJPIXO35E"
click at [305, 415] on div "Created Jul 24, 2025" at bounding box center [324, 422] width 176 height 14
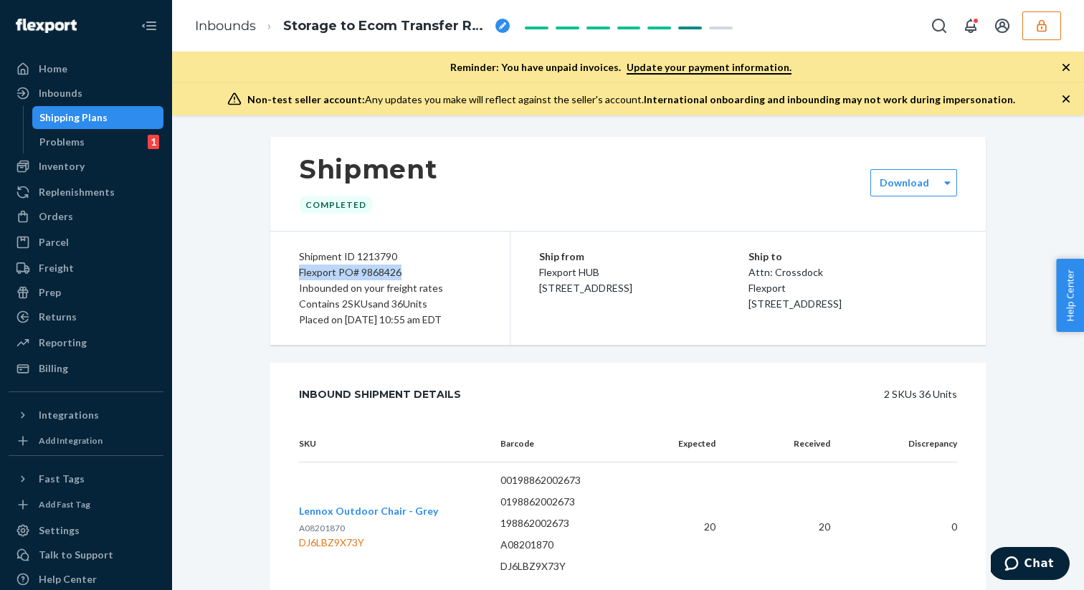
drag, startPoint x: 298, startPoint y: 273, endPoint x: 399, endPoint y: 267, distance: 100.5
click at [399, 267] on div "Flexport PO# 9868426" at bounding box center [390, 273] width 182 height 16
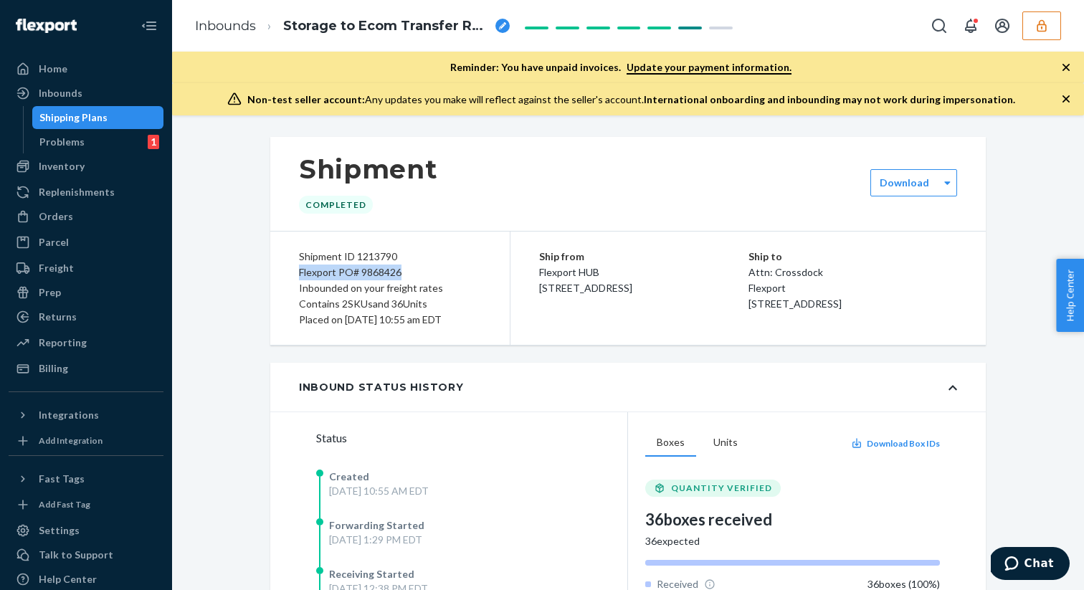
drag, startPoint x: 299, startPoint y: 271, endPoint x: 406, endPoint y: 270, distance: 106.9
click at [406, 270] on div "Flexport PO# 9868426" at bounding box center [390, 273] width 182 height 16
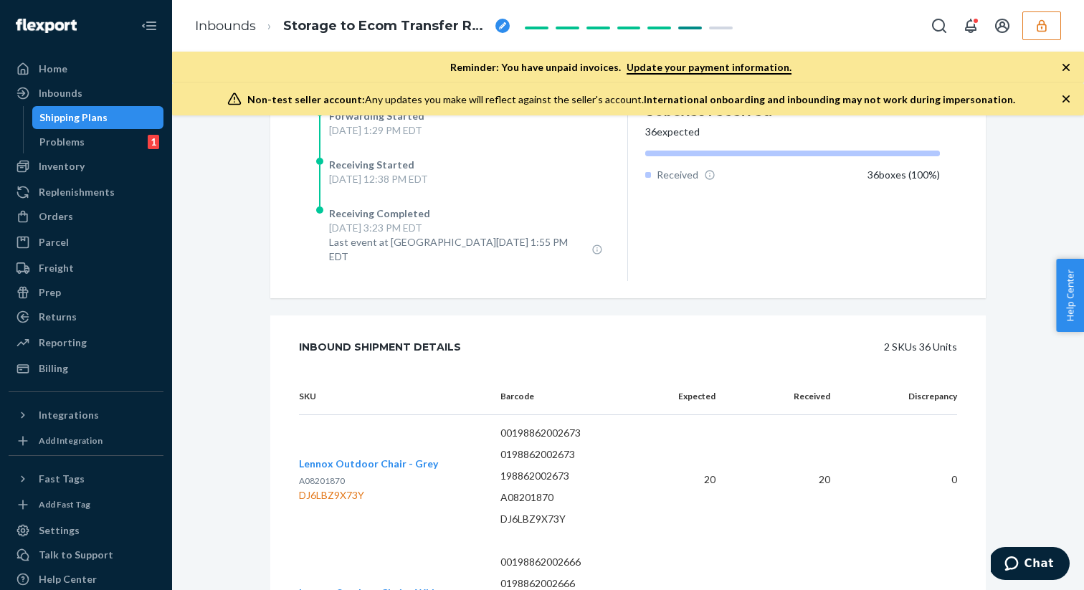
scroll to position [546, 0]
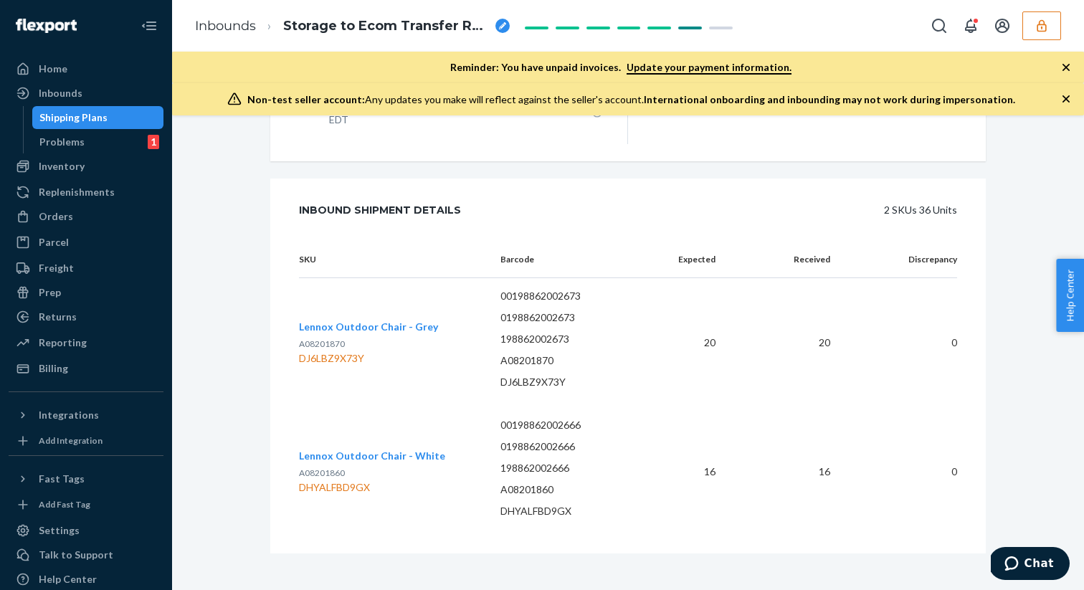
click at [139, 114] on div "Shipping Plans" at bounding box center [98, 118] width 129 height 20
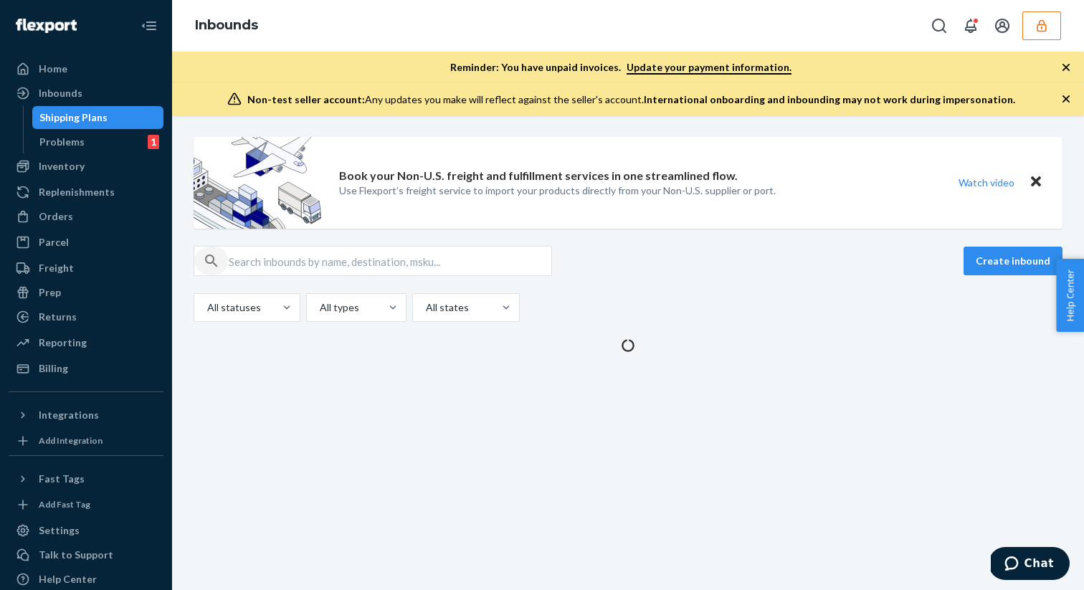
click at [228, 264] on div "button" at bounding box center [211, 261] width 34 height 29
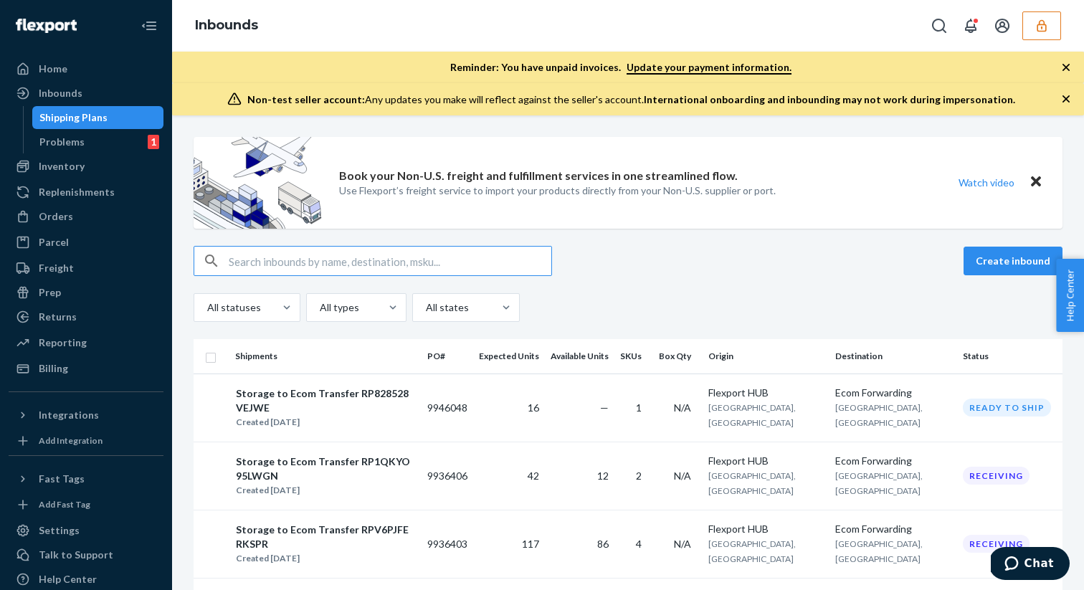
paste input "RPT9CHND5FYOV"
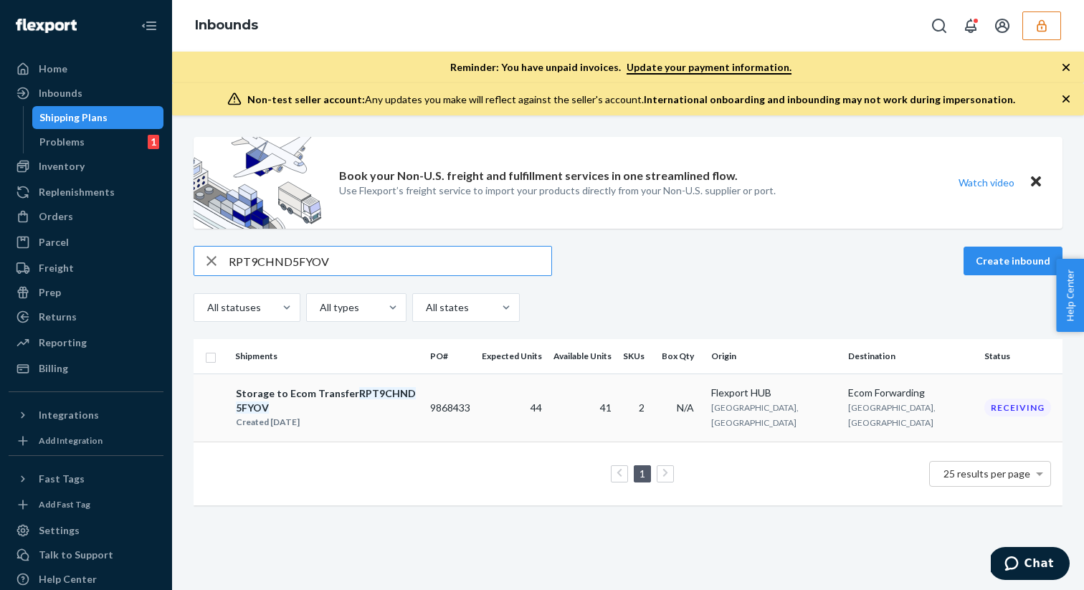
type input "RPT9CHND5FYOV"
click at [277, 392] on div "Storage to Ecom Transfer RPT9CHND5FYOV" at bounding box center [327, 401] width 182 height 29
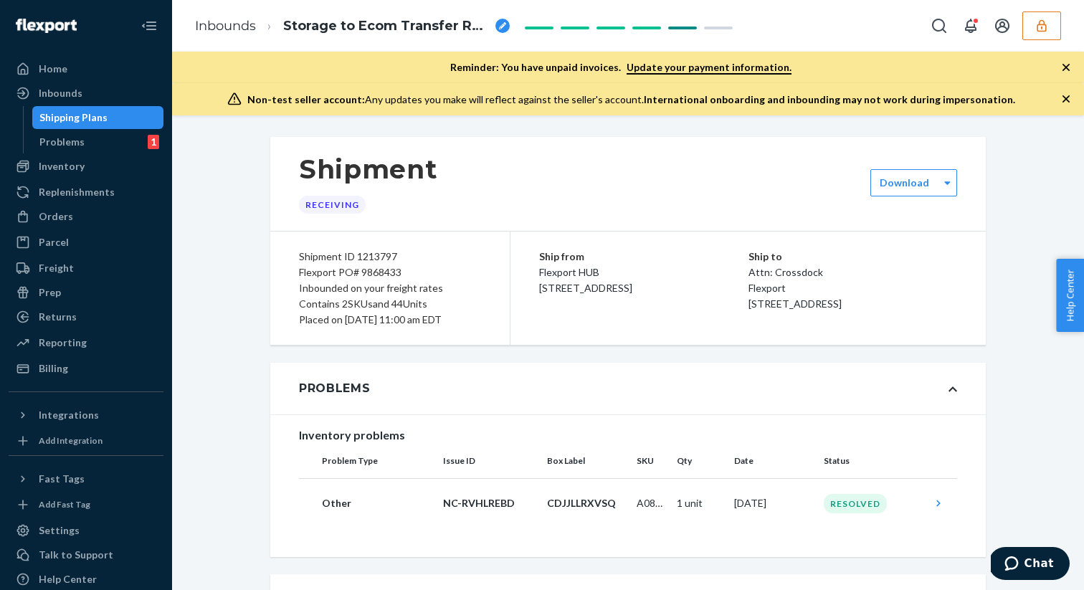
click at [129, 121] on div "Shipping Plans" at bounding box center [98, 118] width 129 height 20
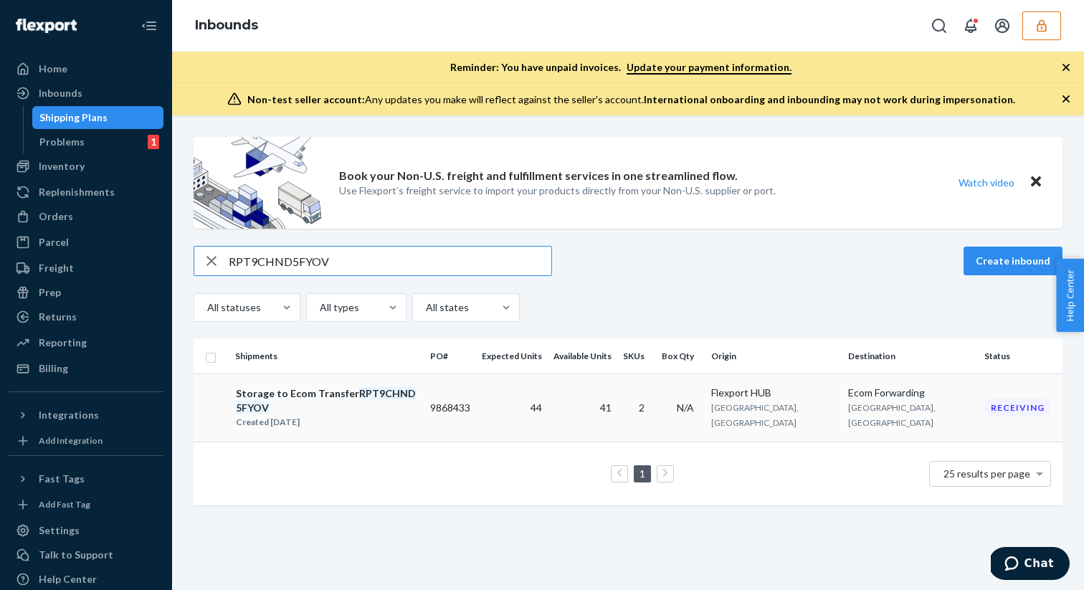
type input "RPT9CHND5FYOV"
click at [270, 394] on div "Storage to Ecom Transfer RPT9CHND5FYOV" at bounding box center [327, 401] width 182 height 29
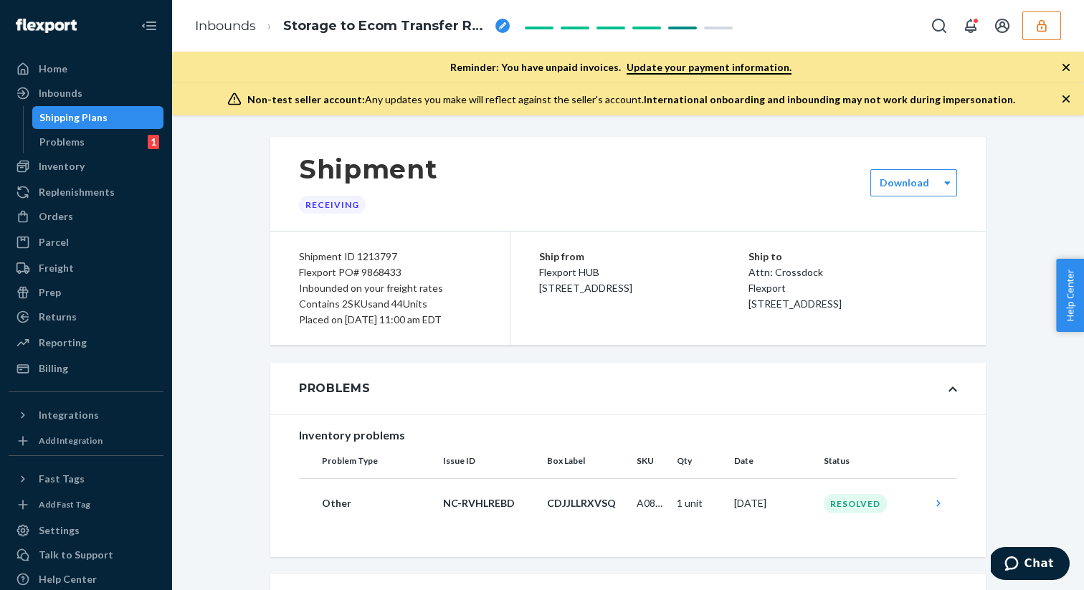
click at [301, 270] on div "Flexport PO# 9868433" at bounding box center [390, 273] width 182 height 16
drag, startPoint x: 301, startPoint y: 270, endPoint x: 398, endPoint y: 272, distance: 96.8
click at [398, 272] on div "Flexport PO# 9868433" at bounding box center [390, 273] width 182 height 16
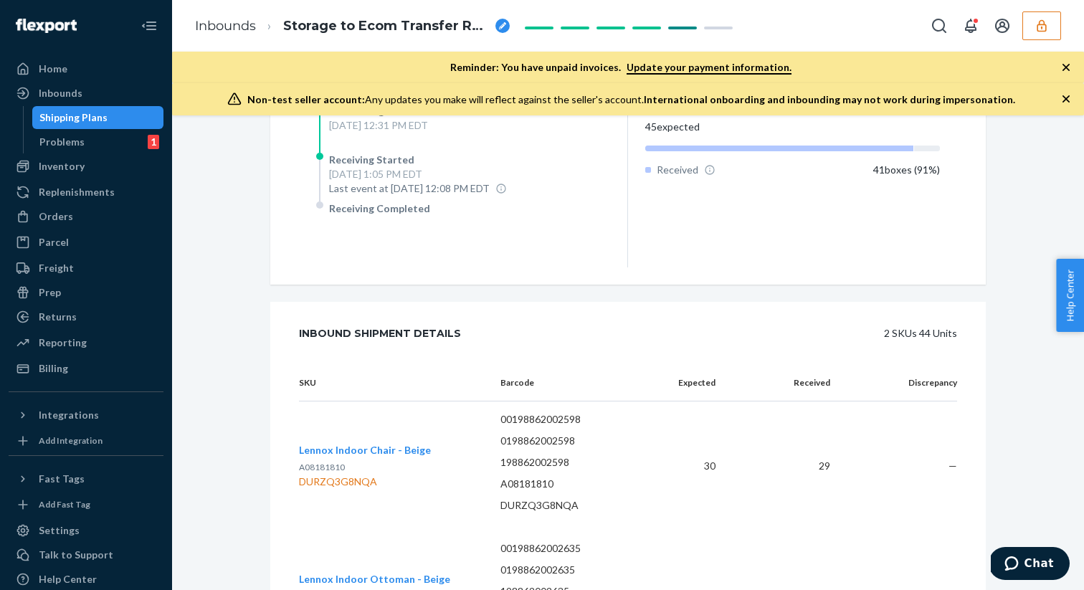
scroll to position [758, 0]
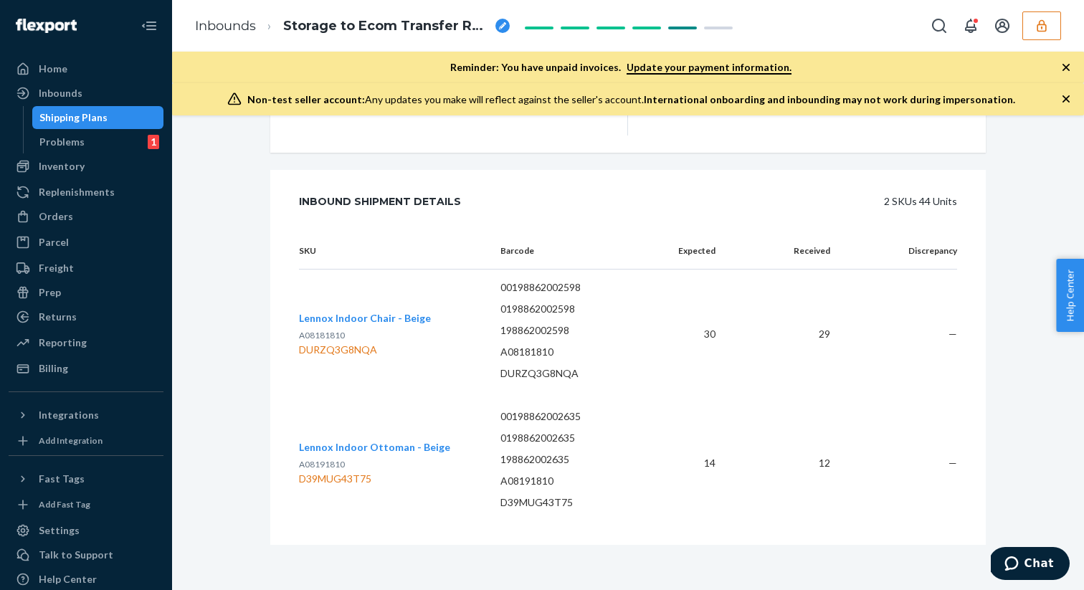
click at [93, 112] on div "Shipping Plans" at bounding box center [73, 117] width 68 height 14
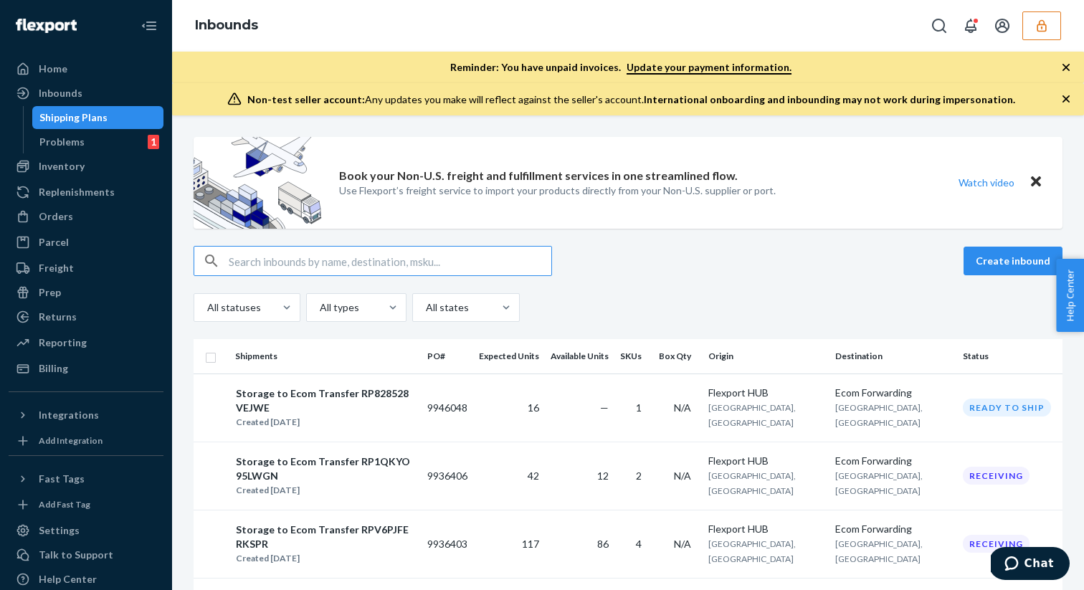
click at [233, 258] on input "text" at bounding box center [390, 261] width 323 height 29
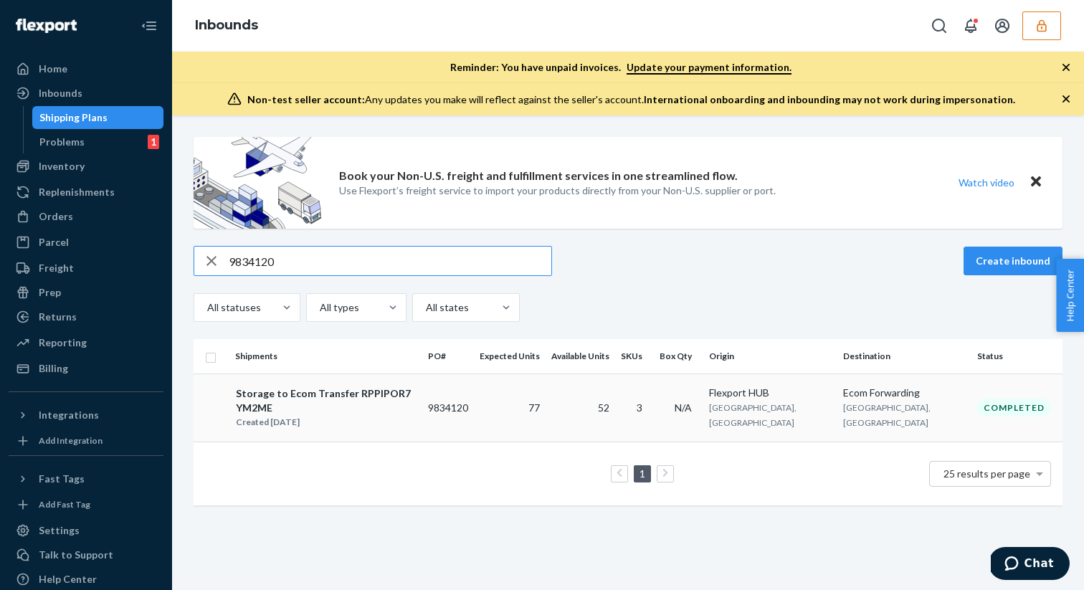
type input "9834120"
click at [300, 394] on div "Storage to Ecom Transfer RPPIPOR7YM2ME" at bounding box center [326, 401] width 180 height 29
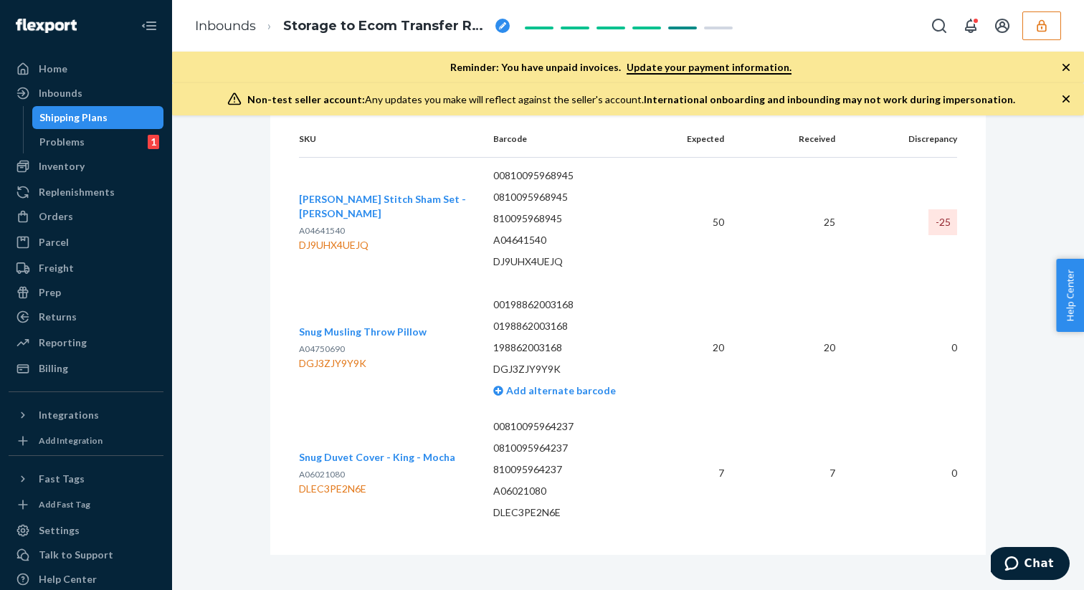
scroll to position [315, 0]
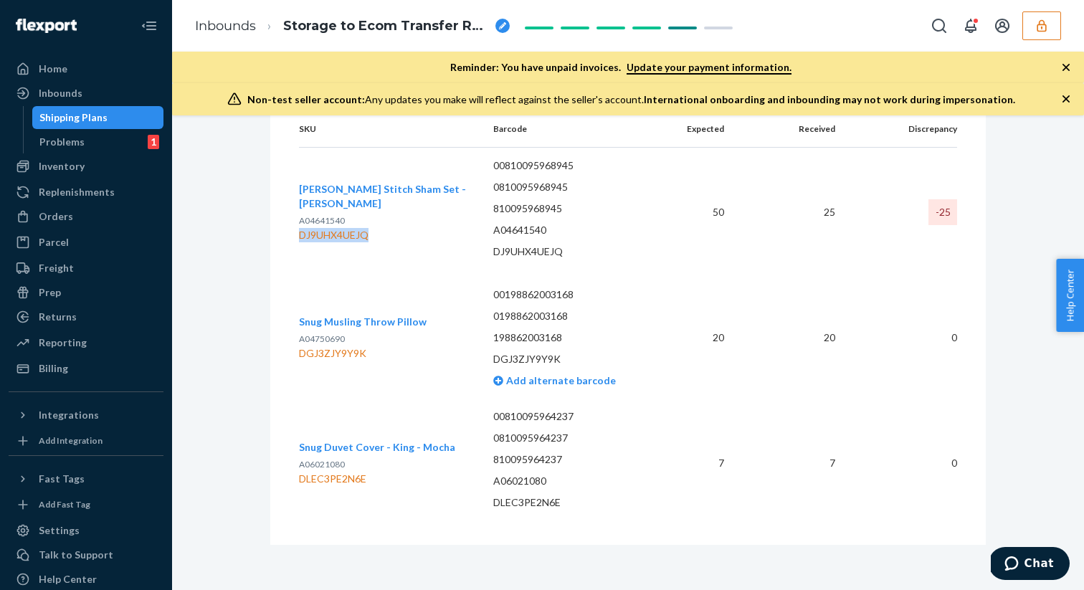
drag, startPoint x: 300, startPoint y: 235, endPoint x: 369, endPoint y: 232, distance: 69.6
click at [369, 232] on div "DJ9UHX4UEJQ" at bounding box center [384, 235] width 171 height 14
click at [153, 112] on div "Shipping Plans" at bounding box center [98, 118] width 129 height 20
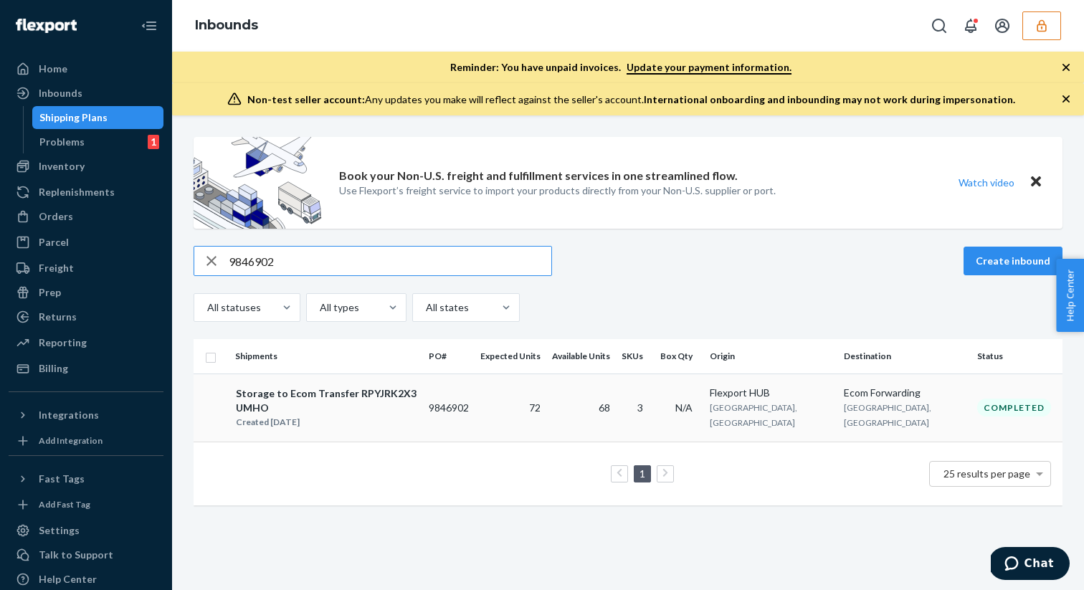
type input "9846902"
click at [274, 392] on div "Storage to Ecom Transfer RPYJRK2X3UMHO" at bounding box center [326, 401] width 181 height 29
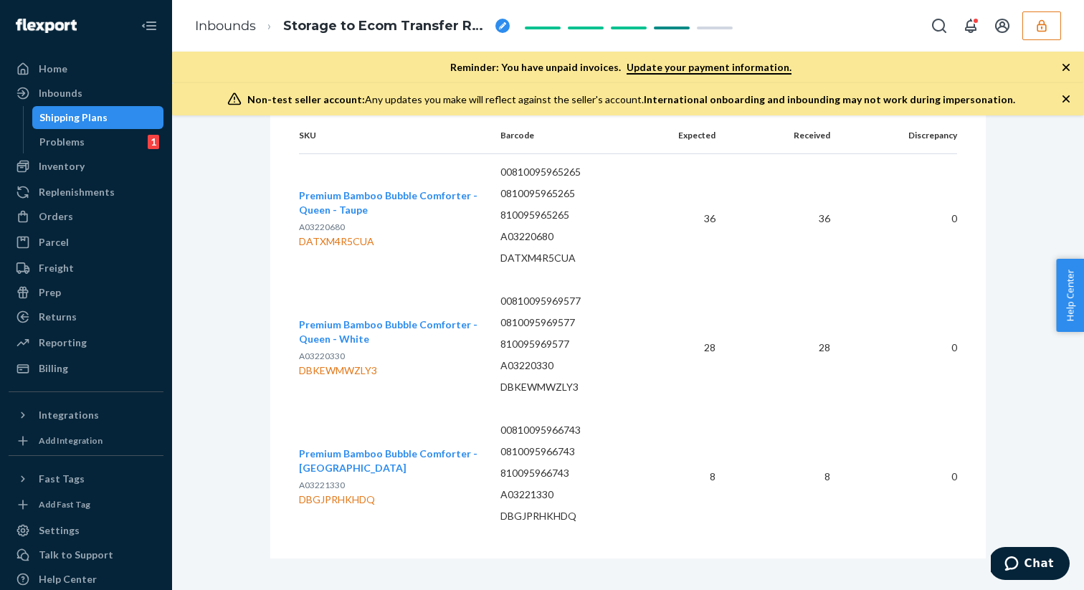
scroll to position [1038, 0]
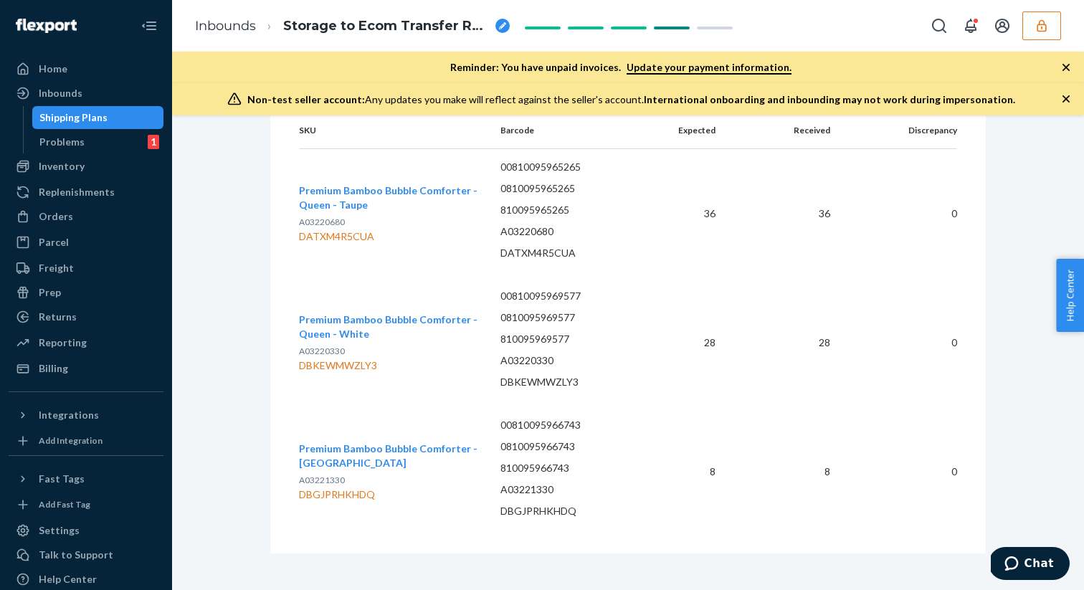
click at [143, 117] on div "Shipping Plans" at bounding box center [98, 118] width 129 height 20
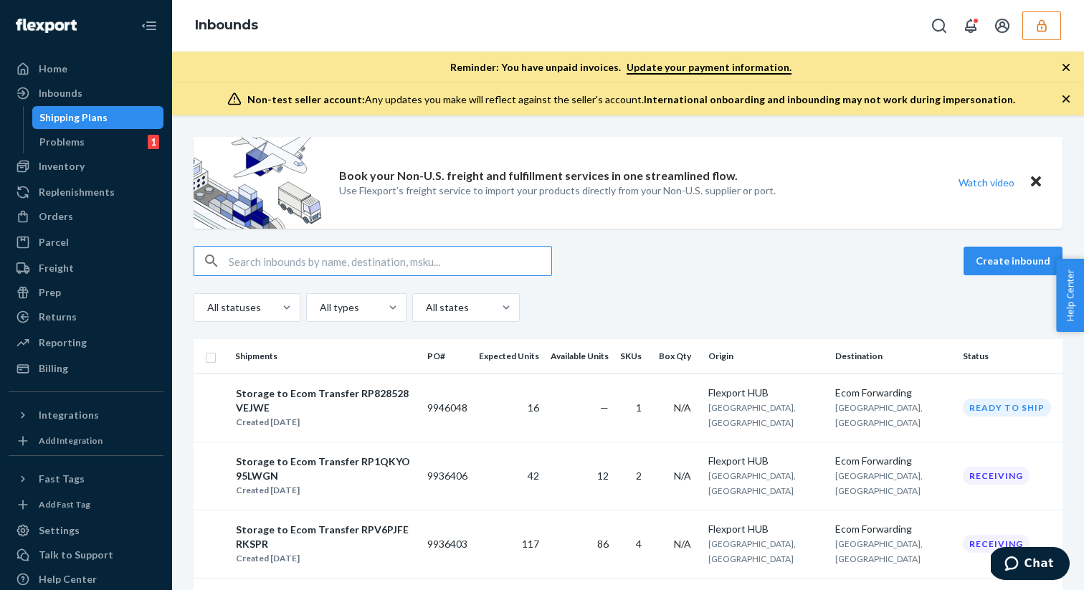
click at [232, 256] on input "text" at bounding box center [390, 261] width 323 height 29
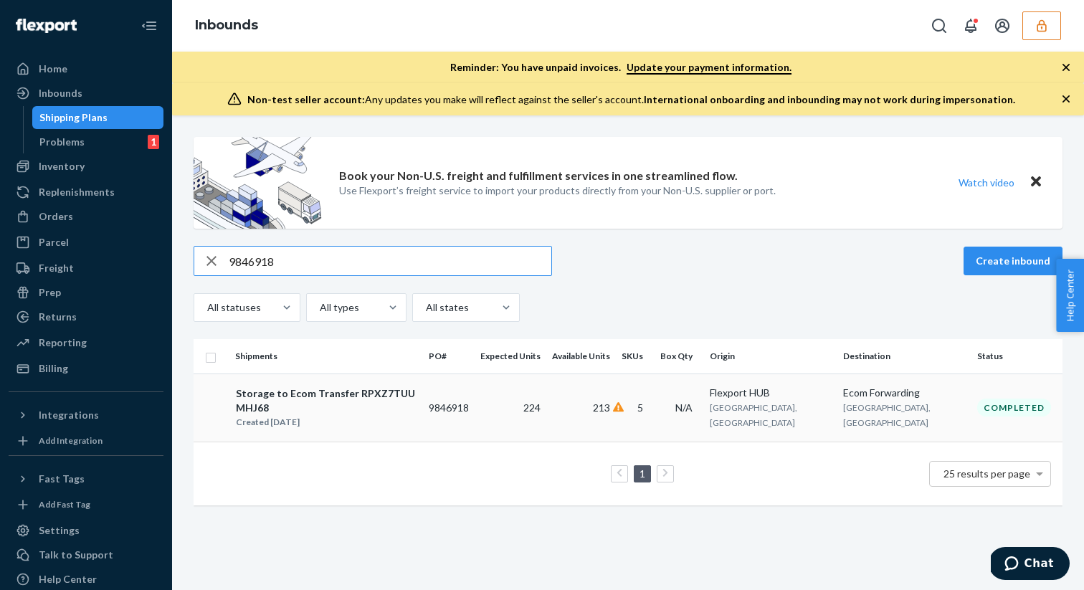
type input "9846918"
click at [285, 382] on td "Storage to Ecom Transfer RPXZ7TUUMHJ68 Created Jul 7, 2025" at bounding box center [326, 408] width 194 height 68
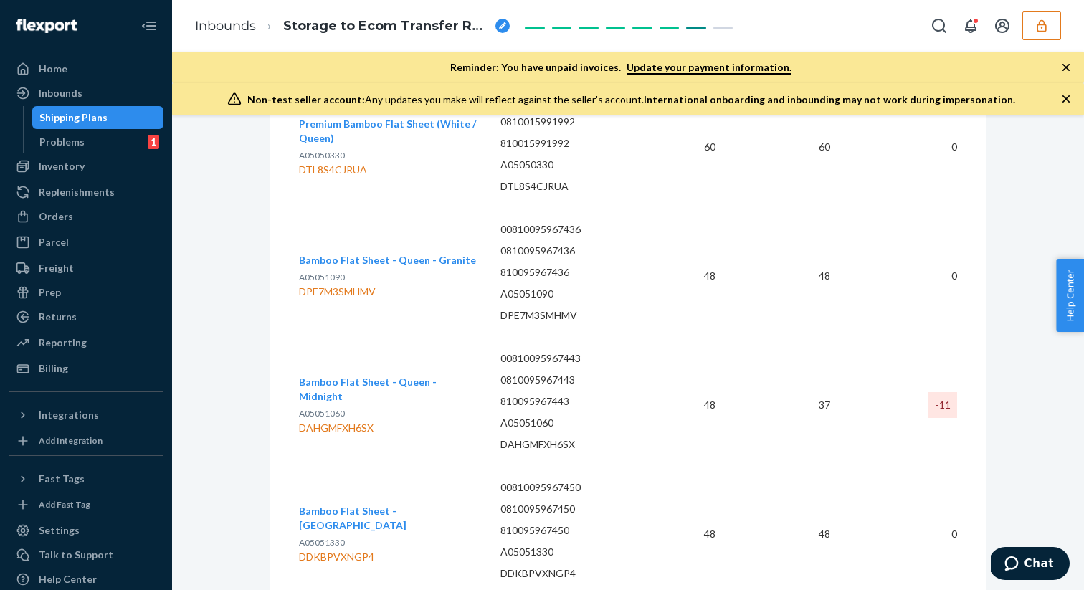
scroll to position [740, 0]
drag, startPoint x: 300, startPoint y: 415, endPoint x: 377, endPoint y: 414, distance: 76.7
click at [377, 423] on div "DAHGMFXH6SX" at bounding box center [388, 430] width 179 height 14
click at [118, 119] on div "Shipping Plans" at bounding box center [98, 118] width 129 height 20
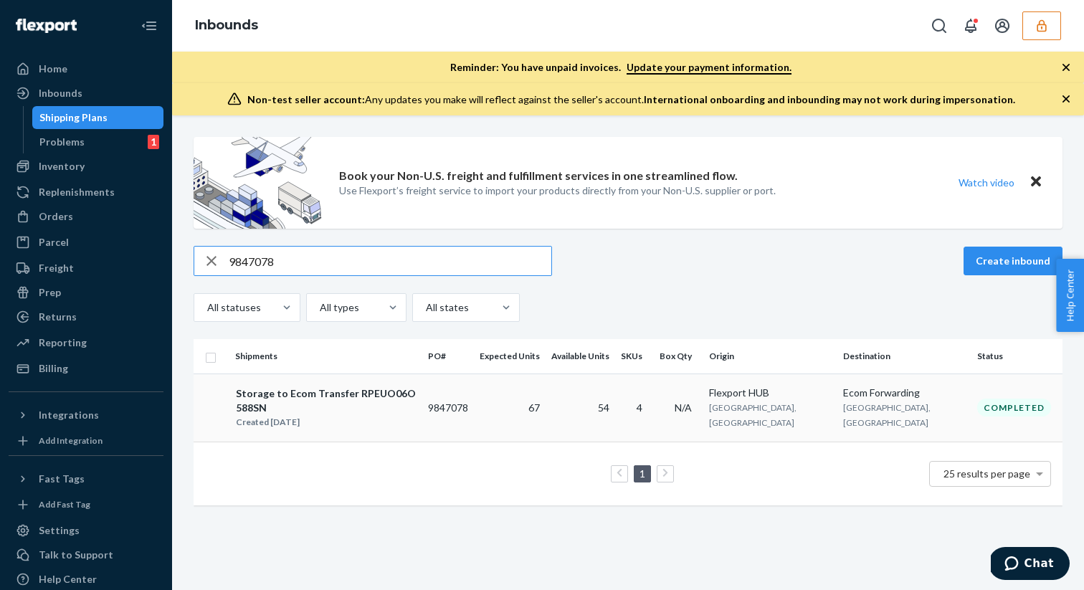
type input "9847078"
click at [336, 399] on div "Storage to Ecom Transfer RPEUO06O588SN" at bounding box center [326, 401] width 180 height 29
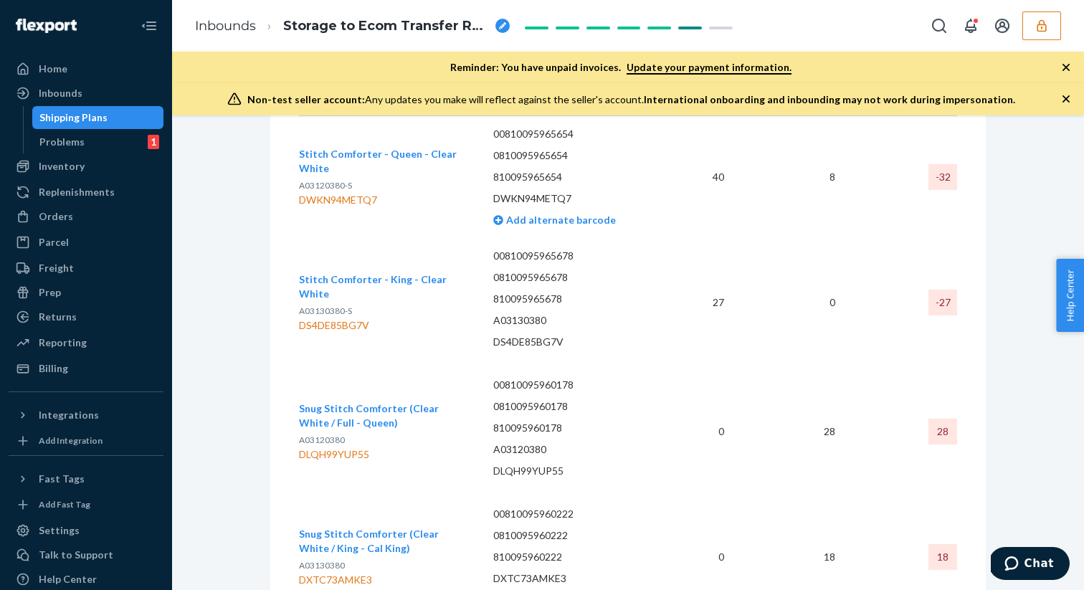
scroll to position [1554, 0]
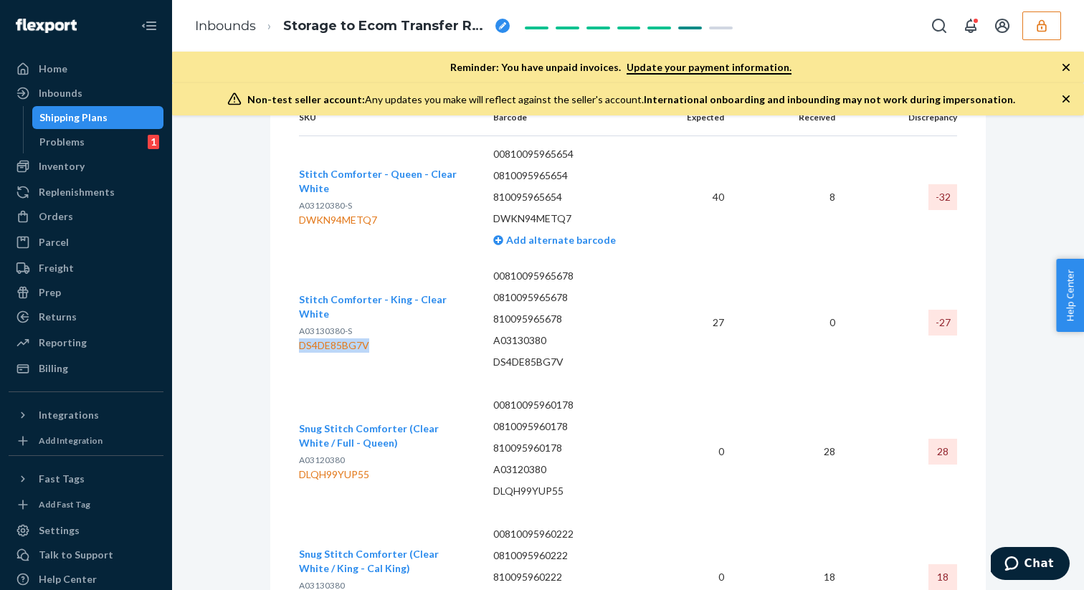
drag, startPoint x: 300, startPoint y: 328, endPoint x: 367, endPoint y: 327, distance: 67.4
click at [367, 338] on div "DS4DE85BG7V" at bounding box center [384, 345] width 171 height 14
drag, startPoint x: 300, startPoint y: 213, endPoint x: 376, endPoint y: 209, distance: 76.9
click at [376, 213] on div "DWKN94METQ7" at bounding box center [384, 220] width 171 height 14
click at [369, 213] on div "DWKN94METQ7" at bounding box center [384, 220] width 171 height 14
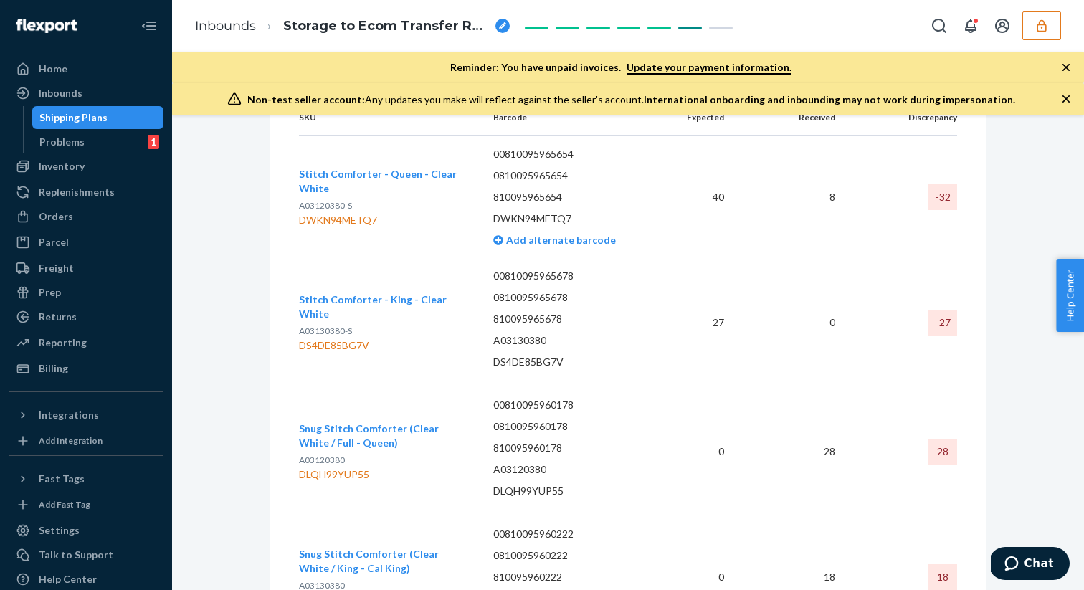
click at [369, 213] on div "DWKN94METQ7" at bounding box center [384, 220] width 171 height 14
click at [155, 119] on div "Shipping Plans" at bounding box center [98, 118] width 129 height 20
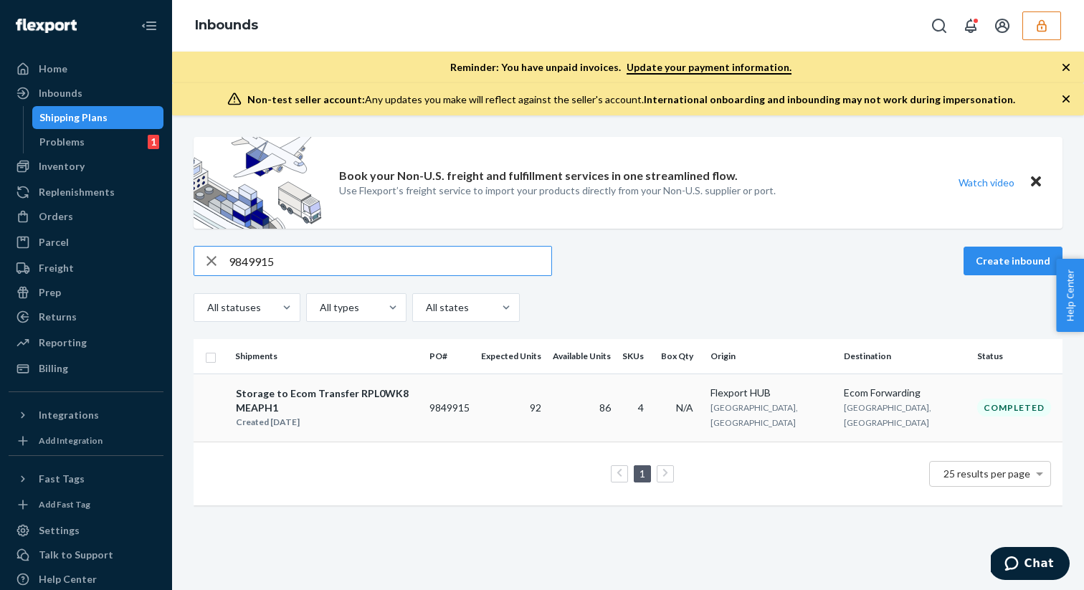
type input "9849915"
click at [357, 388] on div "Storage to Ecom Transfer RPL0WK8MEAPH1" at bounding box center [326, 401] width 181 height 29
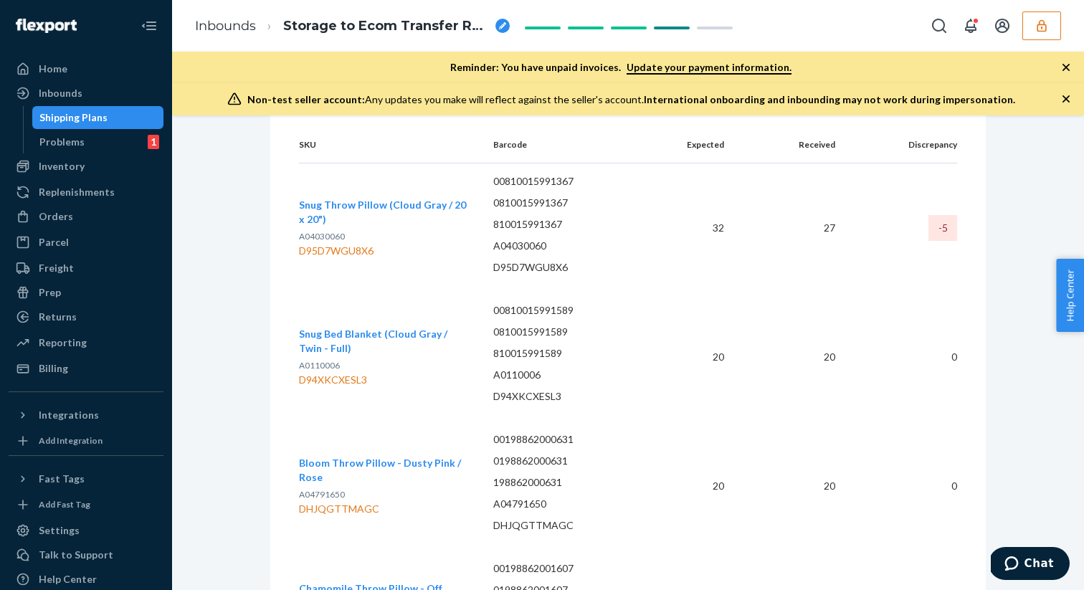
scroll to position [656, 0]
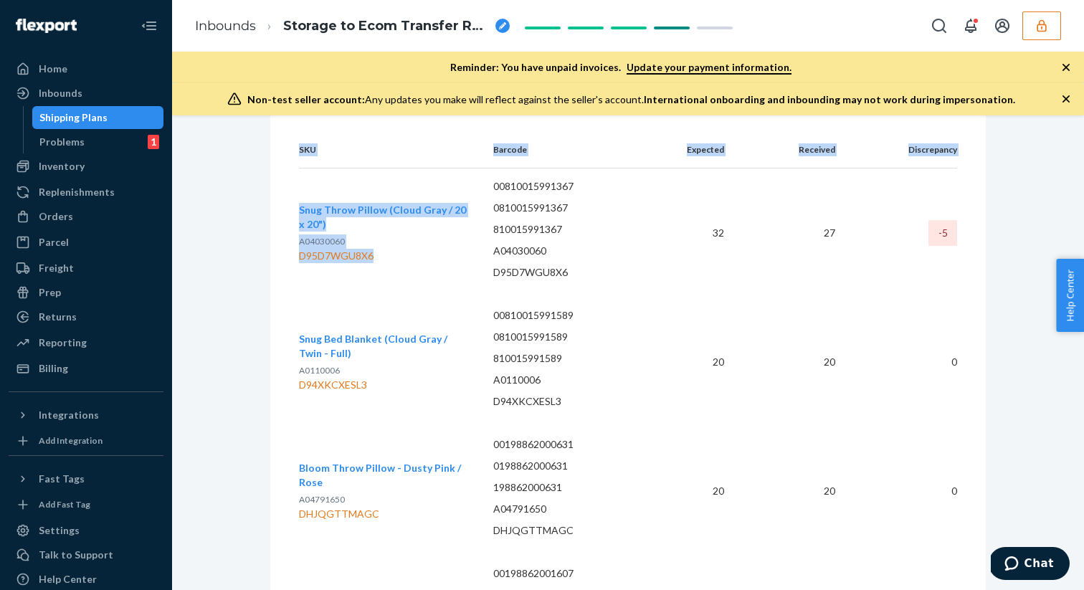
drag, startPoint x: 298, startPoint y: 246, endPoint x: 367, endPoint y: 264, distance: 71.8
click at [367, 264] on div "SKU Barcode Expected Received Discrepancy Snug Throw Pillow (Cloud Gray / 20 x …" at bounding box center [628, 413] width 716 height 563
click at [367, 264] on td "Snug Throw Pillow (Cloud Gray / 20 x 20") A04030060 D95D7WGU8X6" at bounding box center [390, 234] width 183 height 130
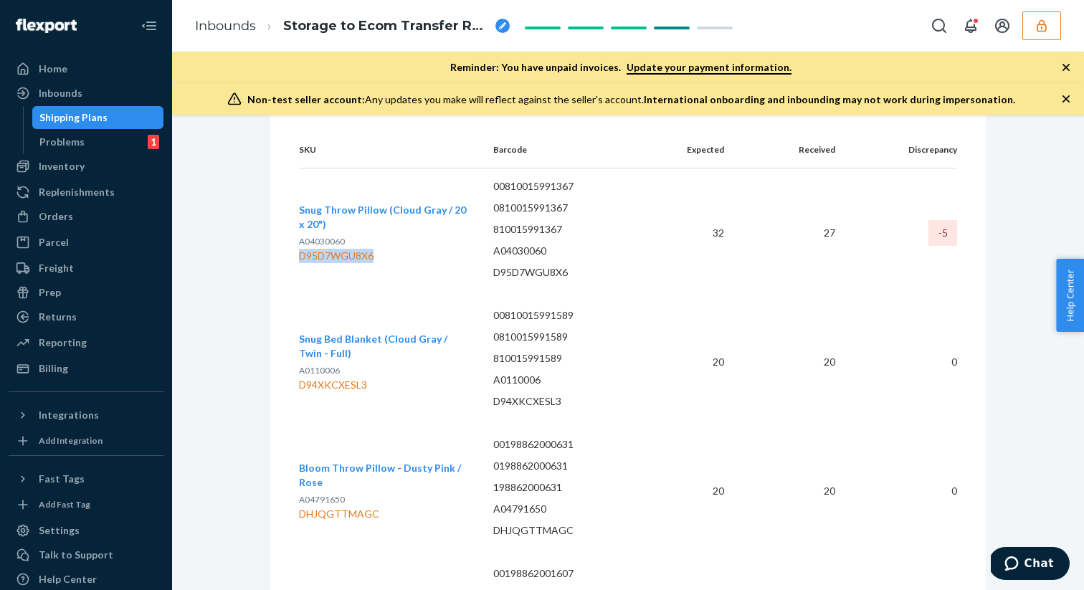
drag, startPoint x: 300, startPoint y: 248, endPoint x: 375, endPoint y: 248, distance: 75.3
click at [375, 249] on div "D95D7WGU8X6" at bounding box center [384, 256] width 171 height 14
click at [365, 249] on div "D95D7WGU8X6" at bounding box center [384, 256] width 171 height 14
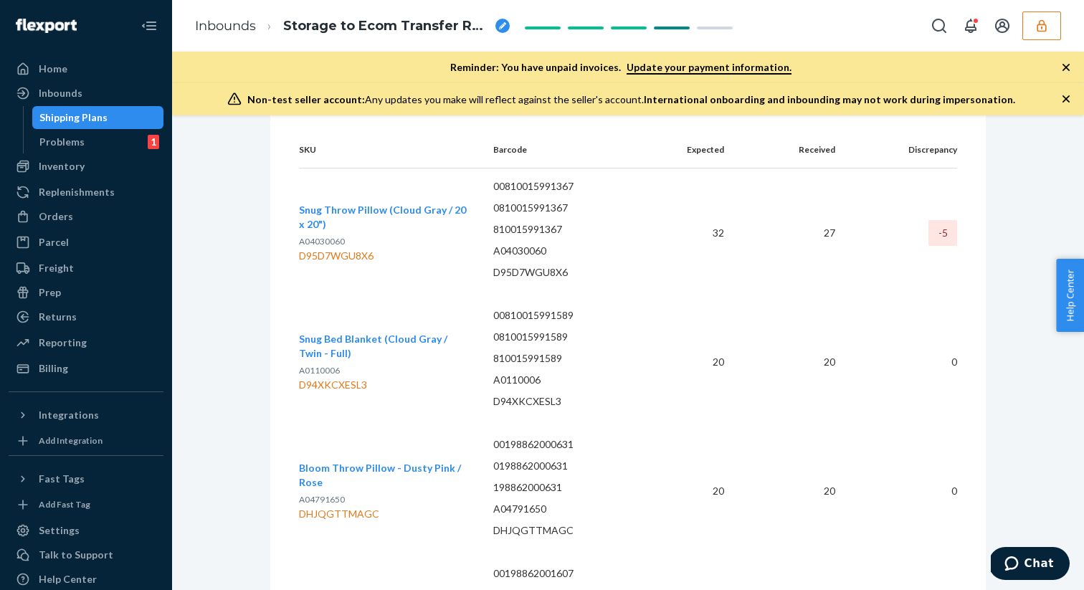
click at [365, 249] on div "D95D7WGU8X6" at bounding box center [384, 256] width 171 height 14
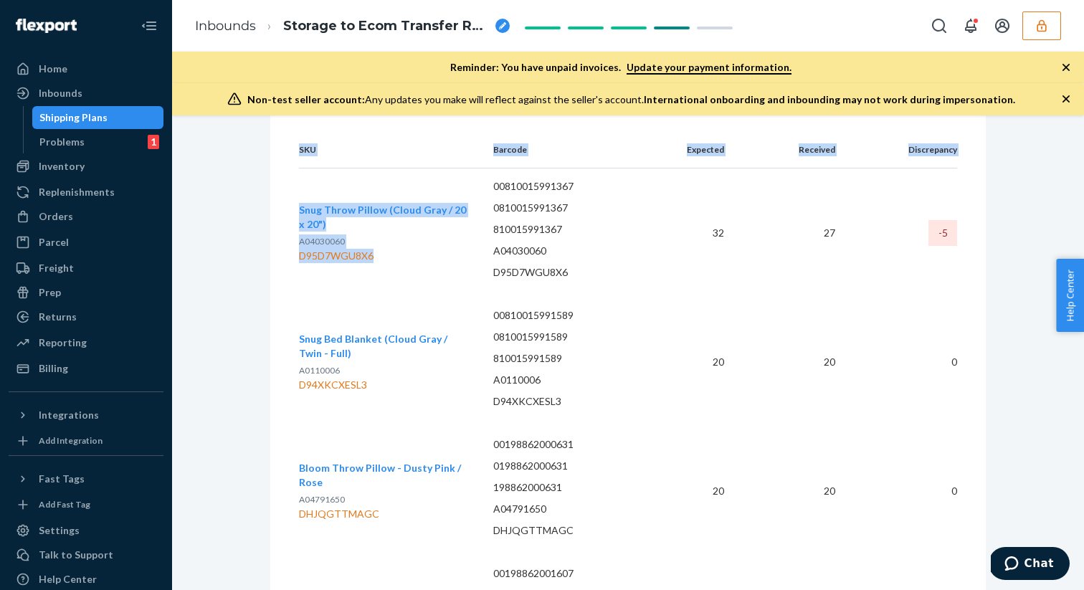
drag, startPoint x: 296, startPoint y: 248, endPoint x: 365, endPoint y: 257, distance: 69.4
click at [365, 257] on div "SKU Barcode Expected Received Discrepancy Snug Throw Pillow (Cloud Gray / 20 x …" at bounding box center [628, 413] width 716 height 563
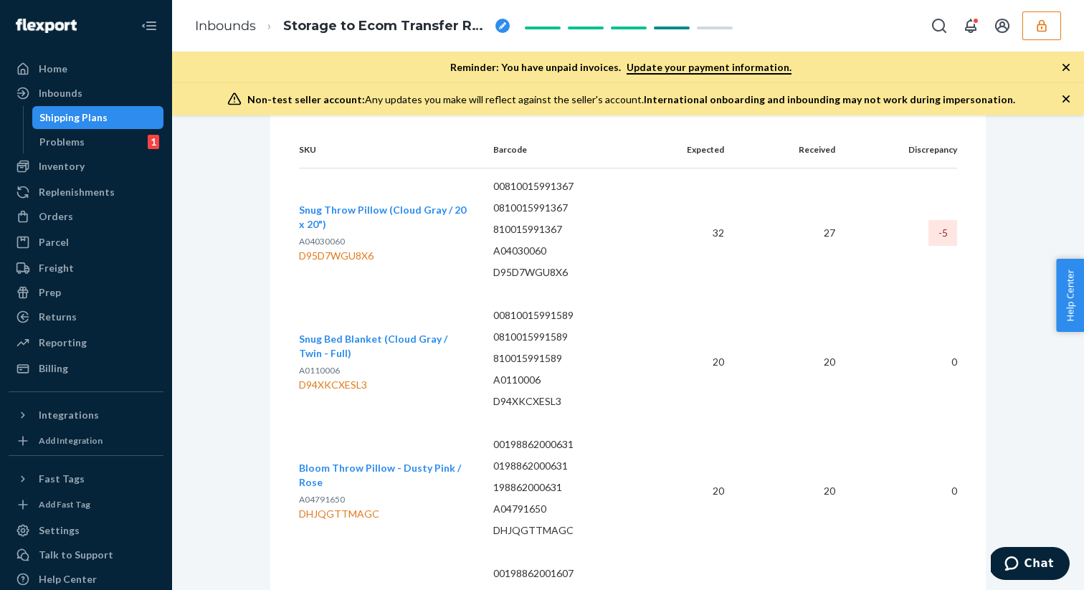
click at [363, 257] on td "Snug Throw Pillow (Cloud Gray / 20 x 20") A04030060 D95D7WGU8X6" at bounding box center [390, 234] width 183 height 130
drag, startPoint x: 300, startPoint y: 247, endPoint x: 374, endPoint y: 250, distance: 74.6
click at [374, 250] on div "D95D7WGU8X6" at bounding box center [384, 256] width 171 height 14
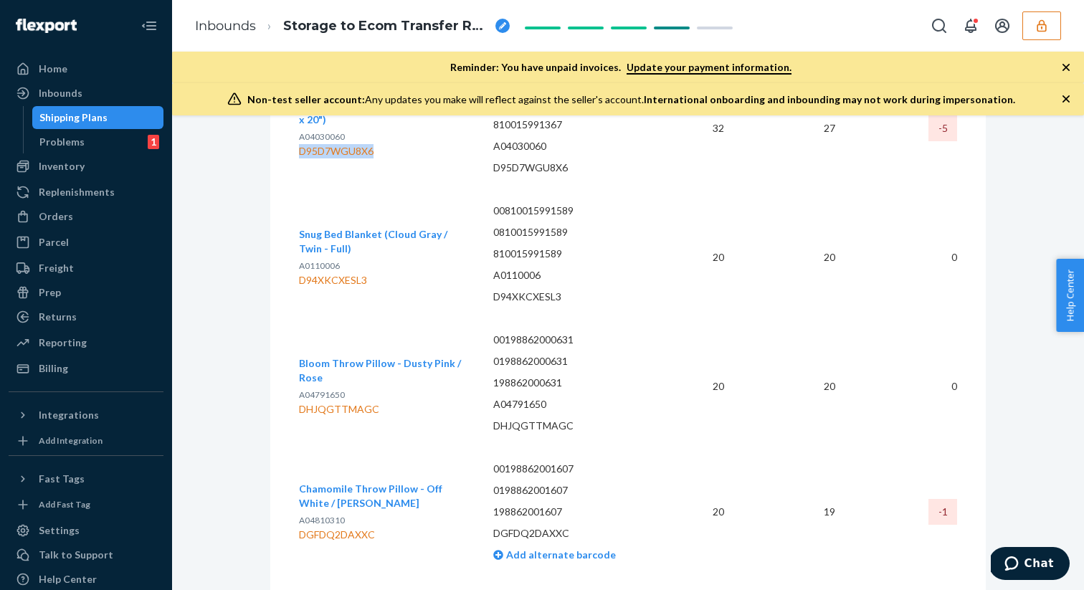
scroll to position [797, 0]
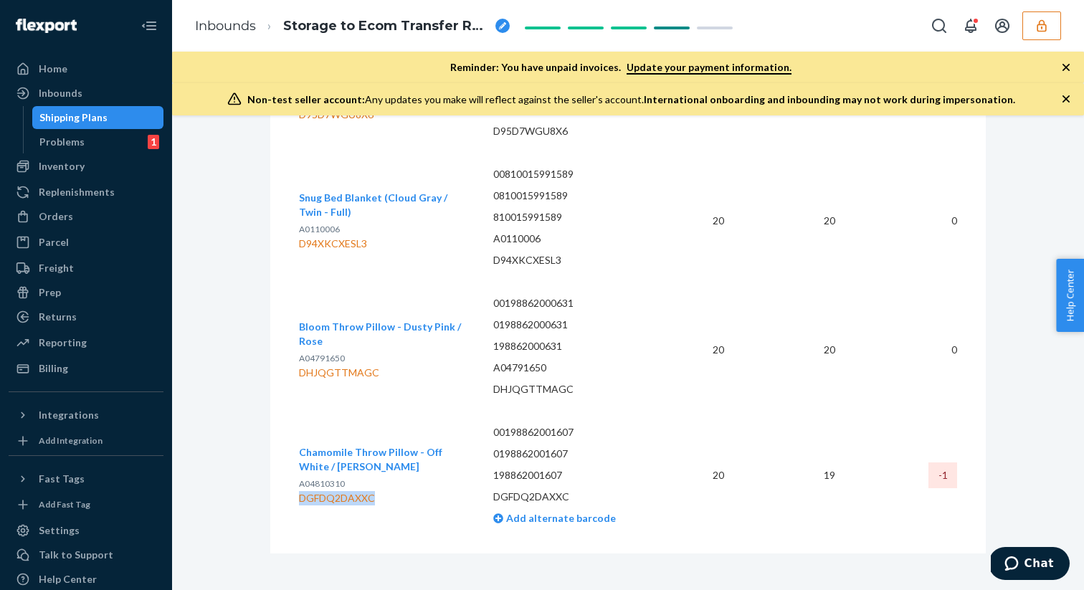
drag, startPoint x: 299, startPoint y: 488, endPoint x: 374, endPoint y: 490, distance: 75.3
click at [374, 491] on div "DGFDQ2DAXXC" at bounding box center [384, 498] width 171 height 14
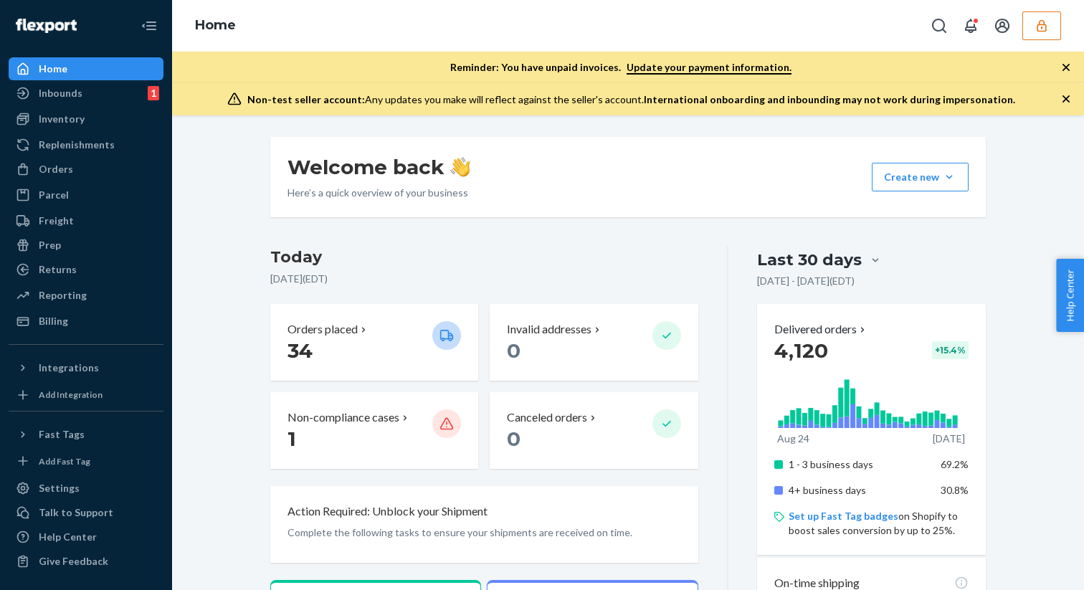
click at [1035, 23] on icon "button" at bounding box center [1042, 26] width 14 height 14
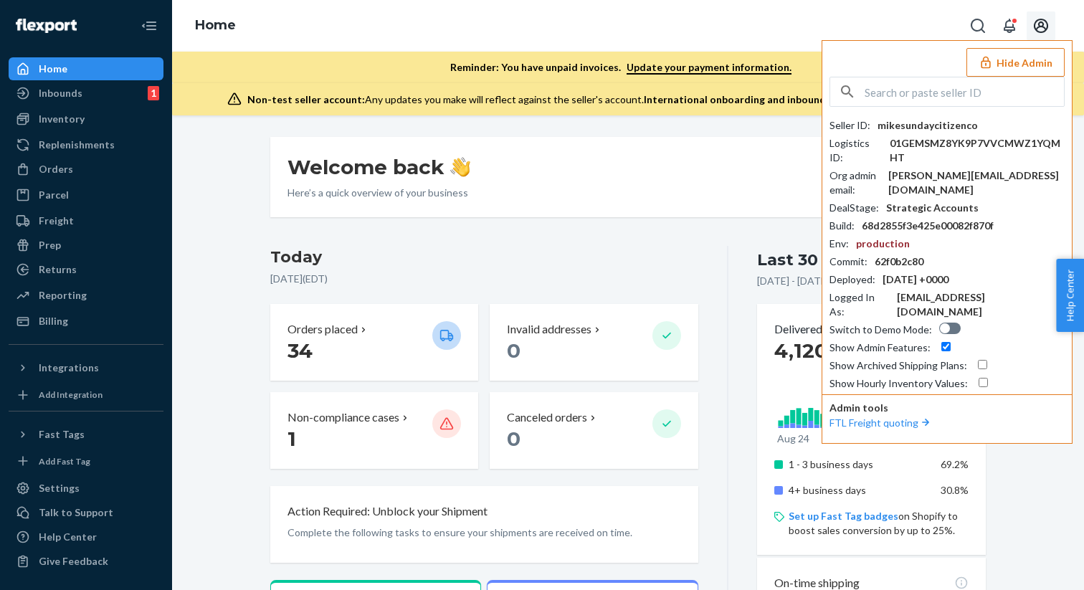
click at [1035, 23] on icon "Open account menu" at bounding box center [1041, 26] width 14 height 14
click at [949, 27] on div "Home Hide Admin Seller ID : mikesundaycitizenco Logistics ID : 01GEMSMZ8YK9P7VV…" at bounding box center [628, 26] width 912 height 52
click at [993, 57] on icon "button" at bounding box center [986, 62] width 14 height 14
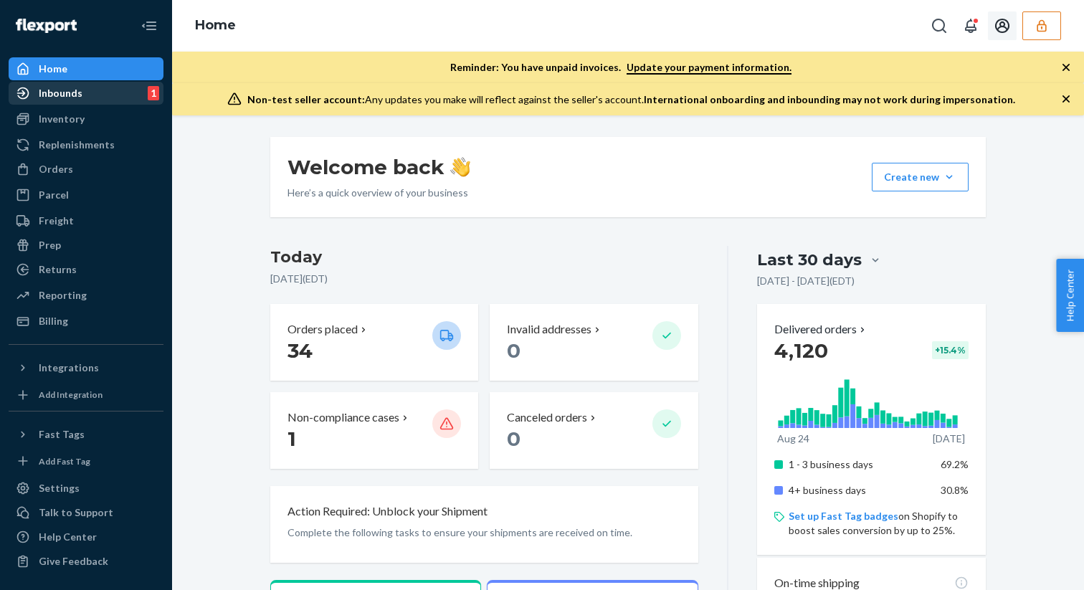
click at [156, 102] on div "Inbounds 1" at bounding box center [86, 93] width 152 height 20
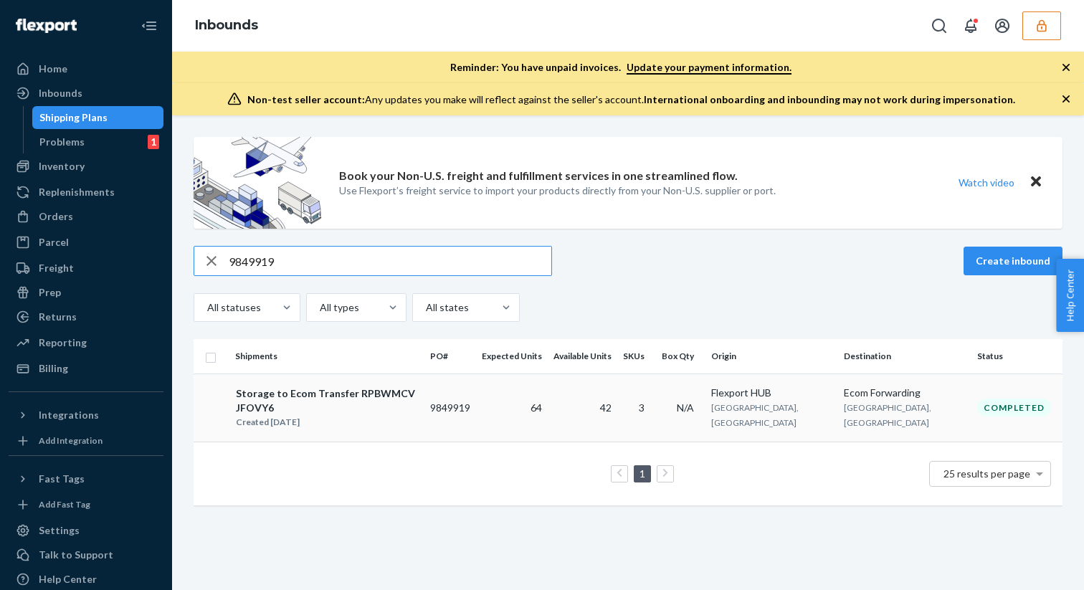
type input "9849919"
click at [301, 392] on div "Storage to Ecom Transfer RPBWMCVJFOVY6" at bounding box center [327, 401] width 182 height 29
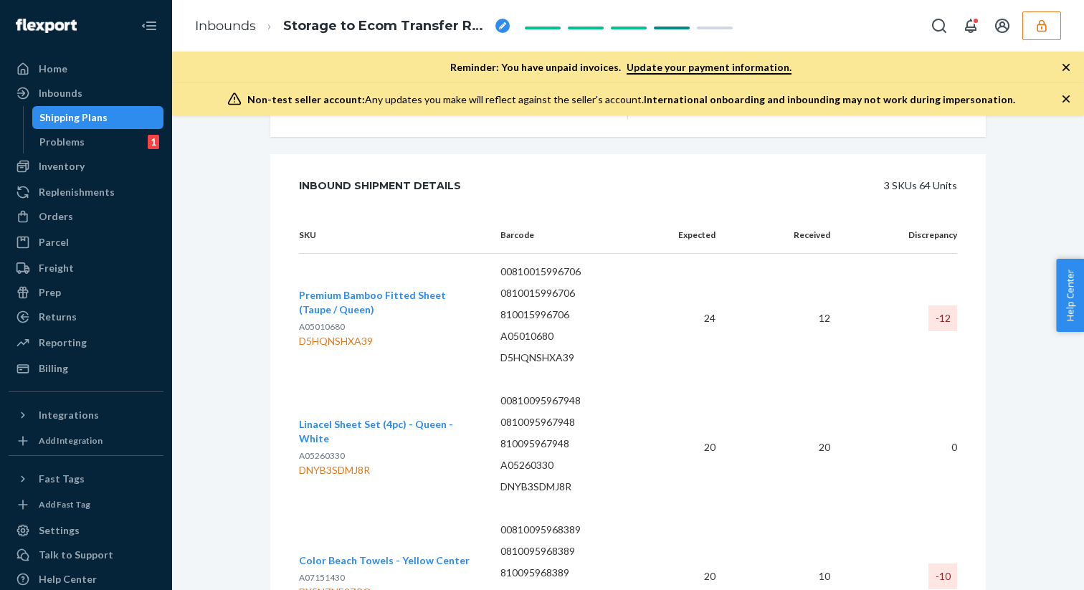
scroll to position [574, 0]
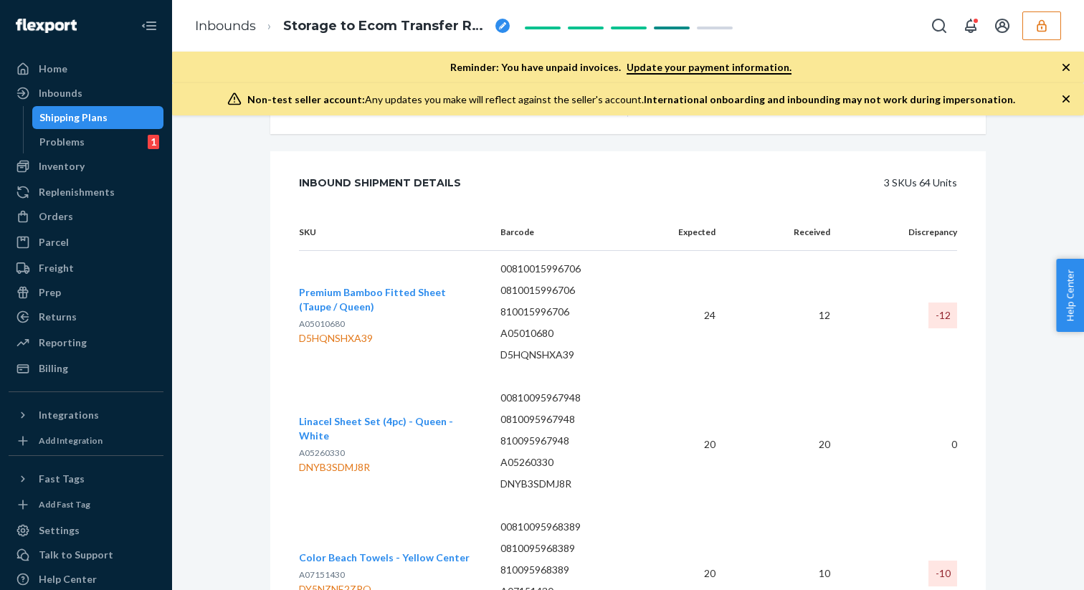
drag, startPoint x: 298, startPoint y: 328, endPoint x: 336, endPoint y: 324, distance: 37.5
click at [336, 331] on div "D5HQNSHXA39" at bounding box center [388, 338] width 179 height 14
drag, startPoint x: 300, startPoint y: 328, endPoint x: 374, endPoint y: 328, distance: 73.9
click at [374, 331] on div "D5HQNSHXA39" at bounding box center [388, 338] width 179 height 14
copy div "D5HQNSHXA39"
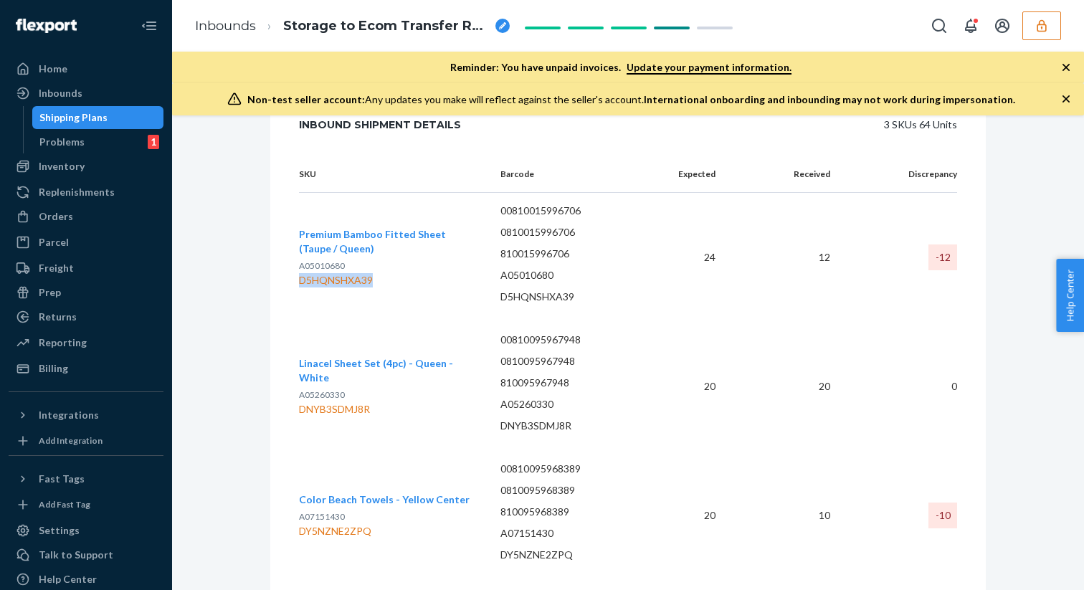
scroll to position [676, 0]
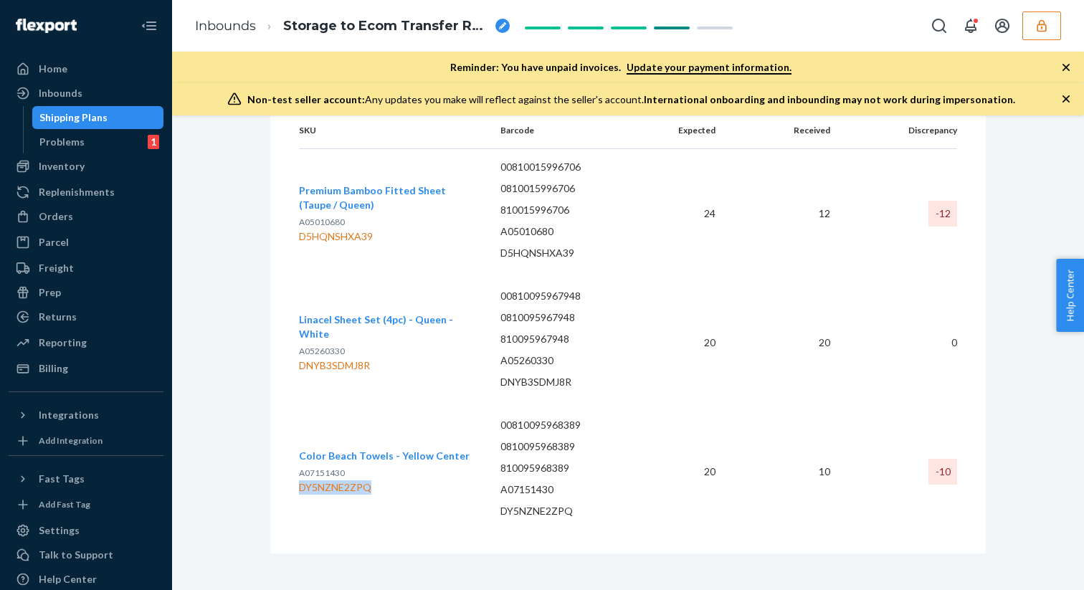
drag, startPoint x: 300, startPoint y: 479, endPoint x: 371, endPoint y: 480, distance: 70.3
click at [371, 480] on div "DY5NZNE2ZPQ" at bounding box center [384, 487] width 171 height 14
copy div "DY5NZNE2ZPQ"
click at [148, 123] on div "Shipping Plans" at bounding box center [98, 118] width 129 height 20
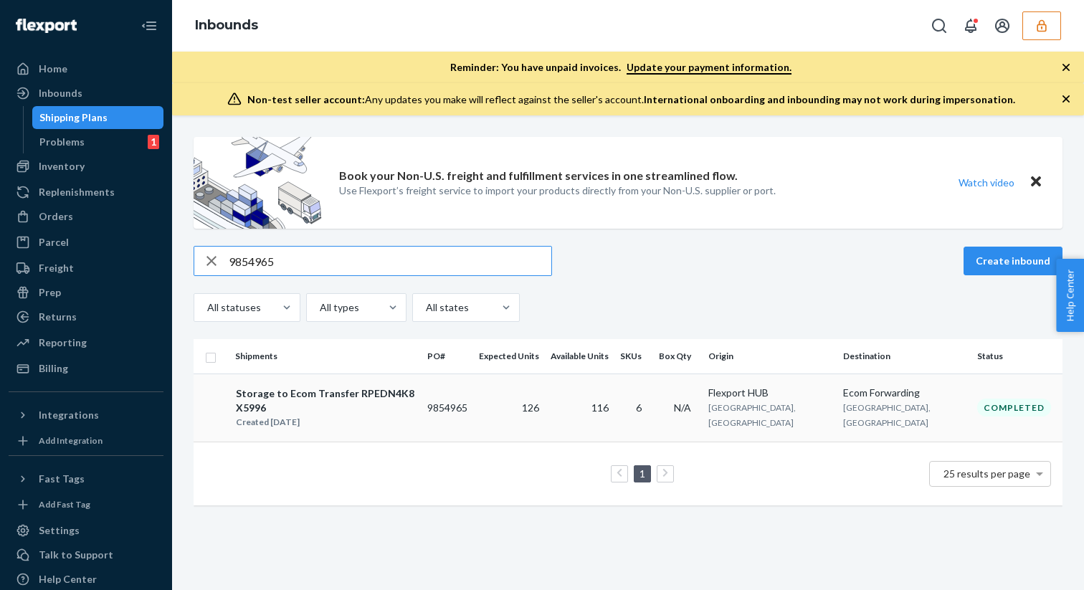
type input "9854965"
click at [316, 389] on div "Storage to Ecom Transfer RPEDN4K8X5996" at bounding box center [325, 401] width 179 height 29
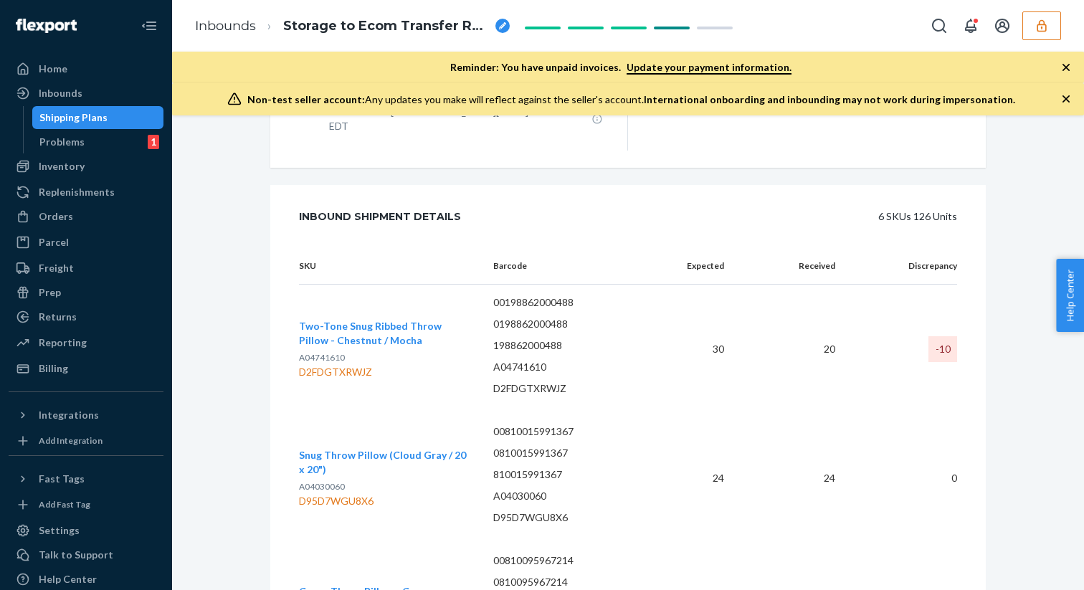
scroll to position [519, 0]
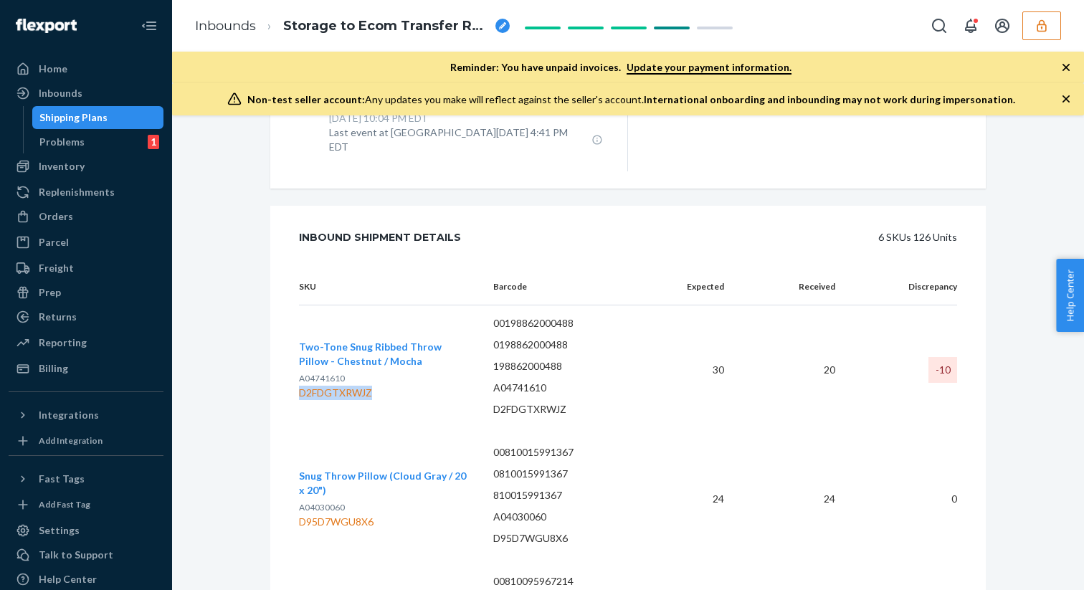
drag, startPoint x: 299, startPoint y: 384, endPoint x: 374, endPoint y: 387, distance: 74.6
click at [374, 387] on div "D2FDGTXRWJZ" at bounding box center [384, 393] width 171 height 14
click at [364, 387] on div "D2FDGTXRWJZ" at bounding box center [384, 393] width 171 height 14
click at [118, 118] on div "Shipping Plans" at bounding box center [98, 118] width 129 height 20
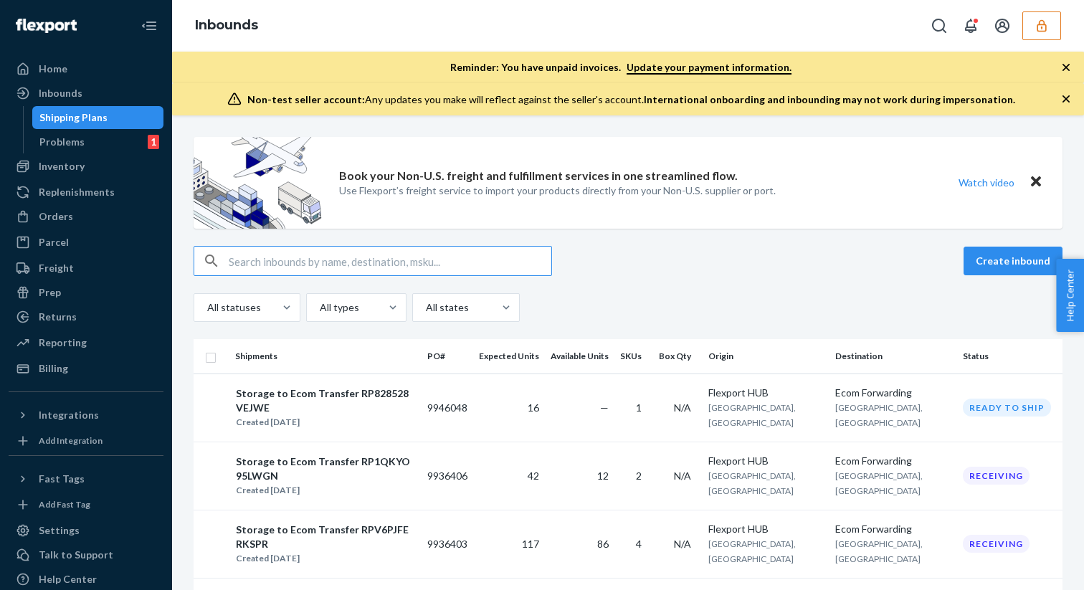
click at [231, 262] on input "text" at bounding box center [390, 261] width 323 height 29
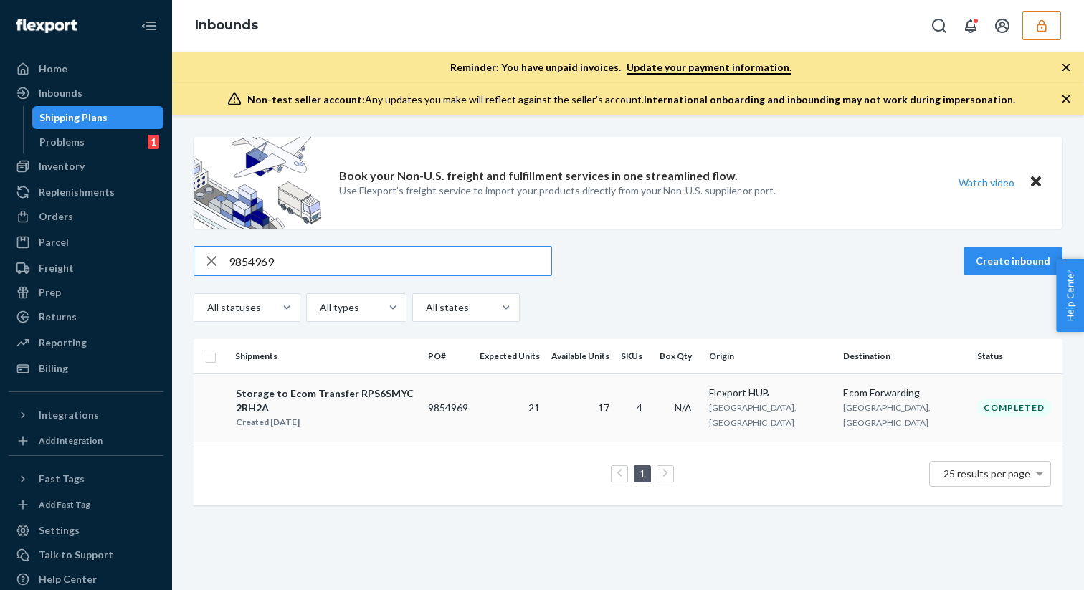
type input "9854969"
click at [403, 388] on div "Storage to Ecom Transfer RPS6SMYC2RH2A" at bounding box center [326, 401] width 180 height 29
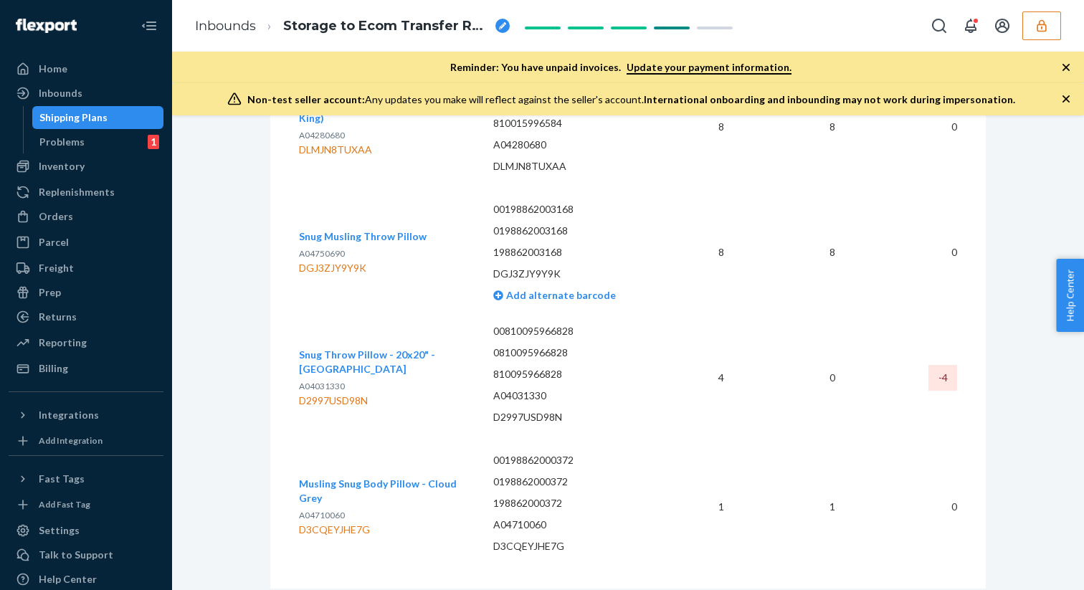
scroll to position [797, 0]
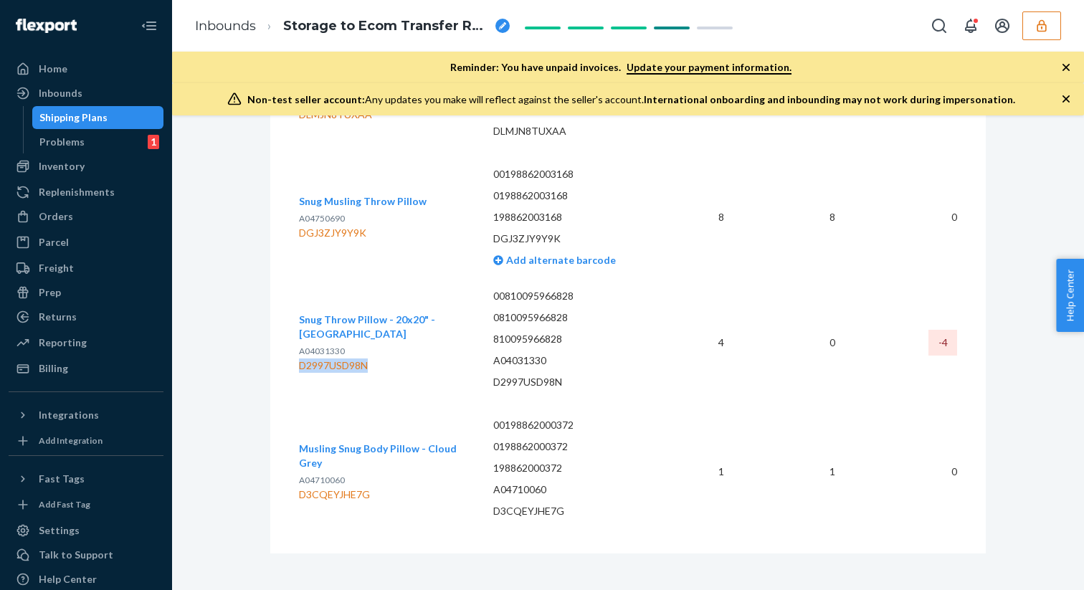
drag, startPoint x: 300, startPoint y: 351, endPoint x: 371, endPoint y: 347, distance: 70.4
click at [371, 359] on div "D2997USD98N" at bounding box center [384, 366] width 171 height 14
copy div "D2997USD98N"
click at [156, 118] on div "Shipping Plans" at bounding box center [98, 118] width 129 height 20
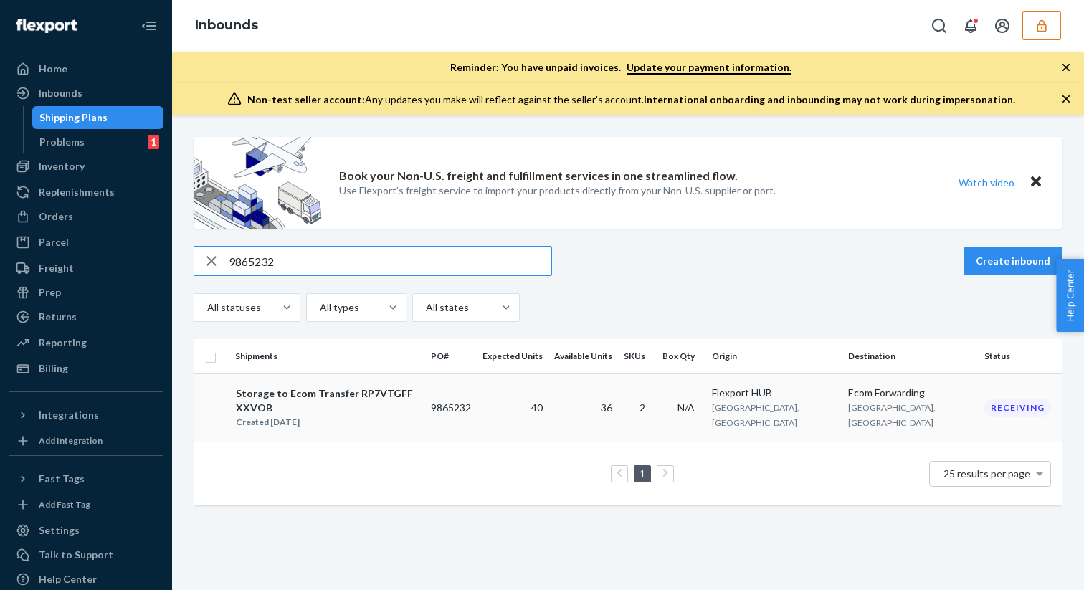
type input "9865232"
click at [394, 391] on div "Storage to Ecom Transfer RP7VTGFFXXVOB" at bounding box center [327, 401] width 183 height 29
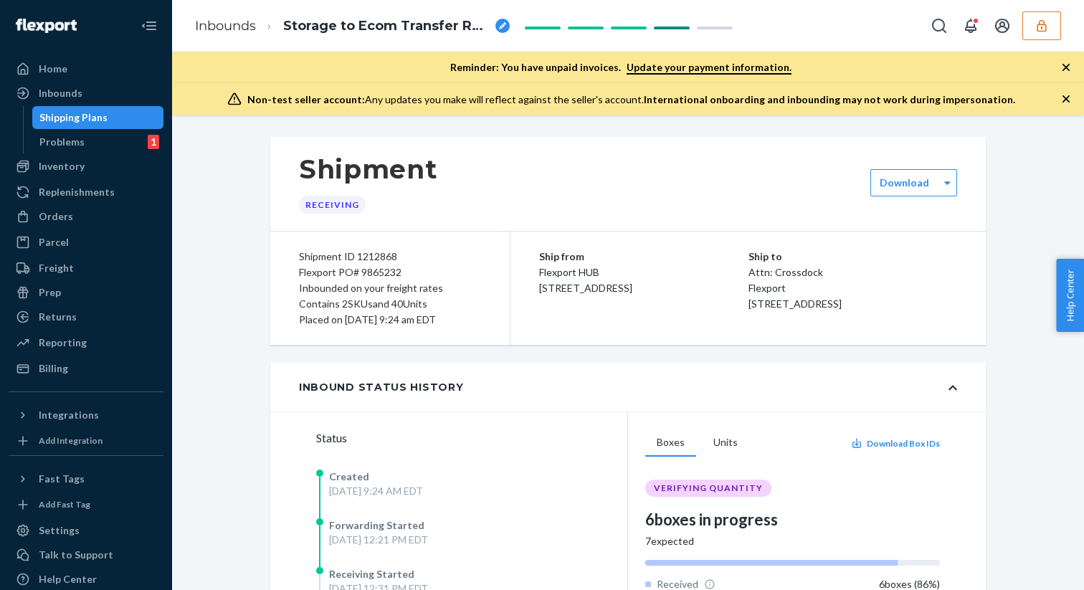
click at [95, 120] on div "Shipping Plans" at bounding box center [73, 117] width 68 height 14
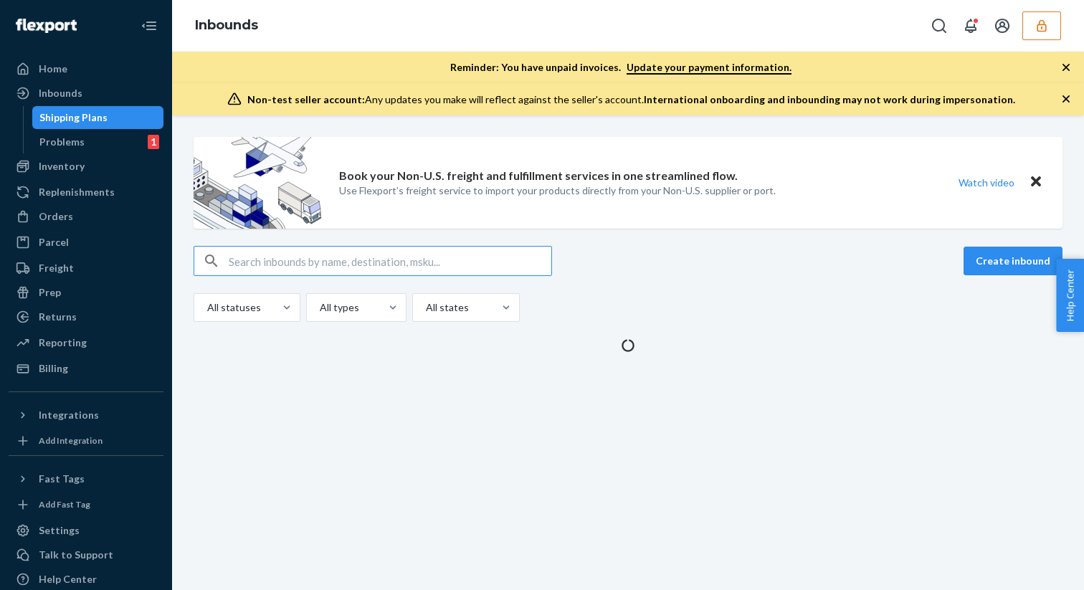
click at [234, 256] on input "text" at bounding box center [390, 261] width 323 height 29
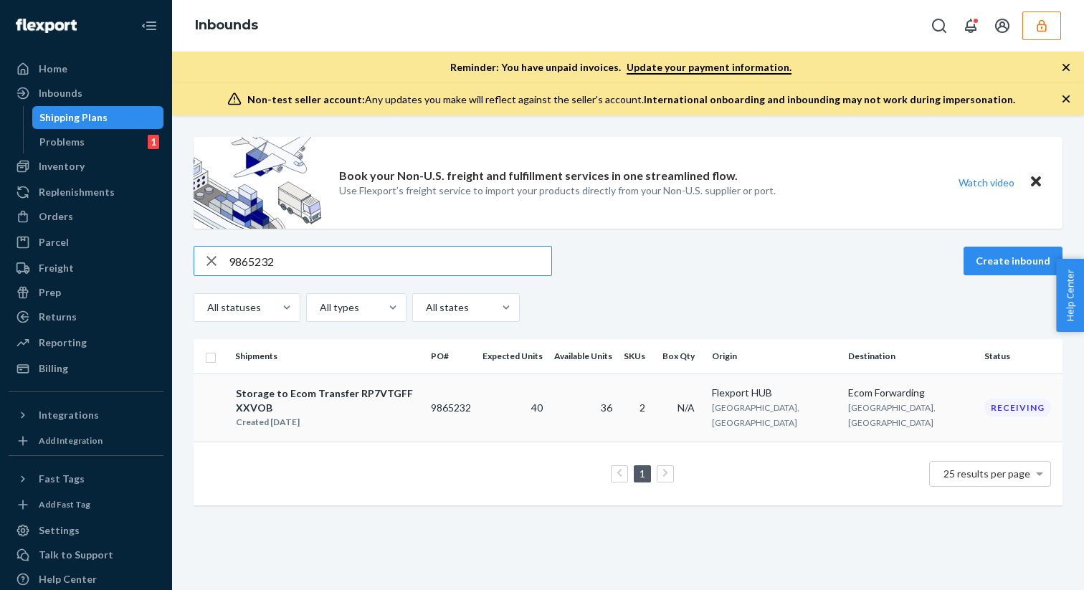
type input "9865232"
click at [306, 387] on div "Storage to Ecom Transfer RP7VTGFFXXVOB" at bounding box center [327, 401] width 183 height 29
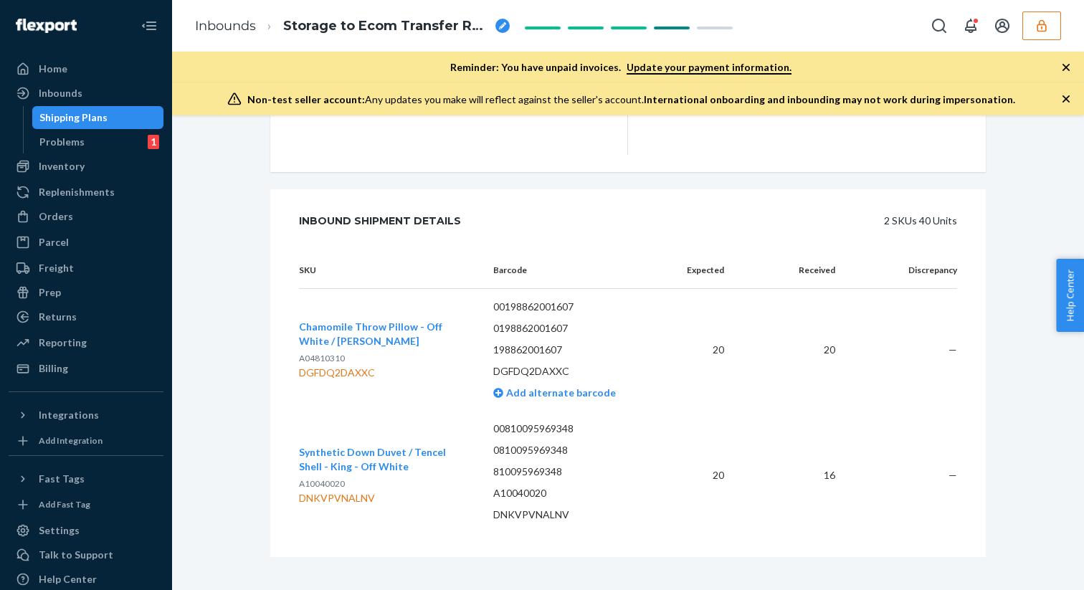
scroll to position [539, 0]
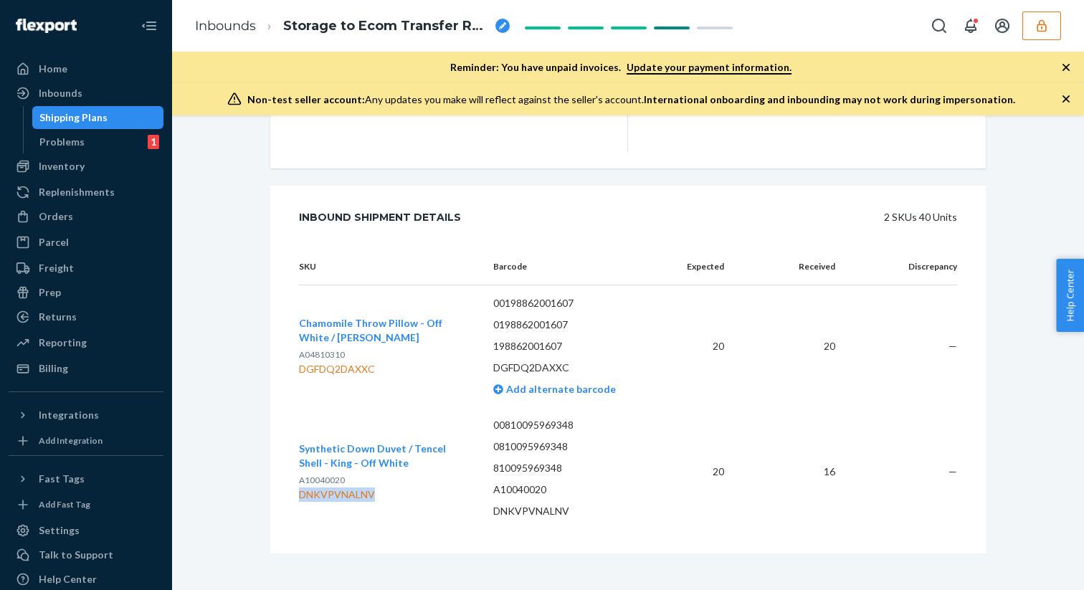
drag, startPoint x: 300, startPoint y: 485, endPoint x: 374, endPoint y: 486, distance: 73.9
click at [374, 488] on div "DNKVPVNALNV" at bounding box center [384, 495] width 171 height 14
click at [369, 488] on div "DNKVPVNALNV" at bounding box center [384, 495] width 171 height 14
drag, startPoint x: 300, startPoint y: 486, endPoint x: 375, endPoint y: 483, distance: 74.7
click at [375, 488] on div "DNKVPVNALNV" at bounding box center [384, 495] width 171 height 14
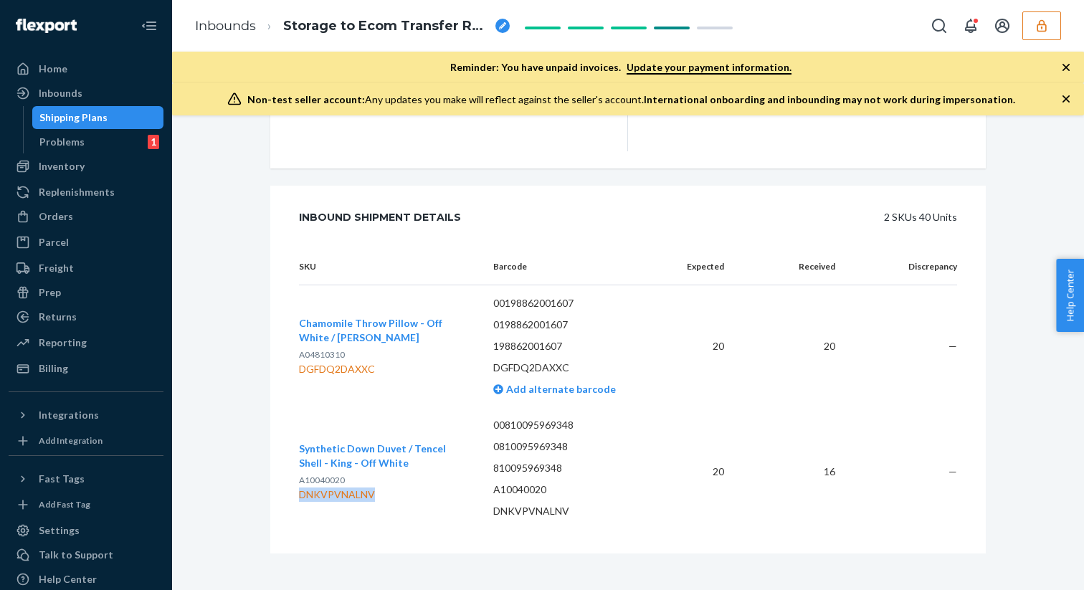
copy div "DNKVPVNALNV"
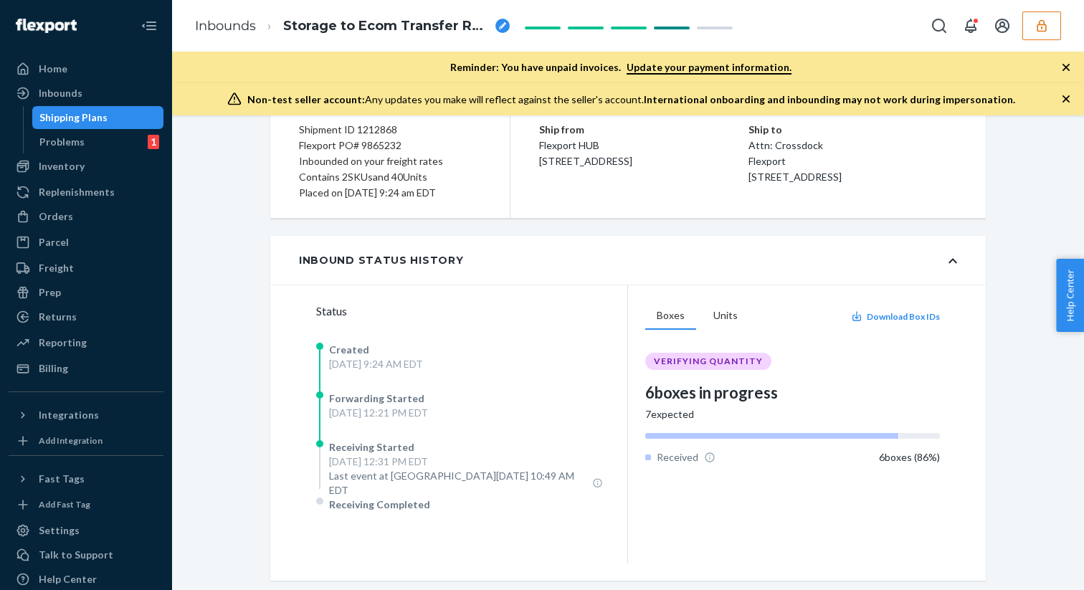
scroll to position [120, 0]
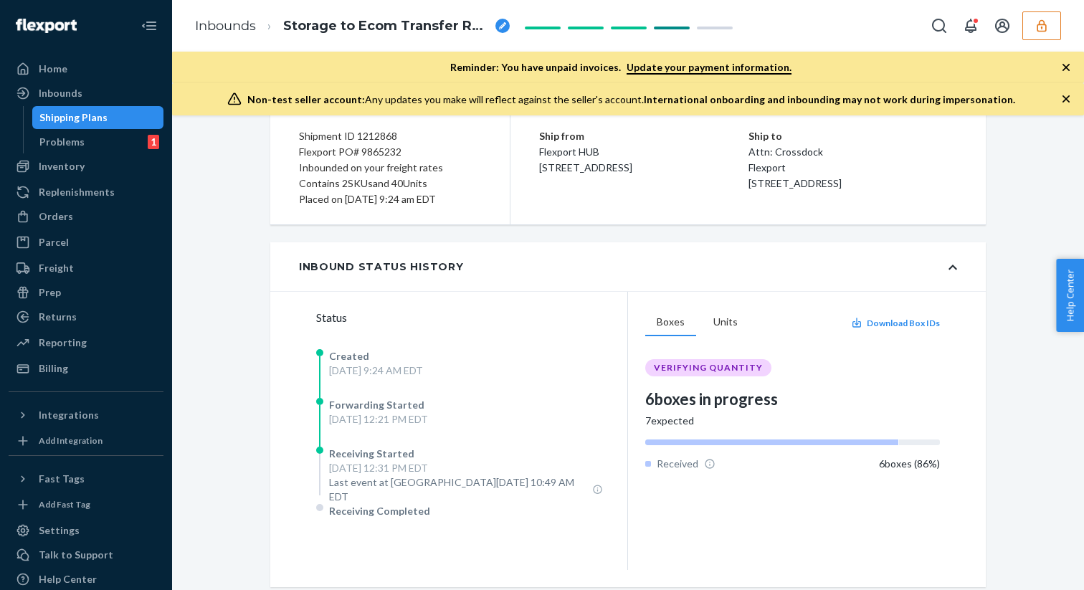
click at [153, 122] on div "Shipping Plans" at bounding box center [98, 118] width 129 height 20
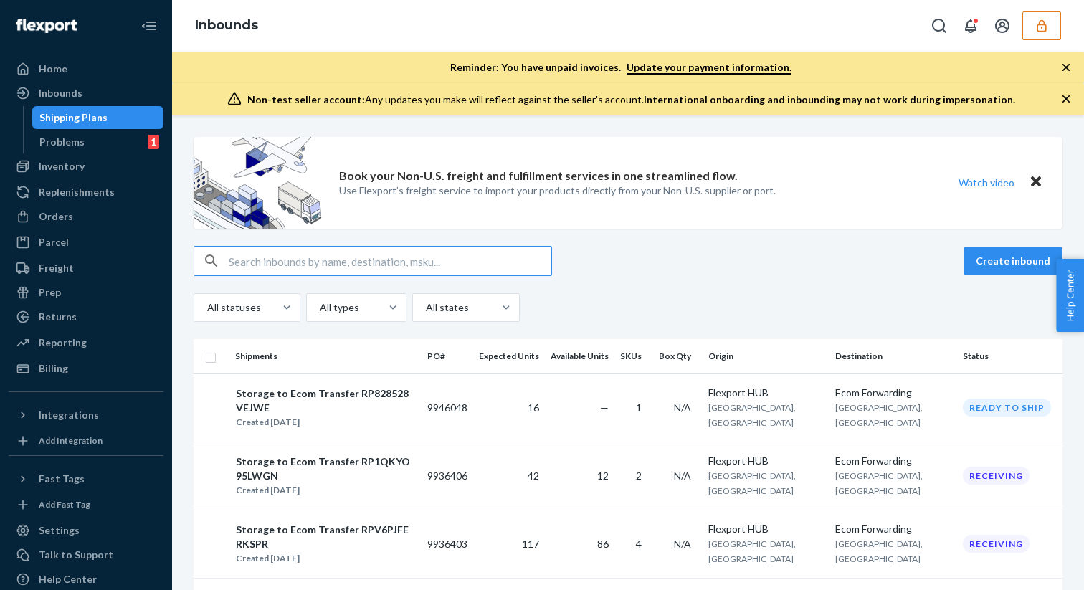
click at [235, 257] on input "text" at bounding box center [390, 261] width 323 height 29
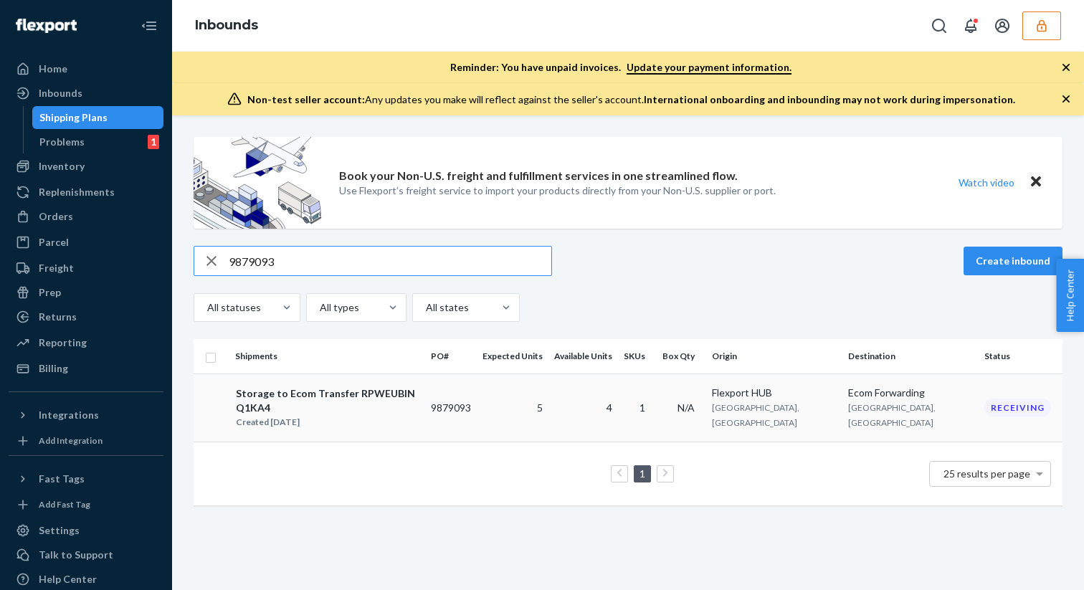
type input "9879093"
click at [281, 415] on div "Created Jul 30, 2025" at bounding box center [327, 422] width 183 height 14
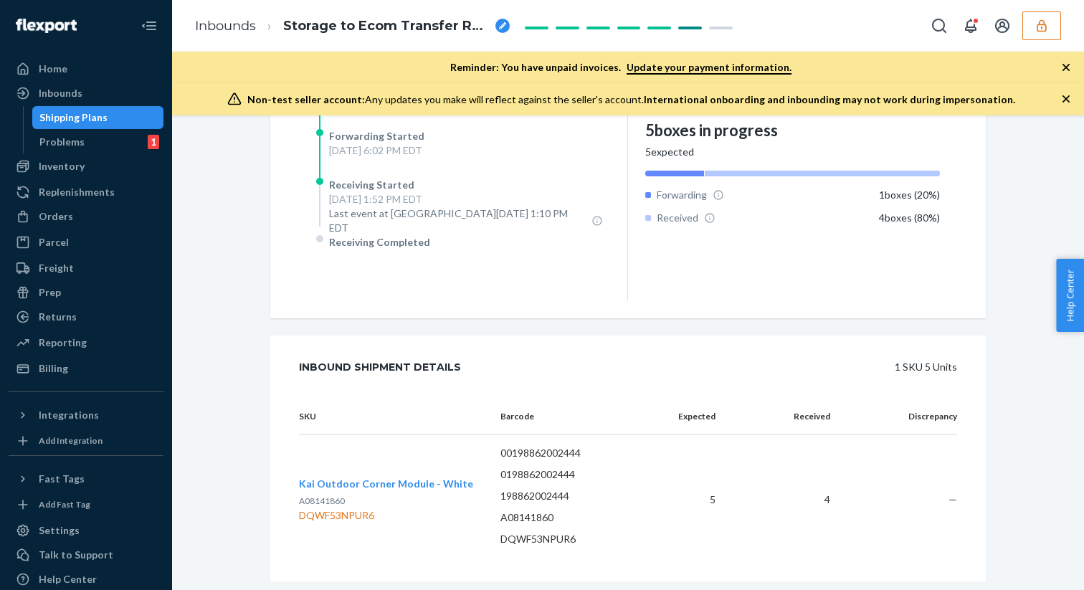
scroll to position [417, 0]
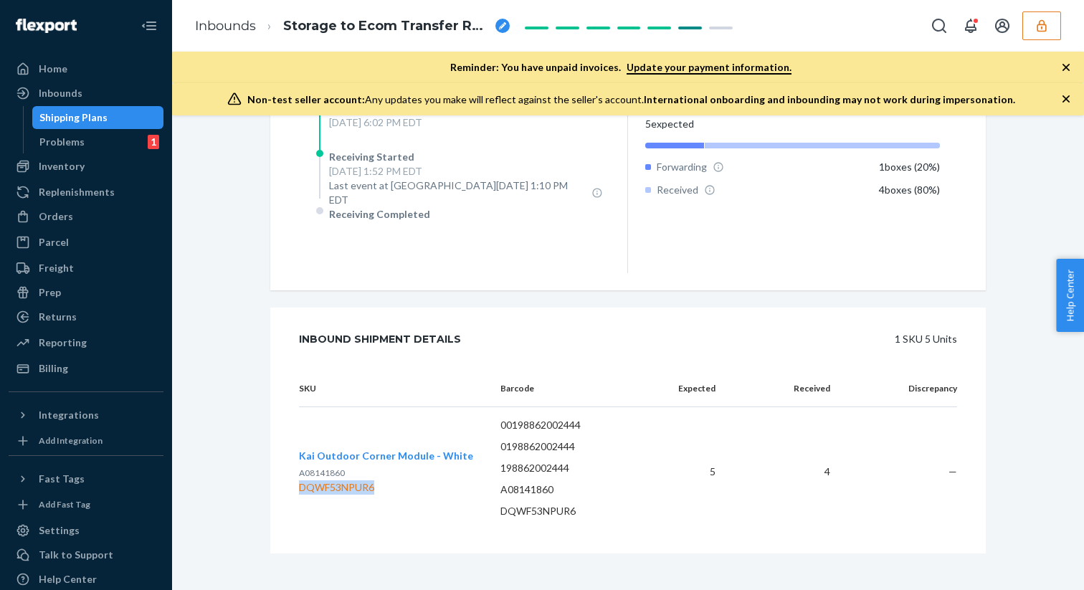
drag, startPoint x: 300, startPoint y: 479, endPoint x: 376, endPoint y: 477, distance: 75.3
click at [376, 480] on div "DQWF53NPUR6" at bounding box center [386, 487] width 174 height 14
copy div "DQWF53NPUR6"
click at [153, 120] on div "Shipping Plans" at bounding box center [98, 118] width 129 height 20
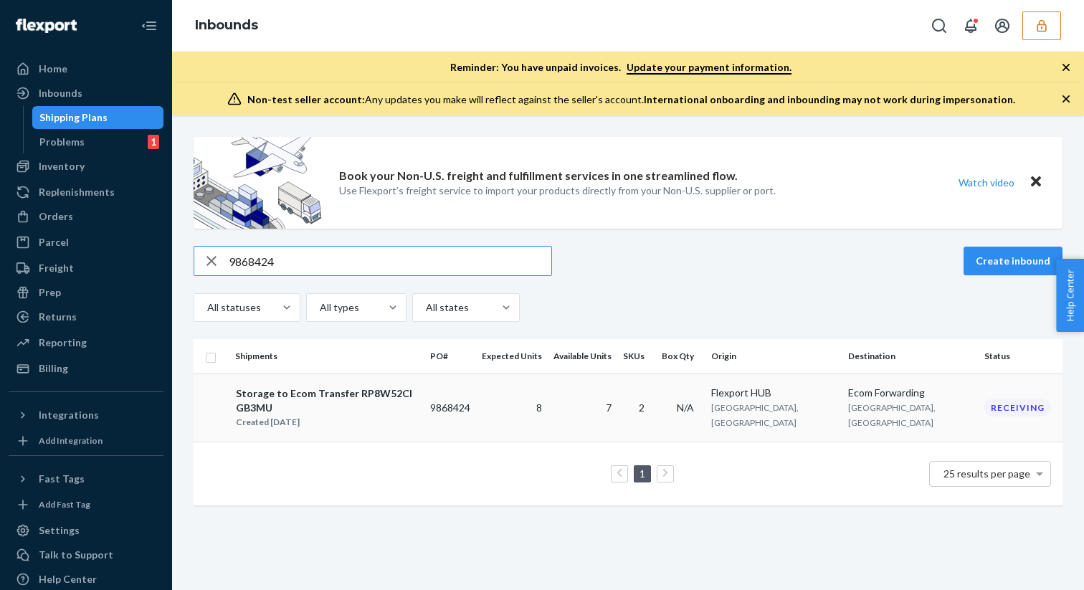
type input "9868424"
click at [305, 392] on div "Storage to Ecom Transfer RP8W52CIGB3MU" at bounding box center [327, 401] width 182 height 29
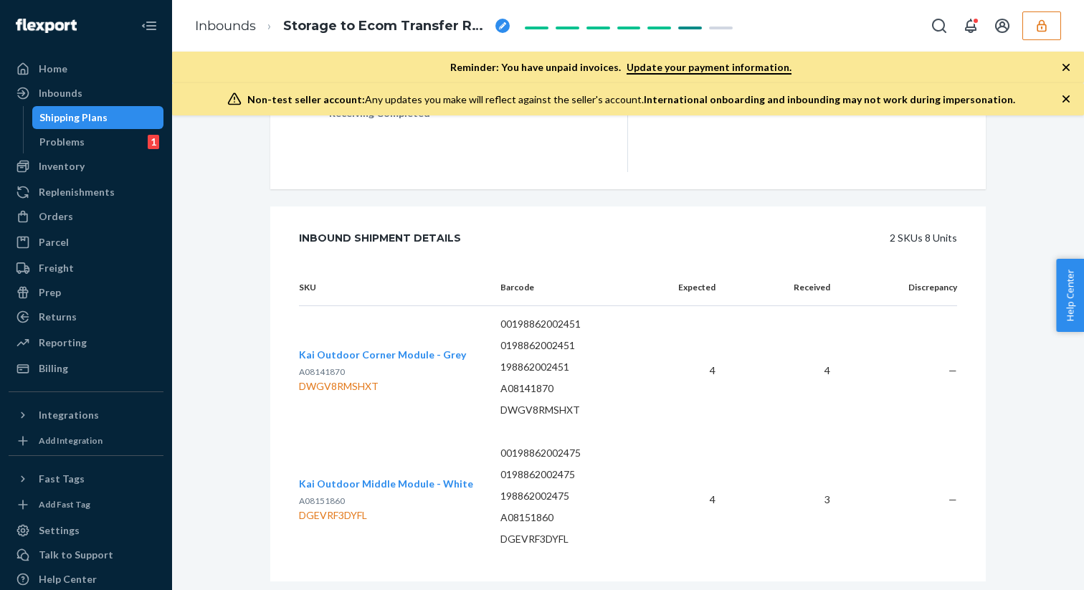
scroll to position [539, 0]
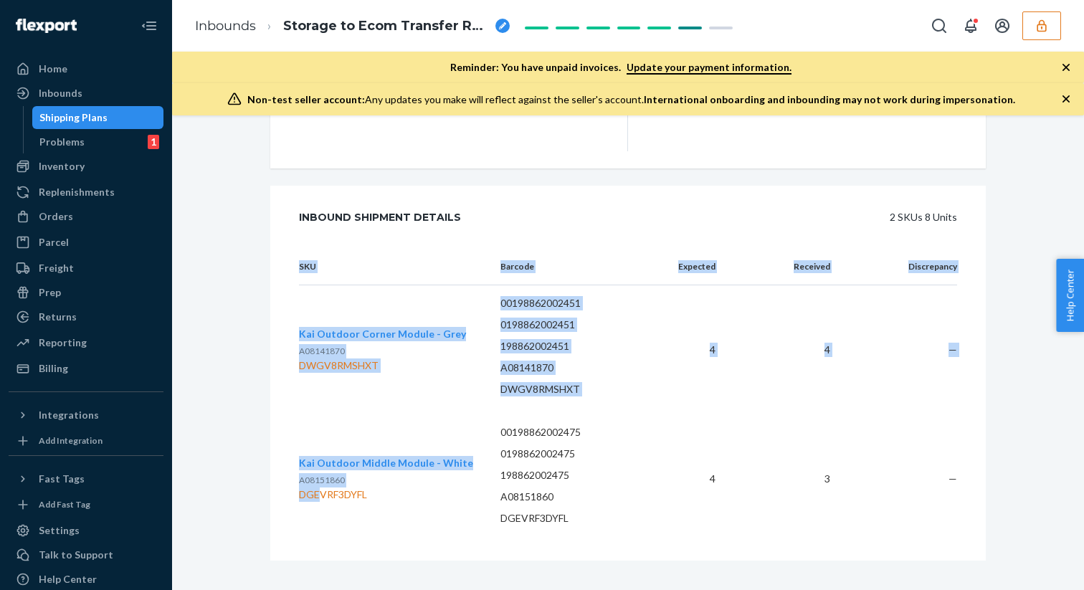
drag, startPoint x: 298, startPoint y: 483, endPoint x: 317, endPoint y: 482, distance: 19.4
click at [317, 482] on div "SKU Barcode Expected Received Discrepancy Kai Outdoor Corner Module - Grey A081…" at bounding box center [628, 405] width 716 height 312
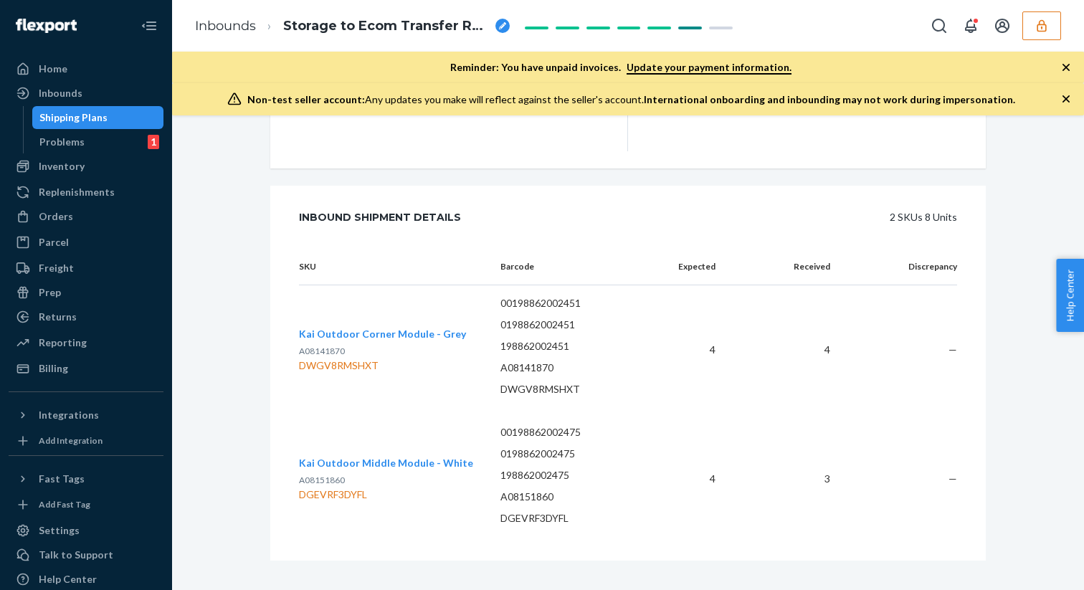
click at [296, 506] on div "SKU Barcode Expected Received Discrepancy Kai Outdoor Corner Module - Grey A081…" at bounding box center [628, 405] width 716 height 312
drag, startPoint x: 300, startPoint y: 488, endPoint x: 373, endPoint y: 491, distance: 73.2
click at [373, 491] on div "DGEVRF3DYFL" at bounding box center [386, 495] width 174 height 14
copy div "DGEVRF3DYFL"
click at [128, 118] on div "Shipping Plans" at bounding box center [98, 118] width 129 height 20
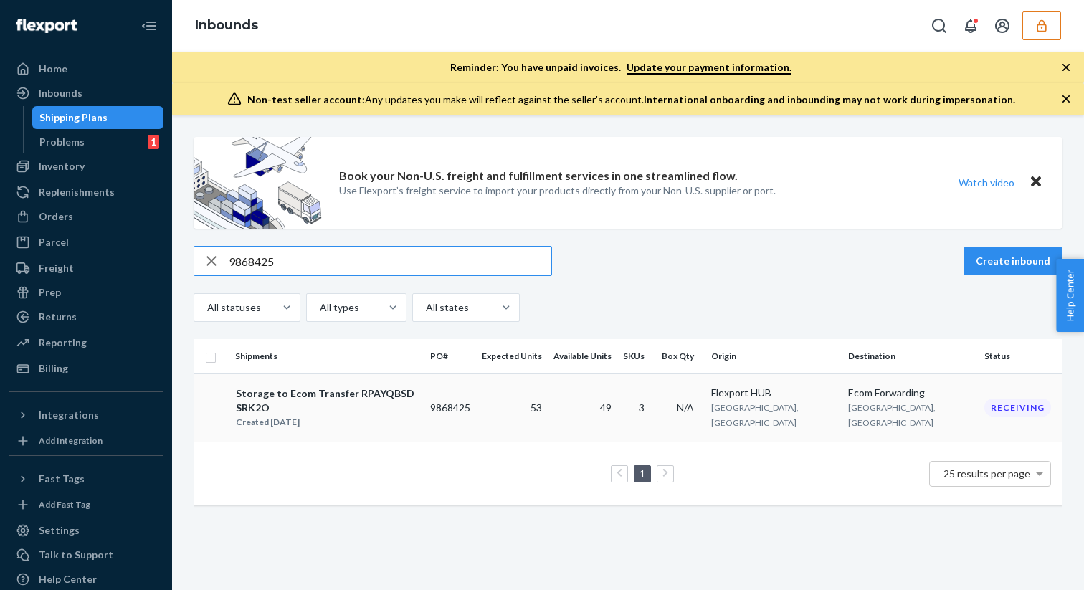
type input "9868425"
click at [322, 389] on div "Storage to Ecom Transfer RPAYQBSDSRK2O" at bounding box center [327, 401] width 182 height 29
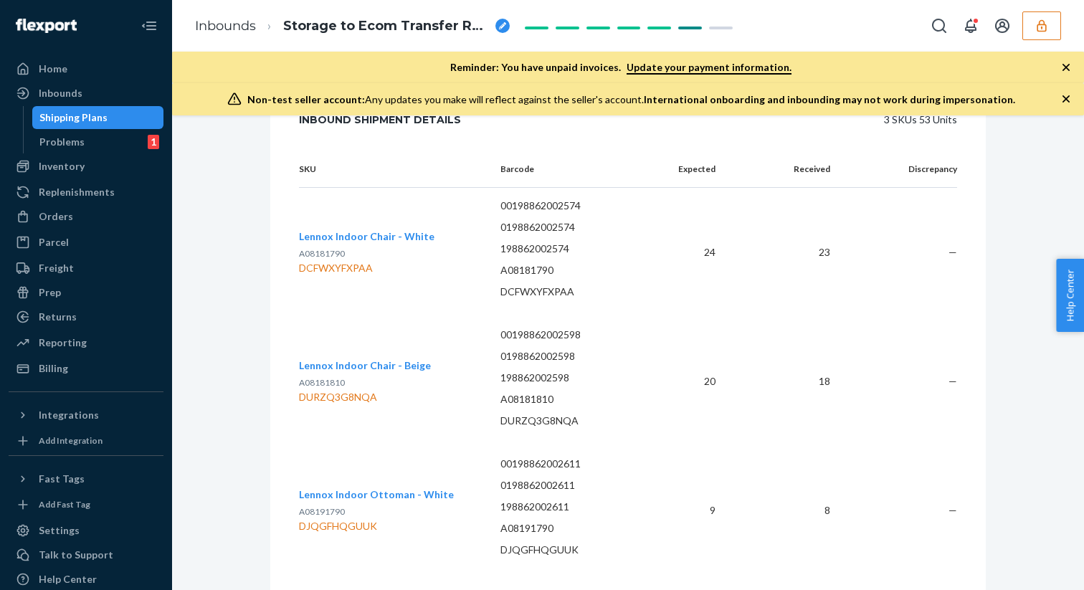
scroll to position [863, 0]
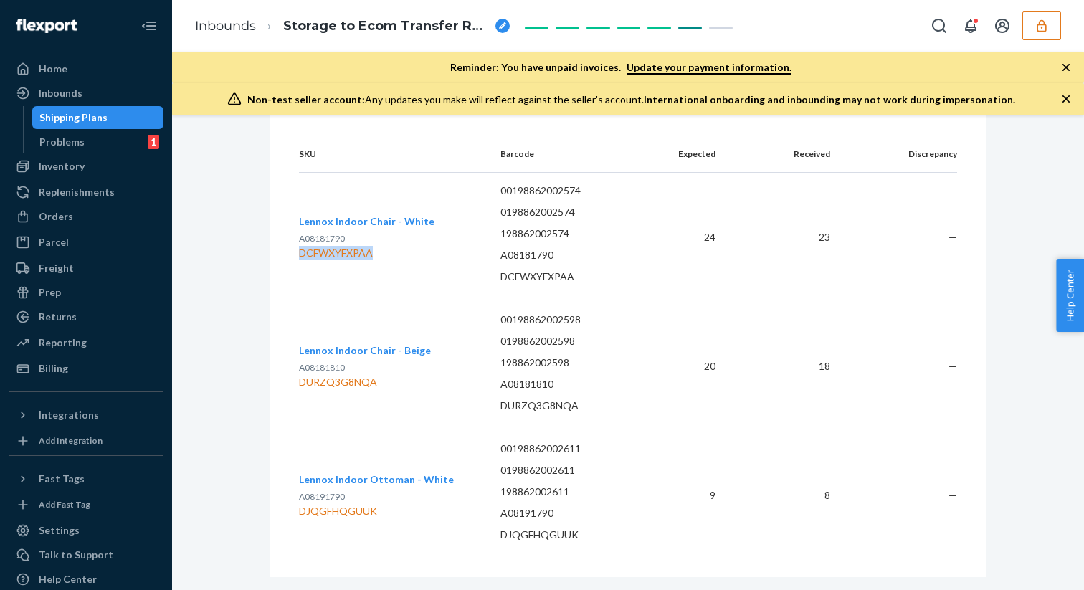
drag, startPoint x: 299, startPoint y: 247, endPoint x: 371, endPoint y: 245, distance: 71.7
click at [371, 246] on div "DCFWXYFXPAA" at bounding box center [367, 253] width 136 height 14
drag, startPoint x: 298, startPoint y: 246, endPoint x: 343, endPoint y: 243, distance: 45.3
click at [343, 246] on div "DCFWXYFXPAA" at bounding box center [367, 253] width 136 height 14
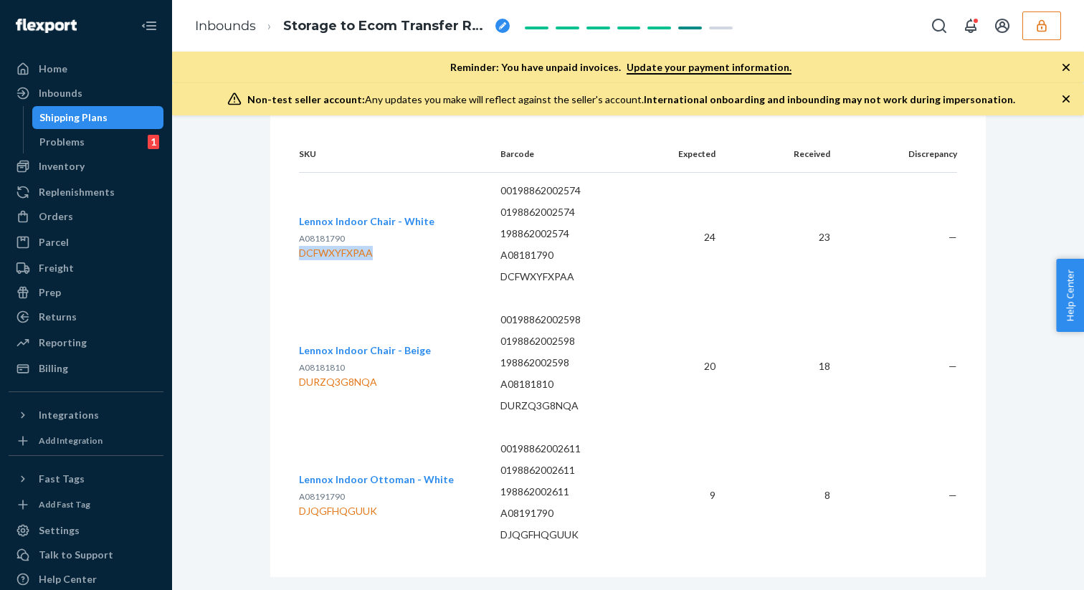
drag, startPoint x: 300, startPoint y: 245, endPoint x: 373, endPoint y: 242, distance: 72.5
click at [373, 246] on div "DCFWXYFXPAA" at bounding box center [367, 253] width 136 height 14
drag, startPoint x: 300, startPoint y: 246, endPoint x: 375, endPoint y: 243, distance: 75.4
click at [375, 246] on div "DCFWXYFXPAA" at bounding box center [367, 253] width 136 height 14
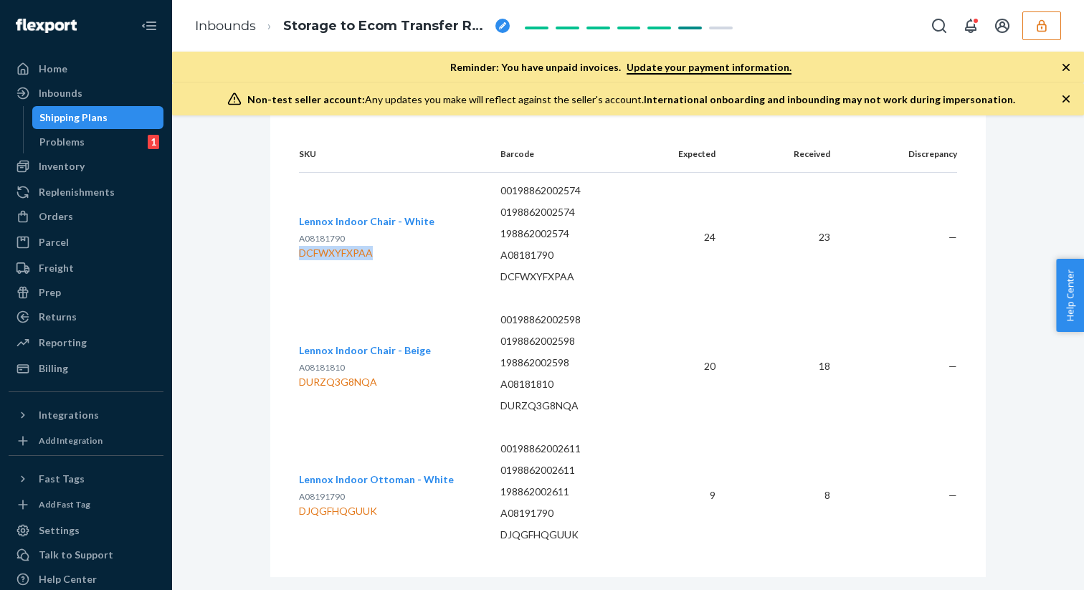
copy div "DCFWXYFXPAA"
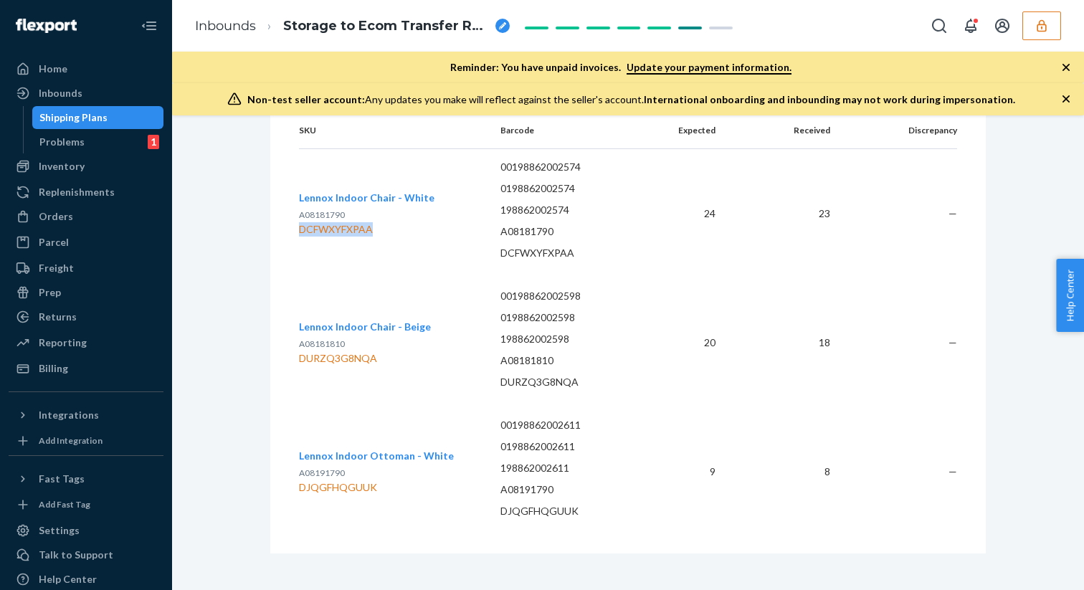
scroll to position [887, 0]
drag, startPoint x: 300, startPoint y: 349, endPoint x: 376, endPoint y: 349, distance: 76.7
click at [376, 351] on div "DURZQ3G8NQA" at bounding box center [365, 358] width 132 height 14
copy div "DURZQ3G8NQA"
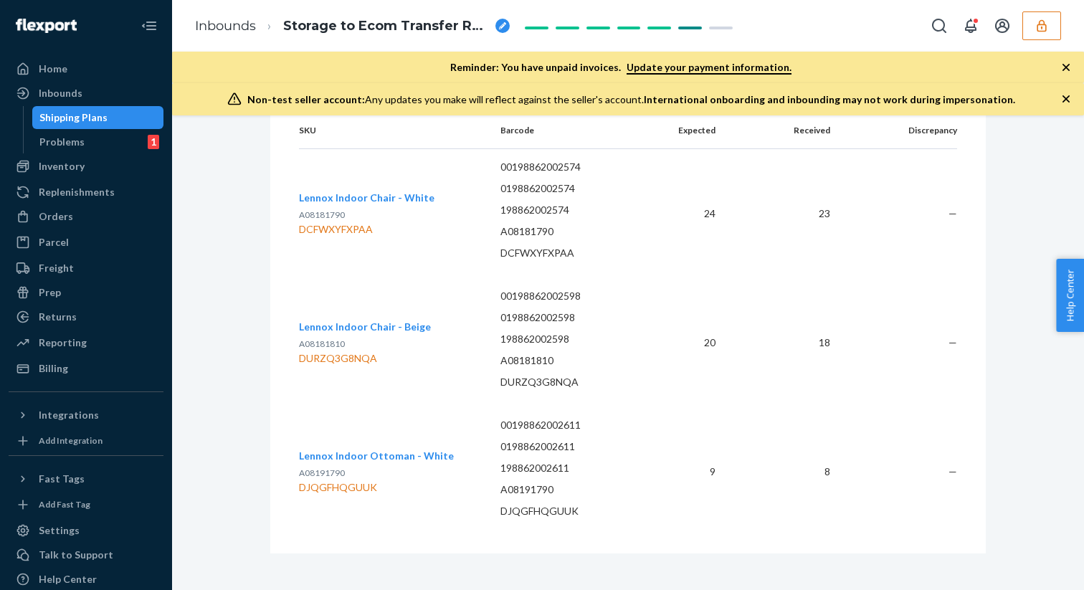
click at [321, 497] on td "Lennox Indoor Ottoman - White A08191790 DJQGFHQGUUK" at bounding box center [394, 471] width 190 height 129
drag, startPoint x: 300, startPoint y: 477, endPoint x: 376, endPoint y: 479, distance: 76.0
click at [376, 480] on div "DJQGFHQGUUK" at bounding box center [376, 487] width 155 height 14
copy div "DJQGFHQGUUK"
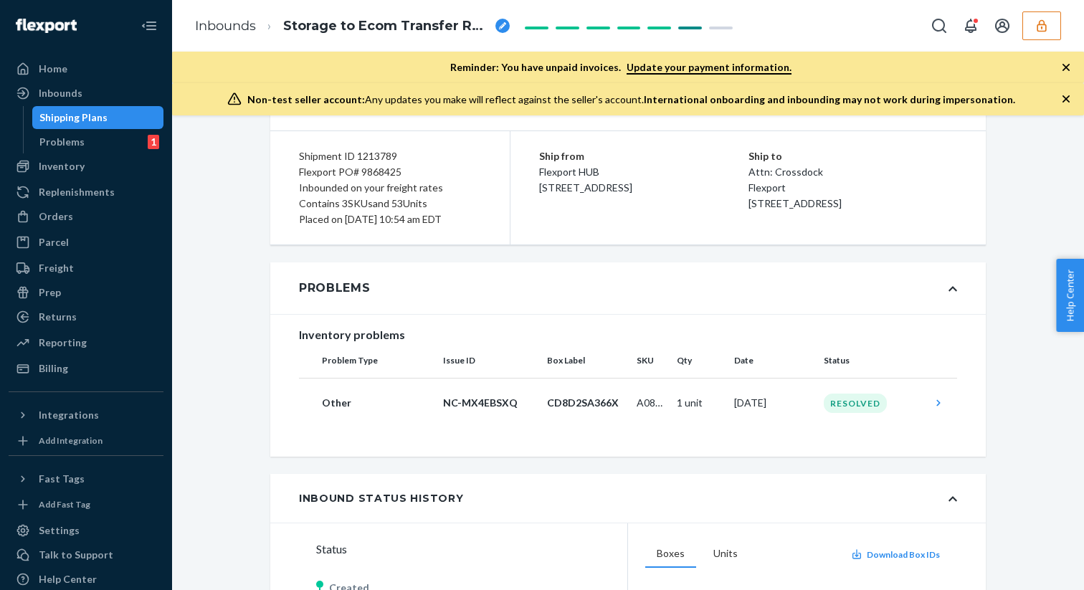
scroll to position [0, 0]
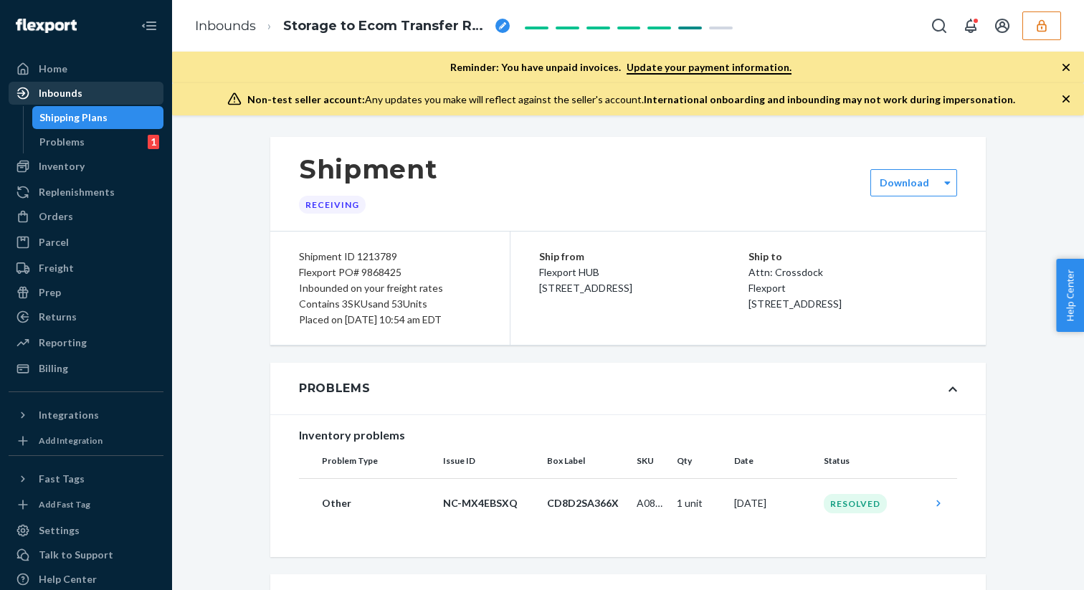
click at [87, 98] on div "Inbounds" at bounding box center [86, 93] width 152 height 20
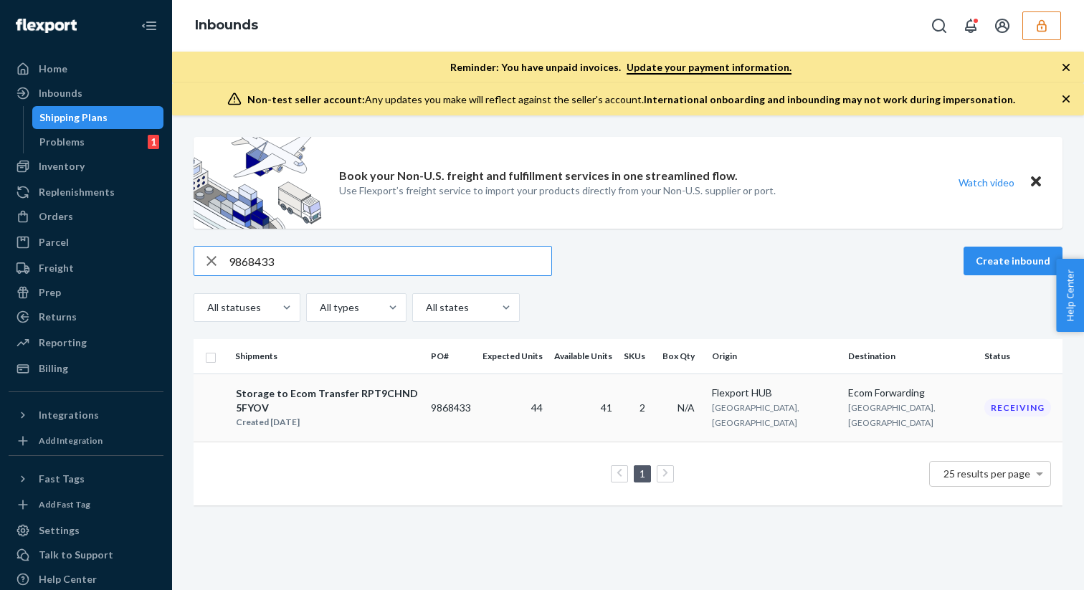
type input "9868433"
click at [420, 409] on div "Storage to Ecom Transfer RPT9CHND5FYOV Created Jul 24, 2025" at bounding box center [327, 408] width 184 height 44
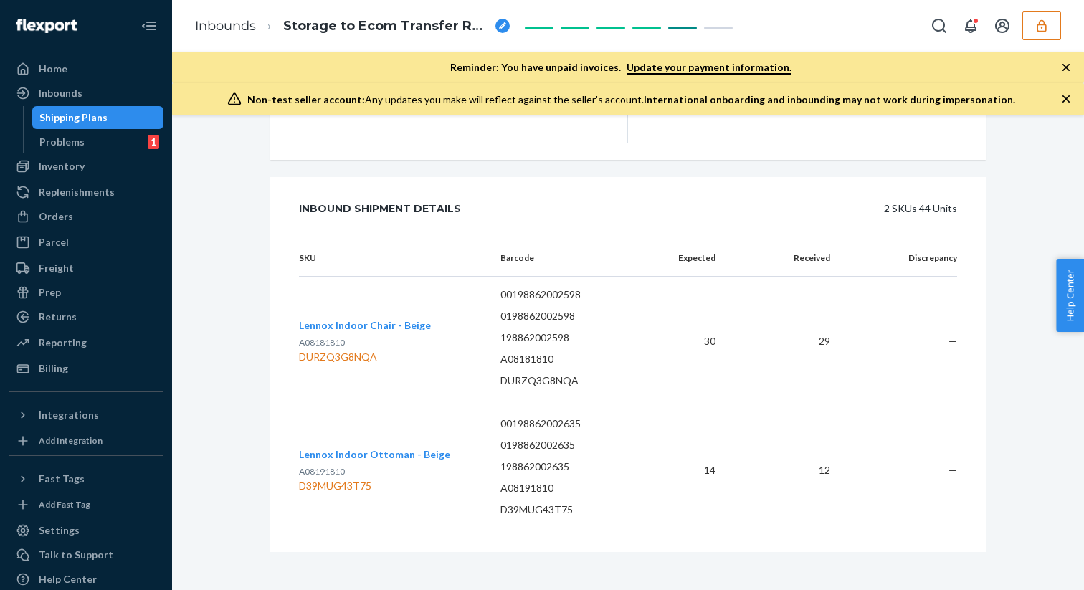
scroll to position [758, 0]
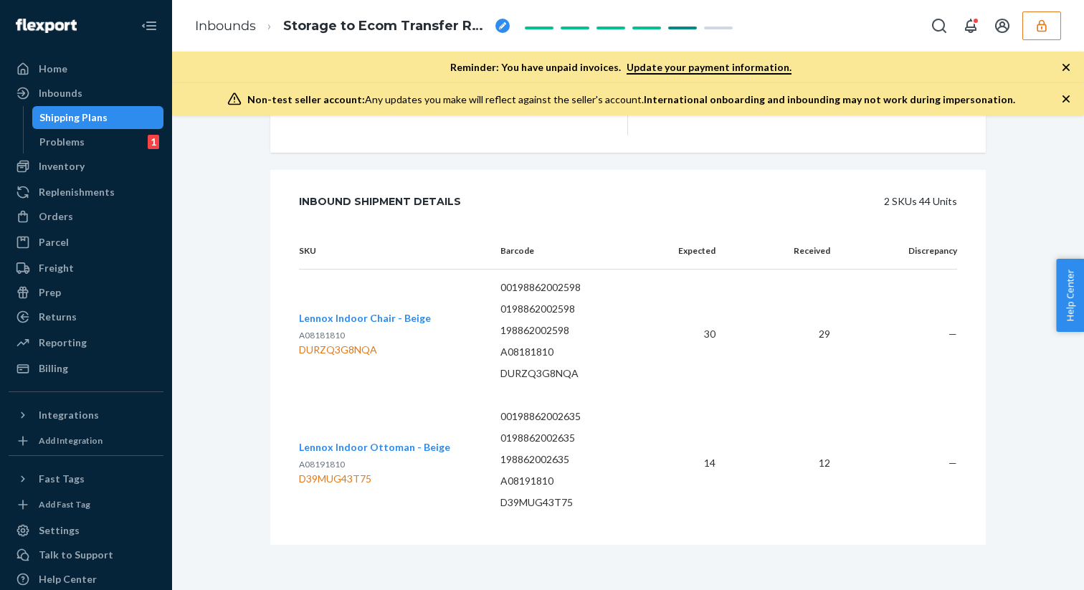
click at [354, 351] on div "DURZQ3G8NQA" at bounding box center [365, 350] width 132 height 14
